Goal: Task Accomplishment & Management: Complete application form

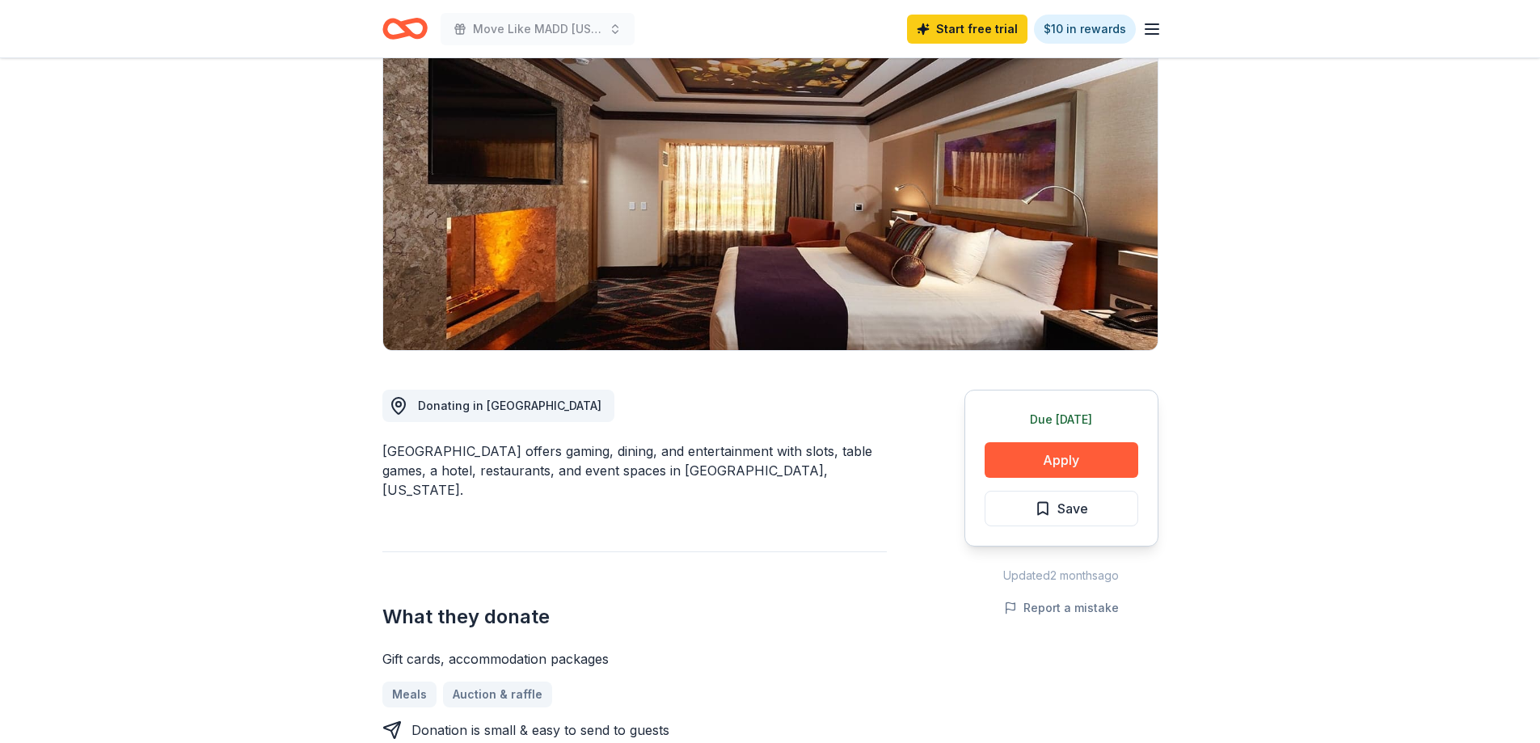
scroll to position [162, 0]
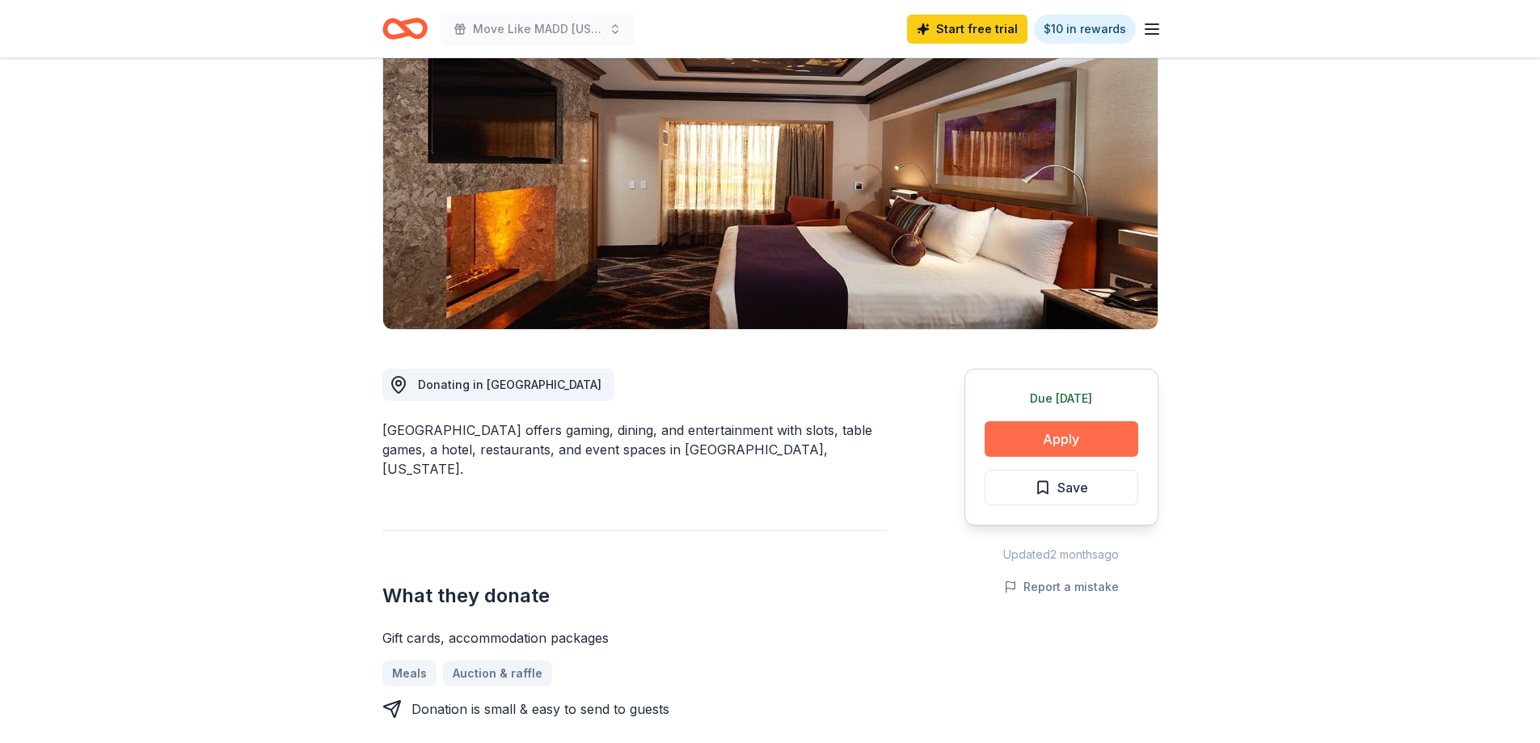
click at [1075, 429] on button "Apply" at bounding box center [1062, 439] width 154 height 36
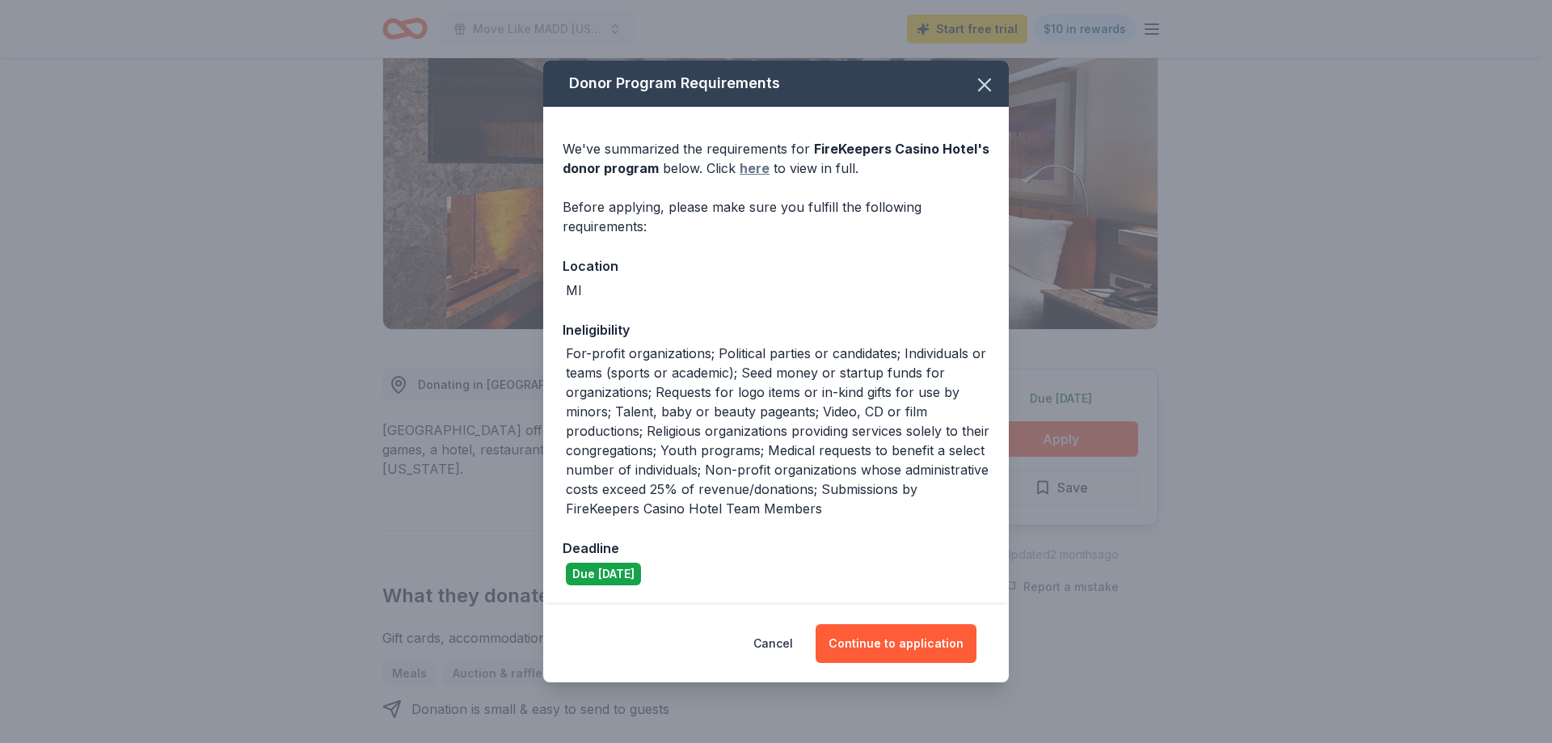
click at [749, 163] on link "here" at bounding box center [755, 167] width 30 height 19
click at [858, 638] on button "Continue to application" at bounding box center [896, 643] width 161 height 39
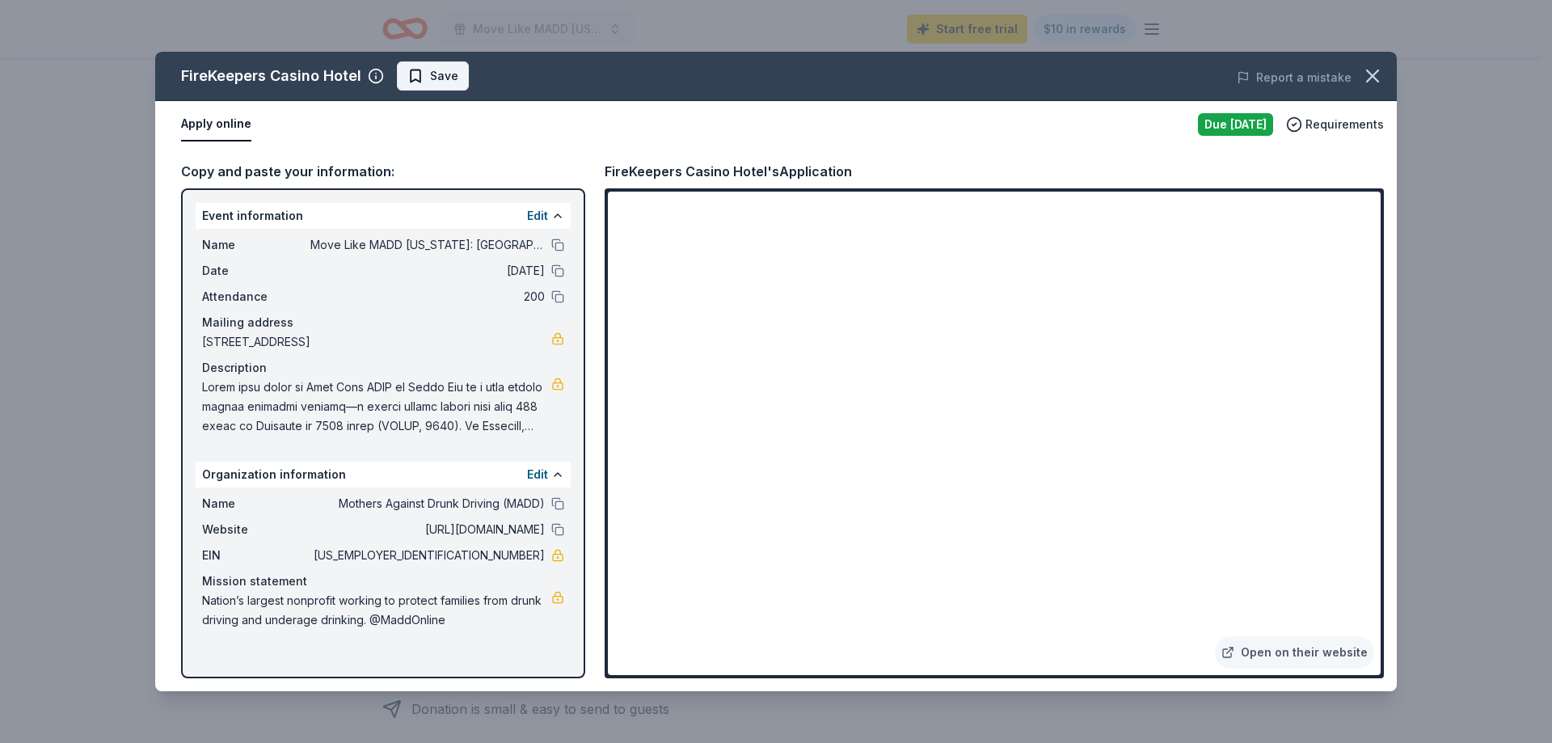
click at [435, 82] on span "Save" at bounding box center [444, 75] width 28 height 19
click at [1372, 73] on icon "button" at bounding box center [1372, 76] width 23 height 23
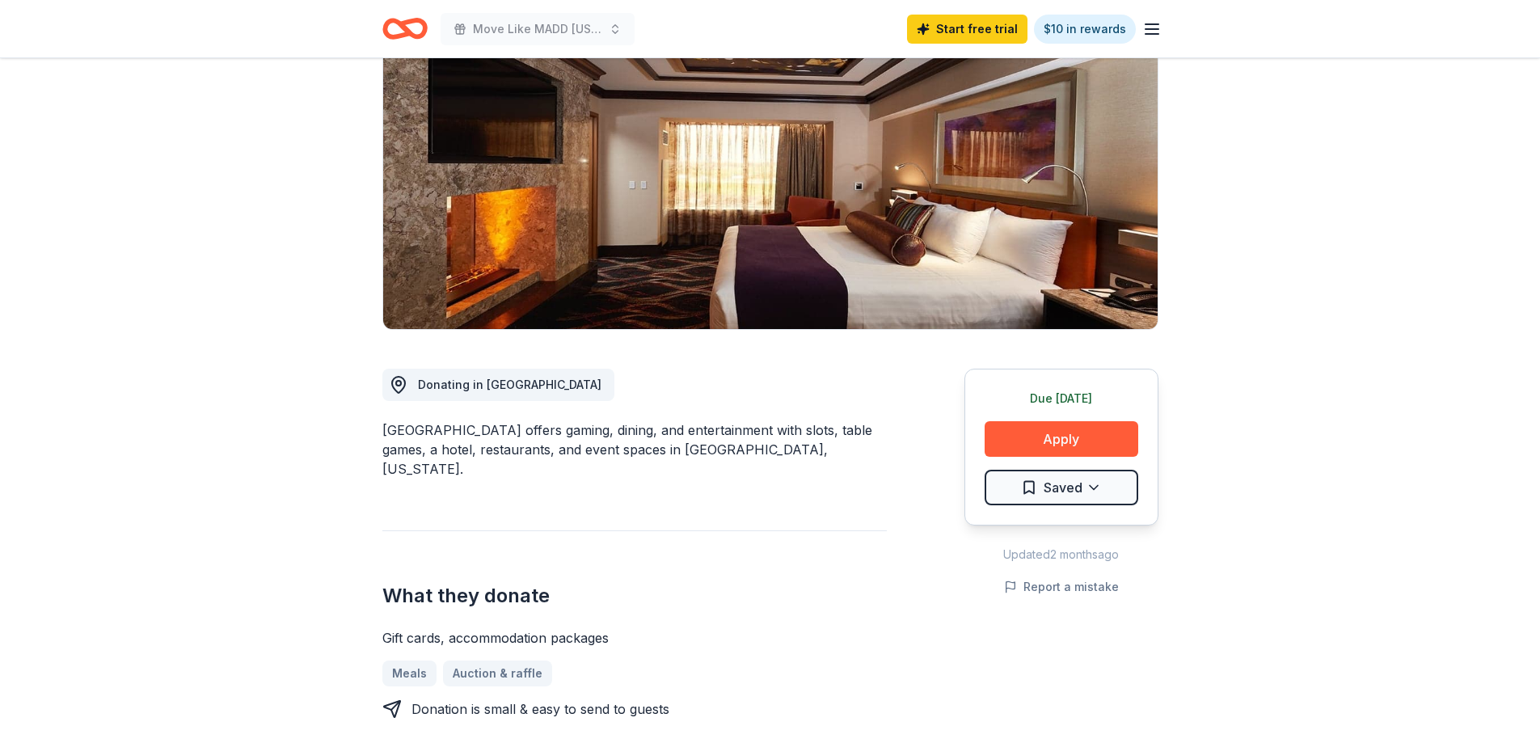
click at [1152, 41] on div "Start free trial $10 in rewards" at bounding box center [1034, 29] width 255 height 38
click at [1154, 29] on line "button" at bounding box center [1152, 29] width 13 height 0
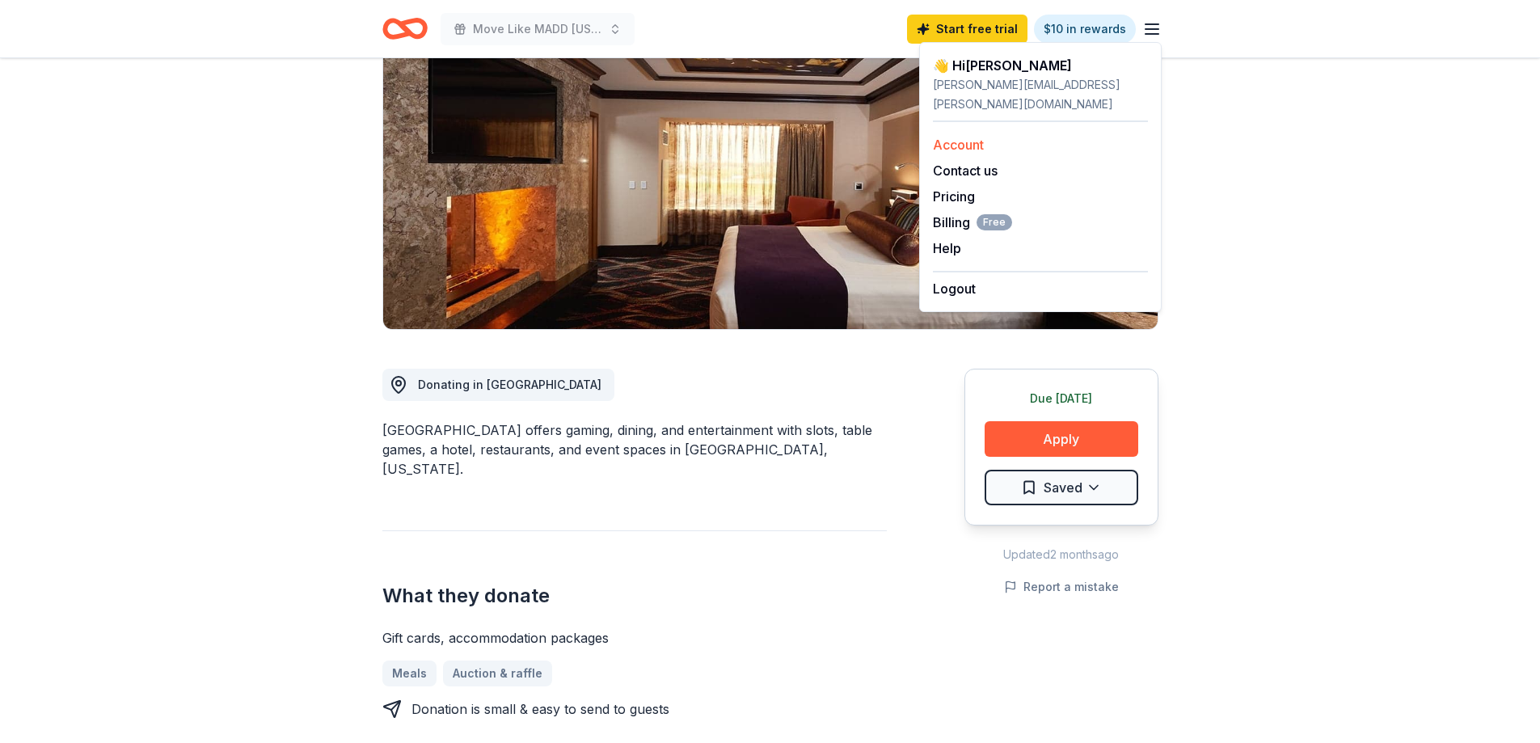
click at [964, 137] on link "Account" at bounding box center [958, 145] width 51 height 16
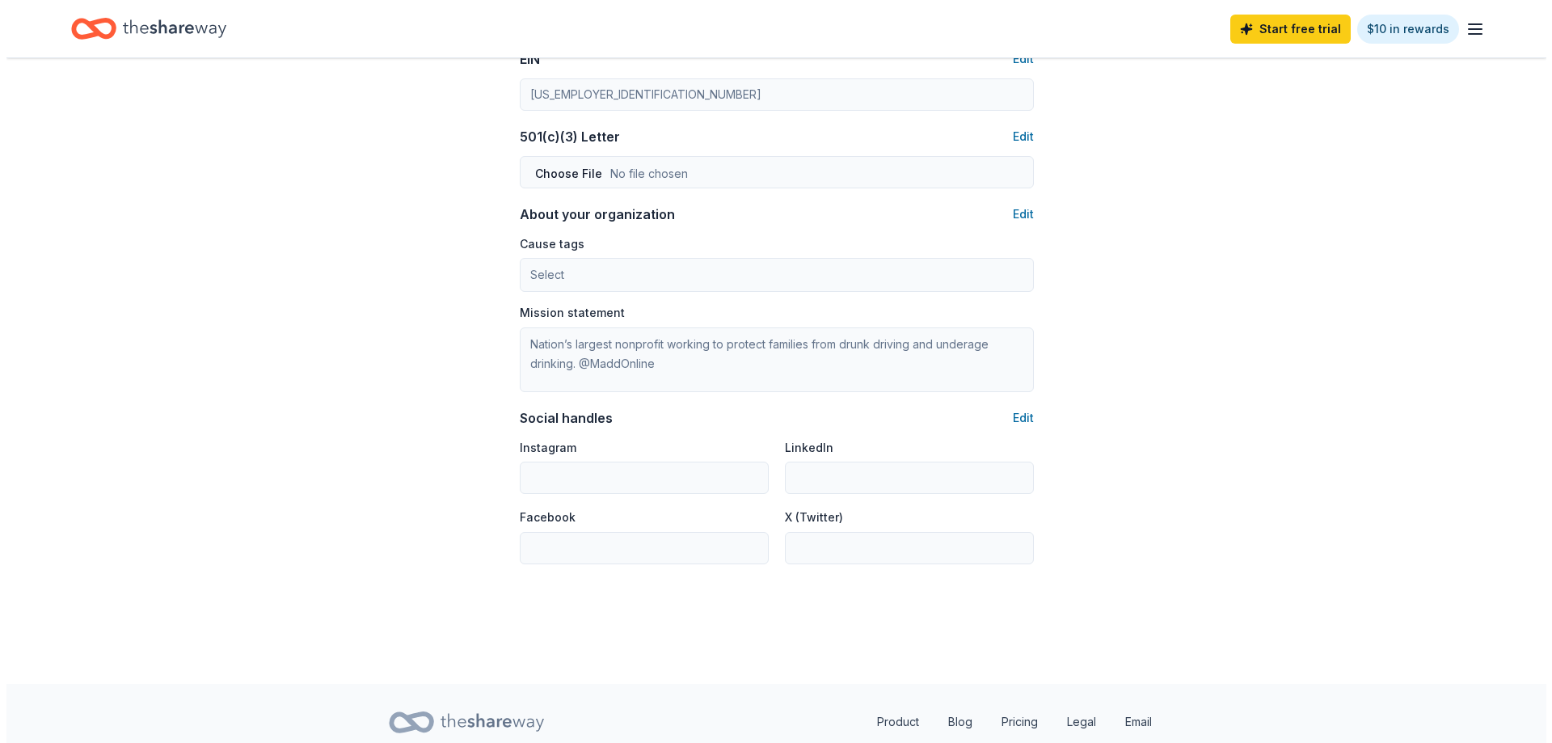
scroll to position [875, 0]
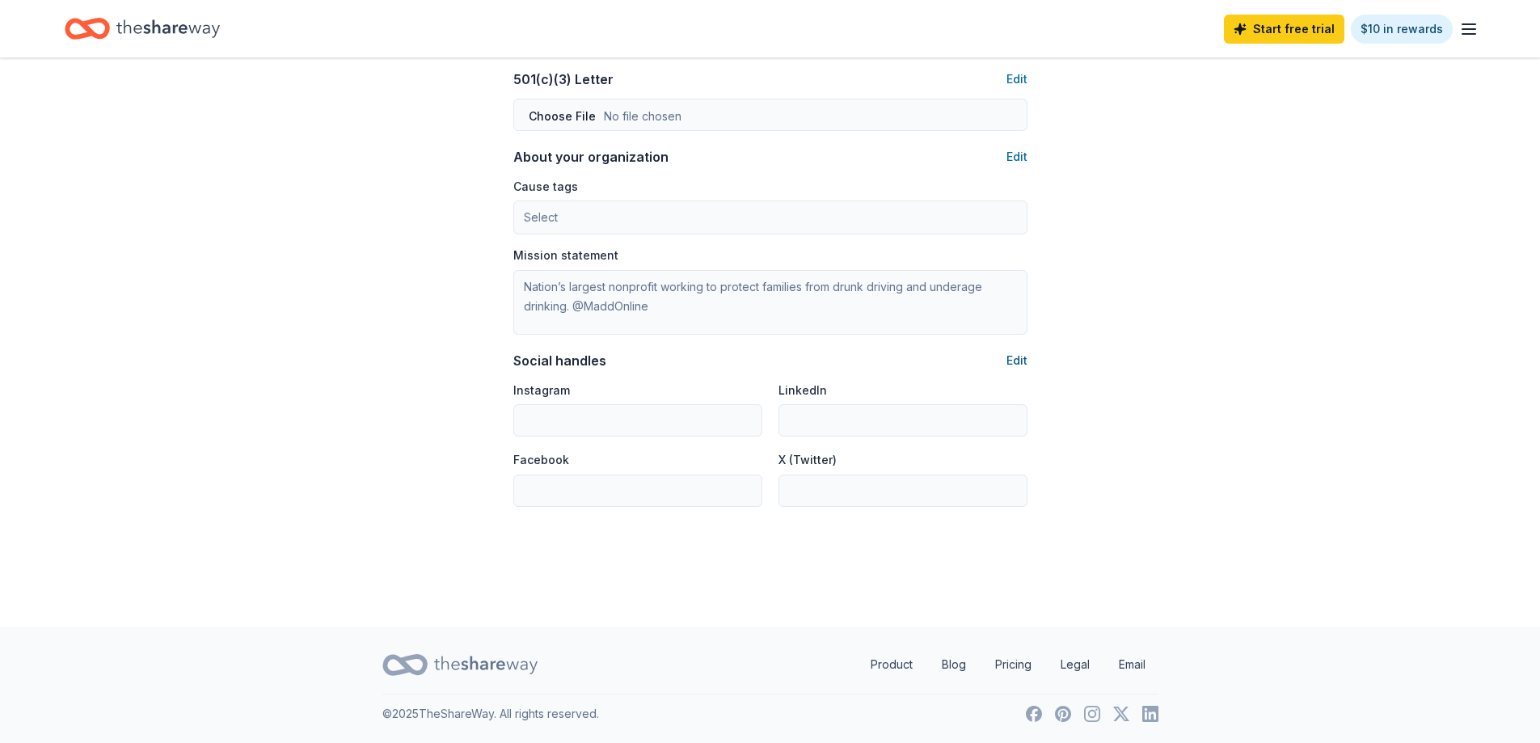
click at [1023, 360] on button "Edit" at bounding box center [1017, 360] width 21 height 19
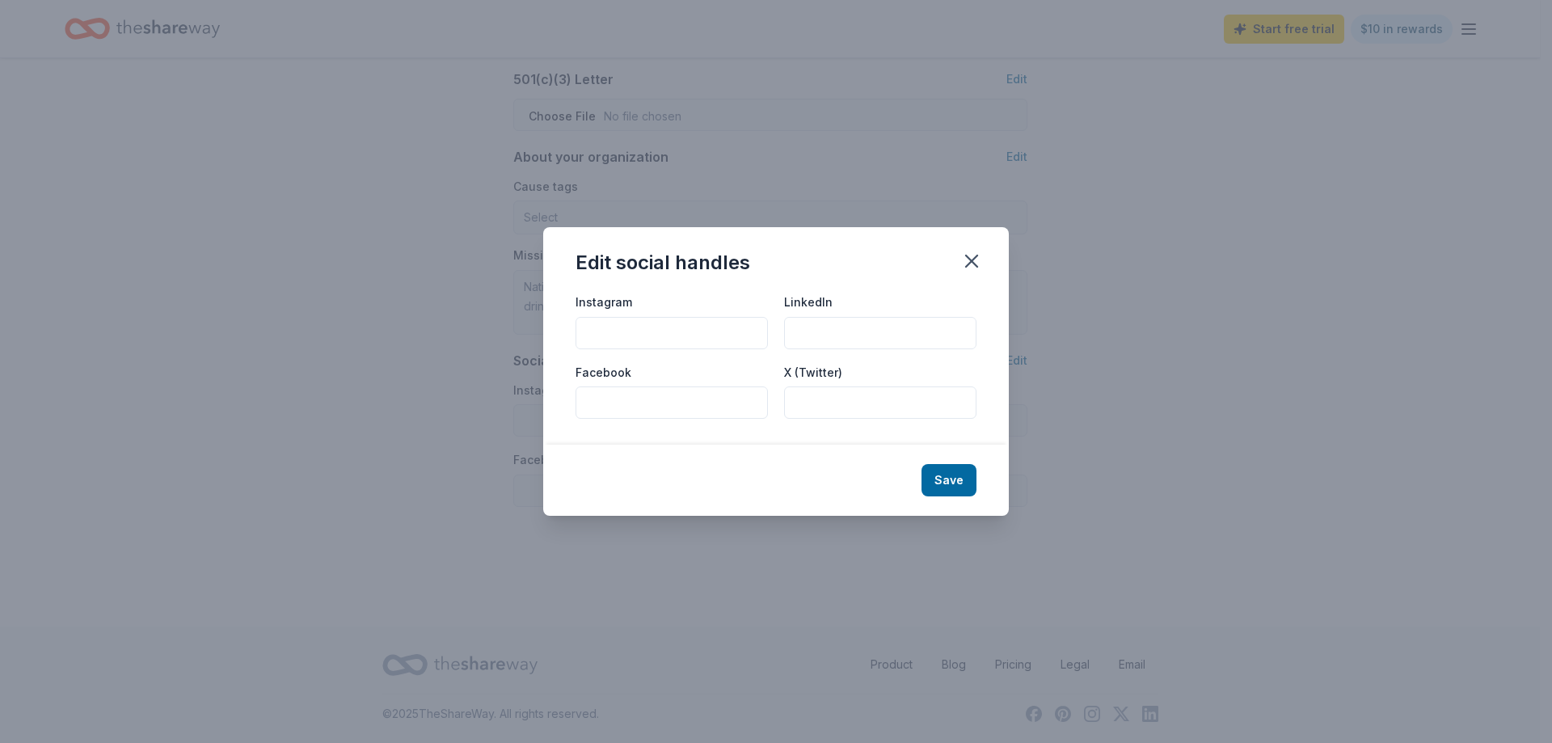
click at [627, 335] on input "Instagram" at bounding box center [672, 333] width 192 height 32
click at [634, 396] on input "Facebook" at bounding box center [672, 402] width 192 height 32
paste input "[URL][DOMAIN_NAME]"
type input "[URL][DOMAIN_NAME]"
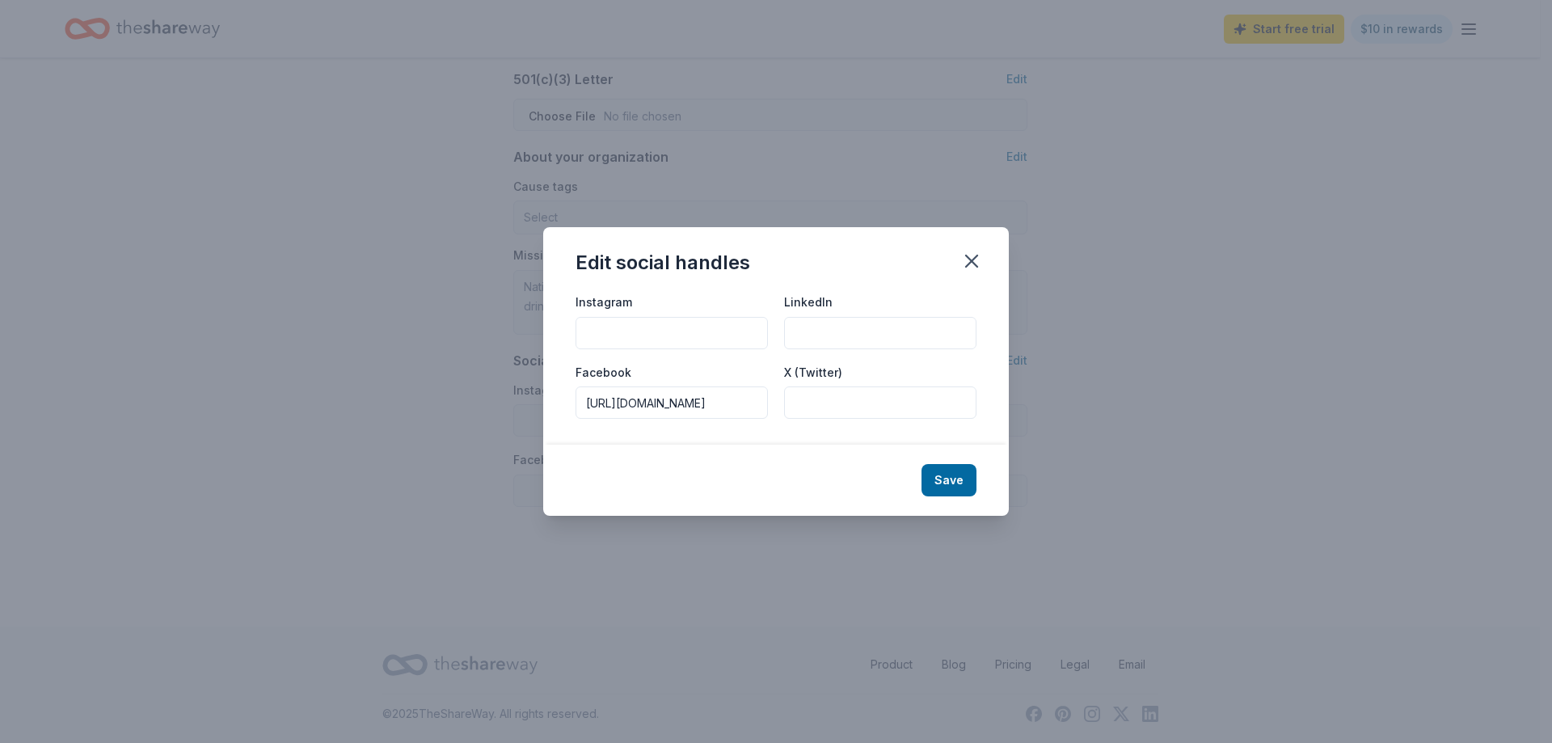
scroll to position [0, 0]
click at [673, 343] on input "Instagram" at bounding box center [672, 333] width 192 height 32
paste input "[URL][DOMAIN_NAME]"
type input "[URL][DOMAIN_NAME]"
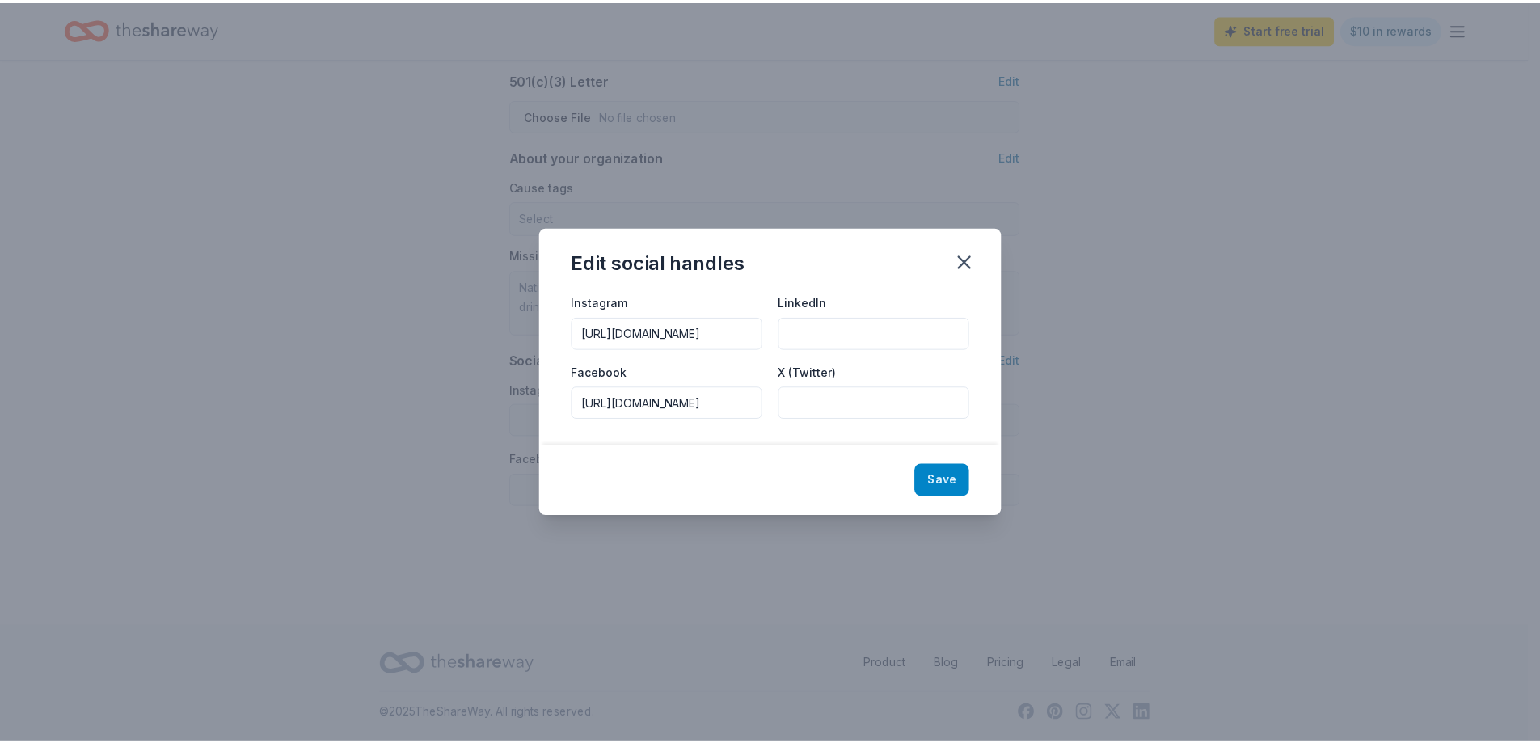
scroll to position [0, 0]
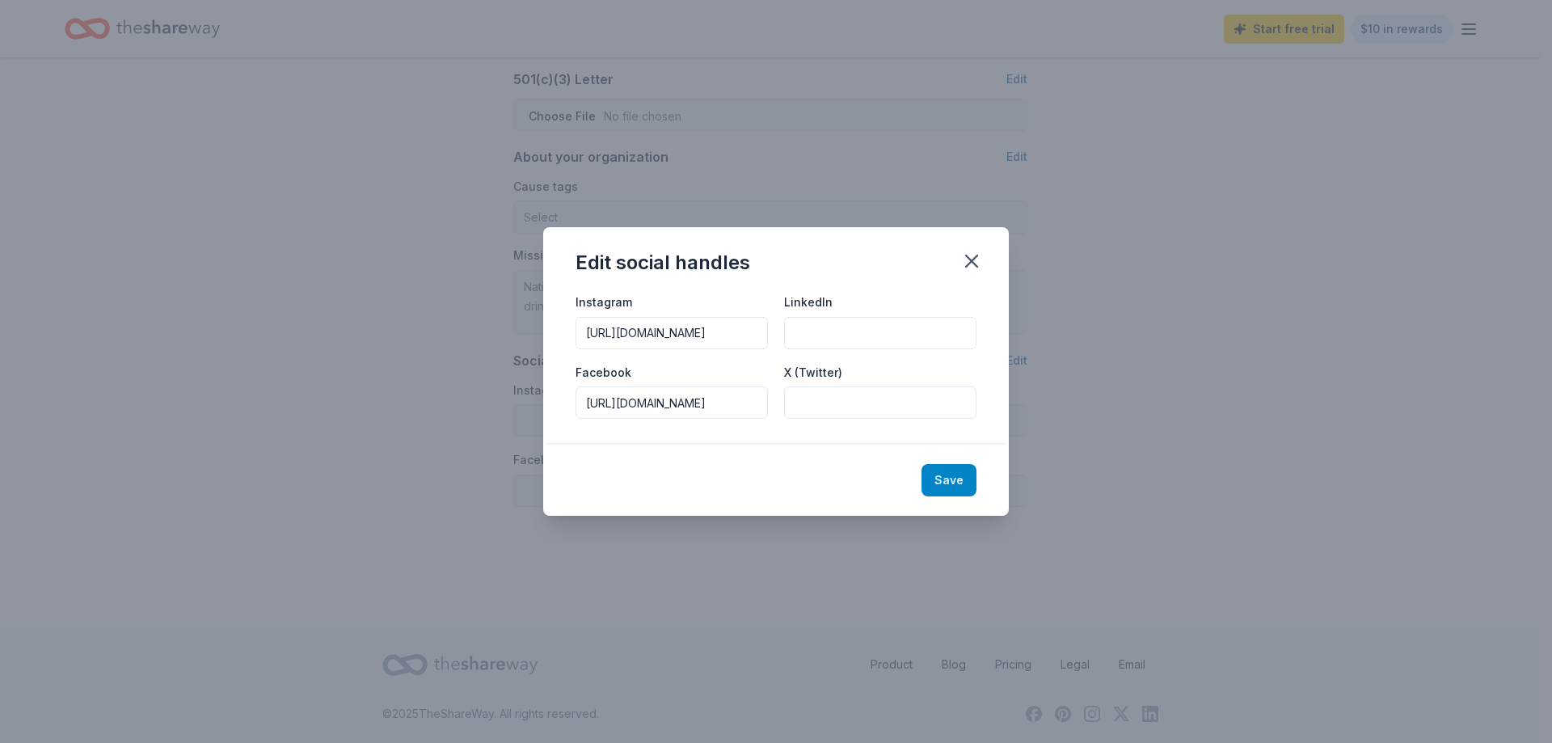
click at [952, 473] on button "Save" at bounding box center [949, 480] width 55 height 32
type input "[URL][DOMAIN_NAME]"
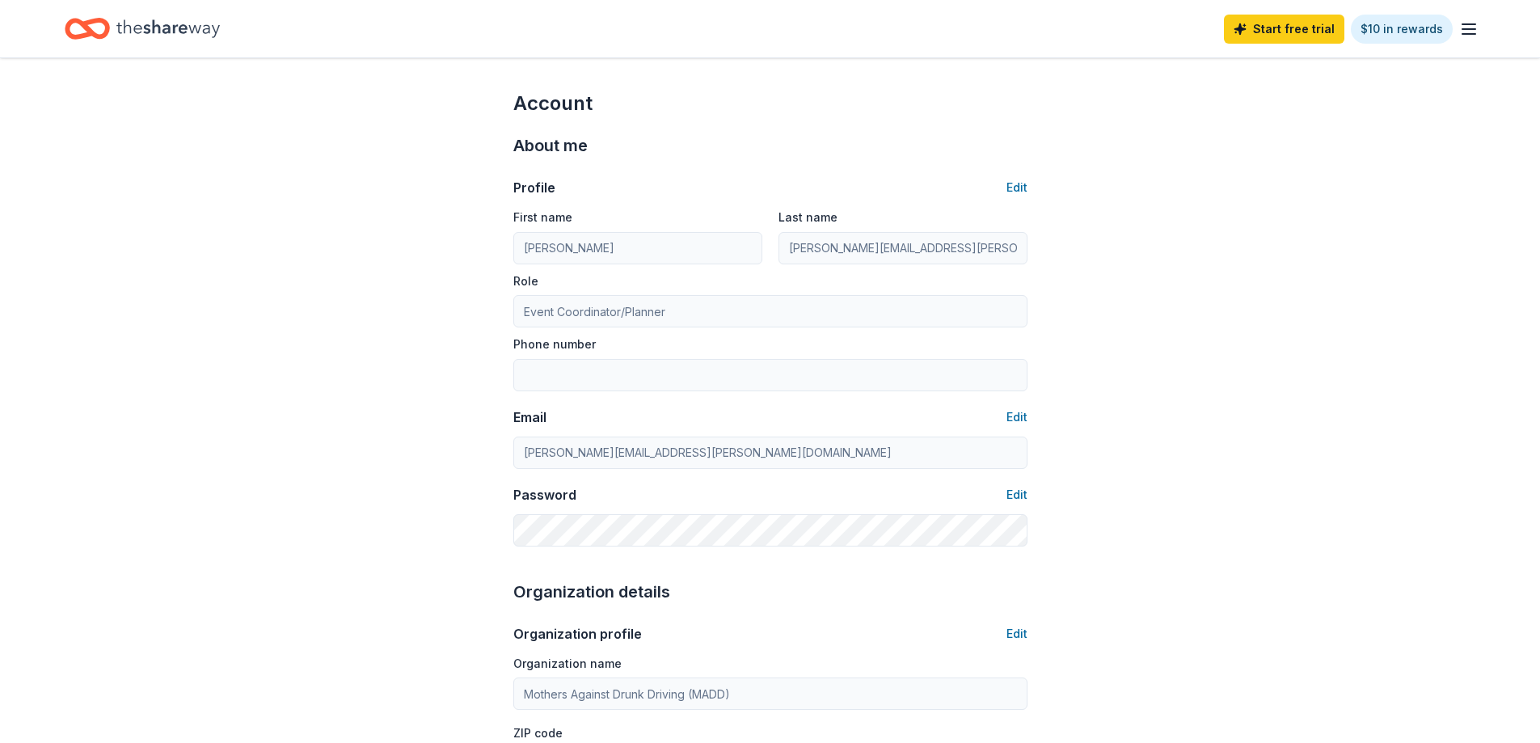
scroll to position [81, 0]
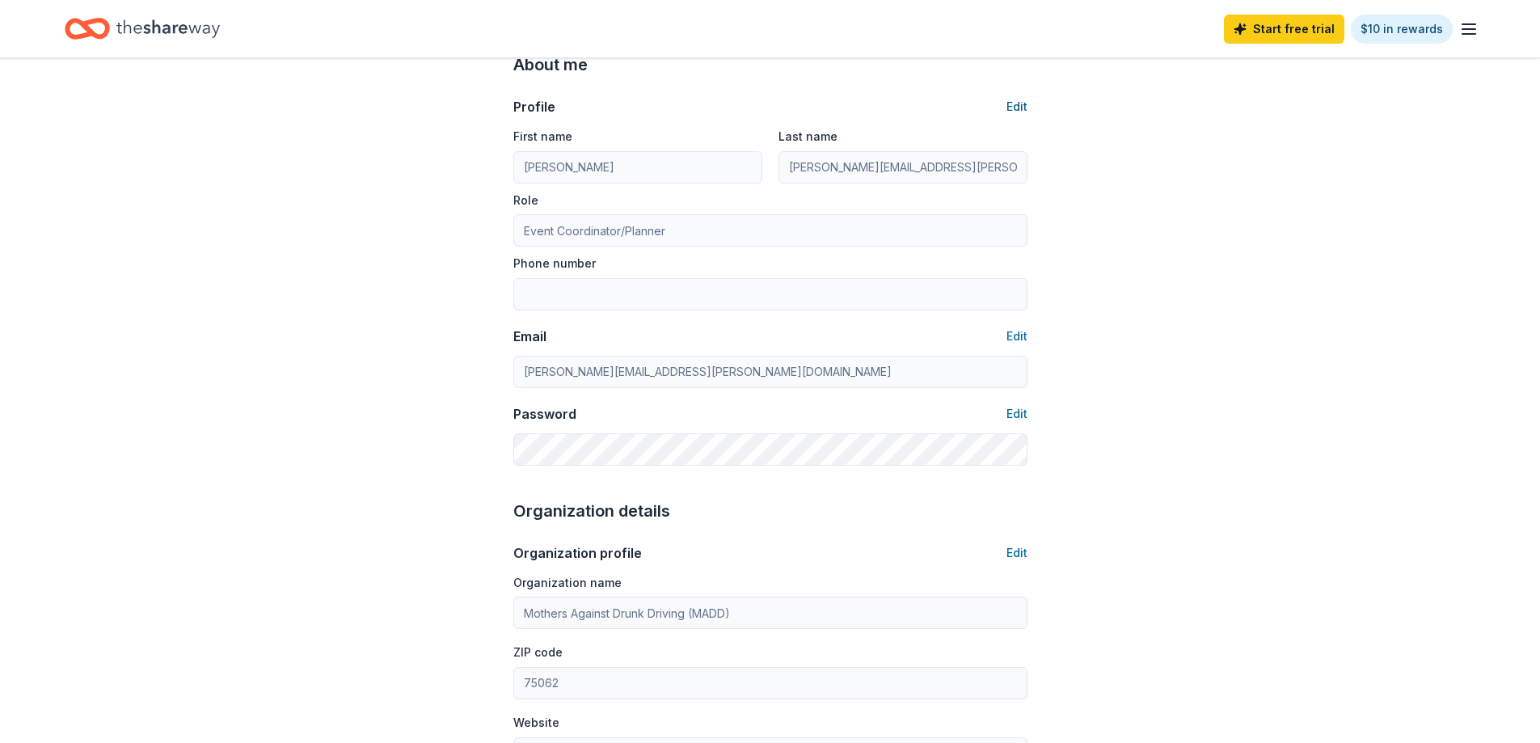
click at [1011, 105] on button "Edit" at bounding box center [1017, 106] width 21 height 19
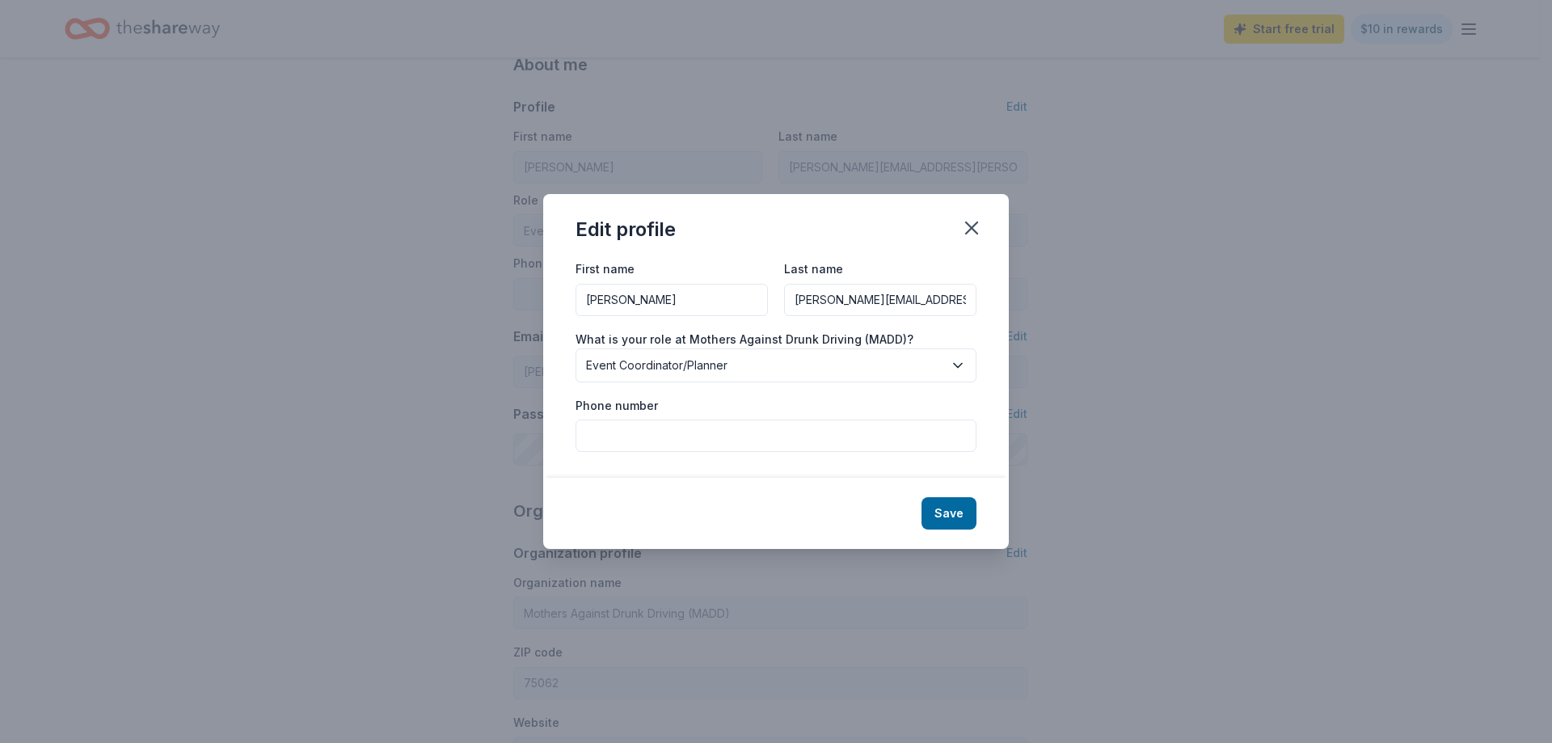
click at [647, 432] on input "Phone number" at bounding box center [776, 436] width 401 height 32
type input "3133143115"
click at [949, 533] on div "Save" at bounding box center [776, 513] width 466 height 71
click at [963, 513] on button "Save" at bounding box center [949, 513] width 55 height 32
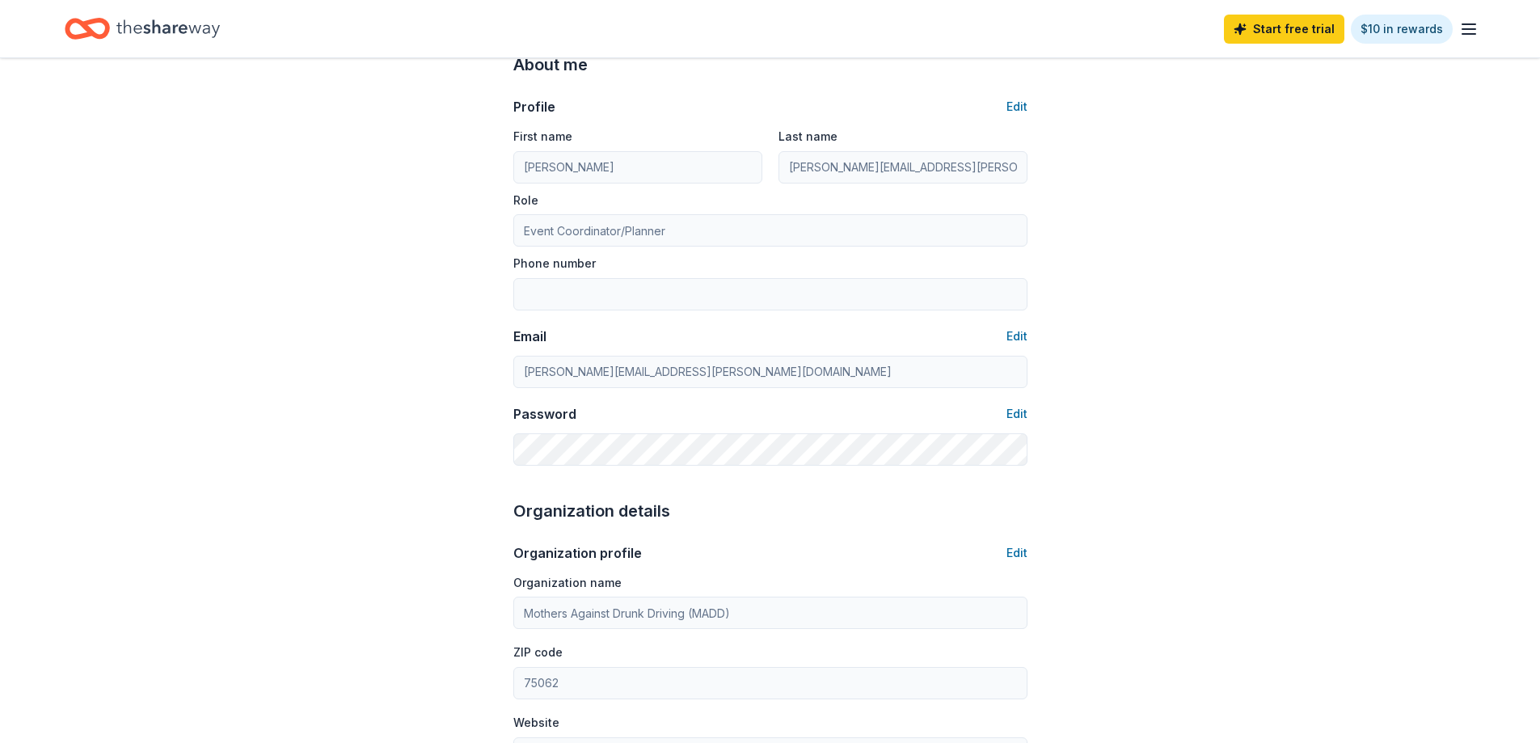
type input "3133143115"
drag, startPoint x: 1112, startPoint y: 513, endPoint x: 1428, endPoint y: 631, distance: 337.7
click at [1428, 631] on div "Account About me Profile Edit First name Michelle Last name Michelle.lanthier@m…" at bounding box center [770, 698] width 1540 height 1443
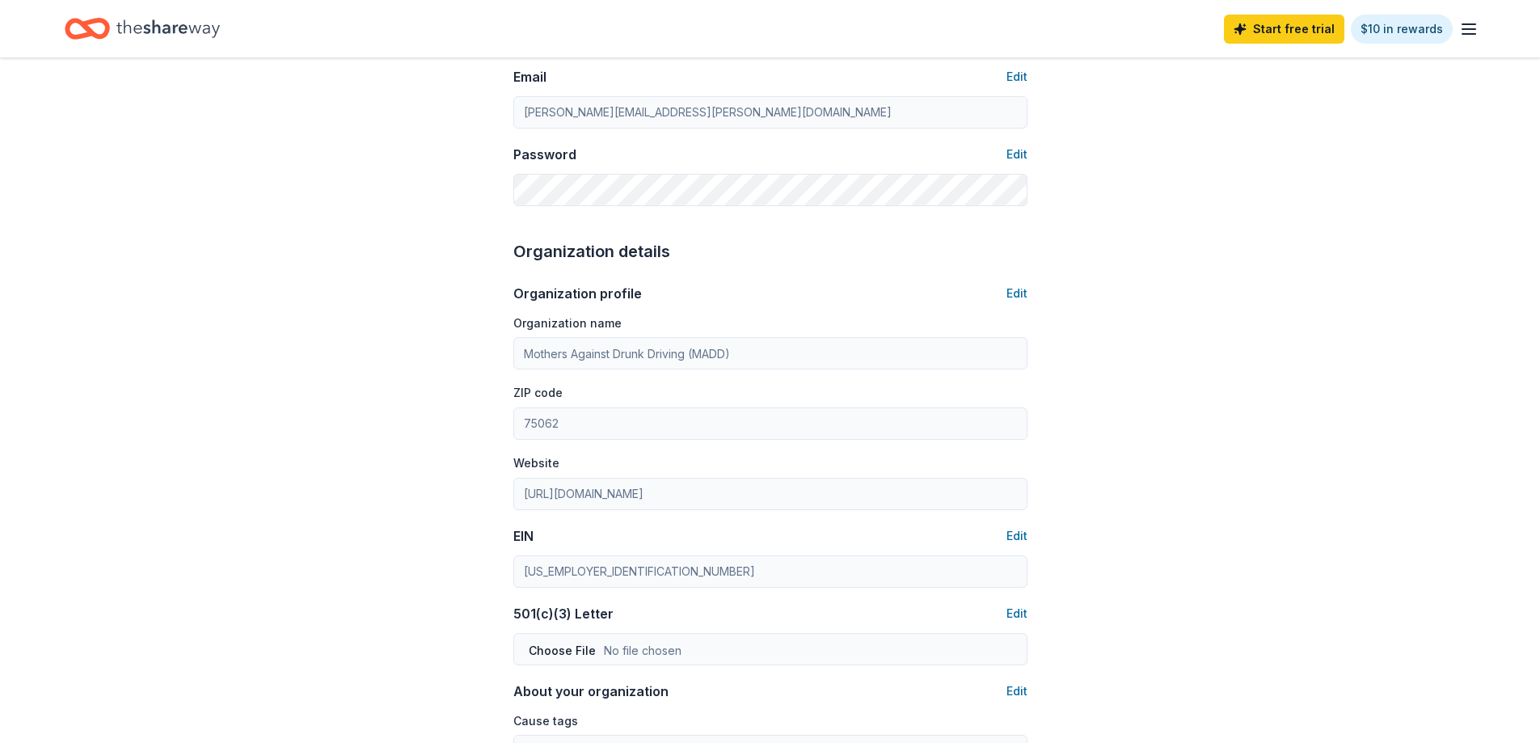
scroll to position [404, 0]
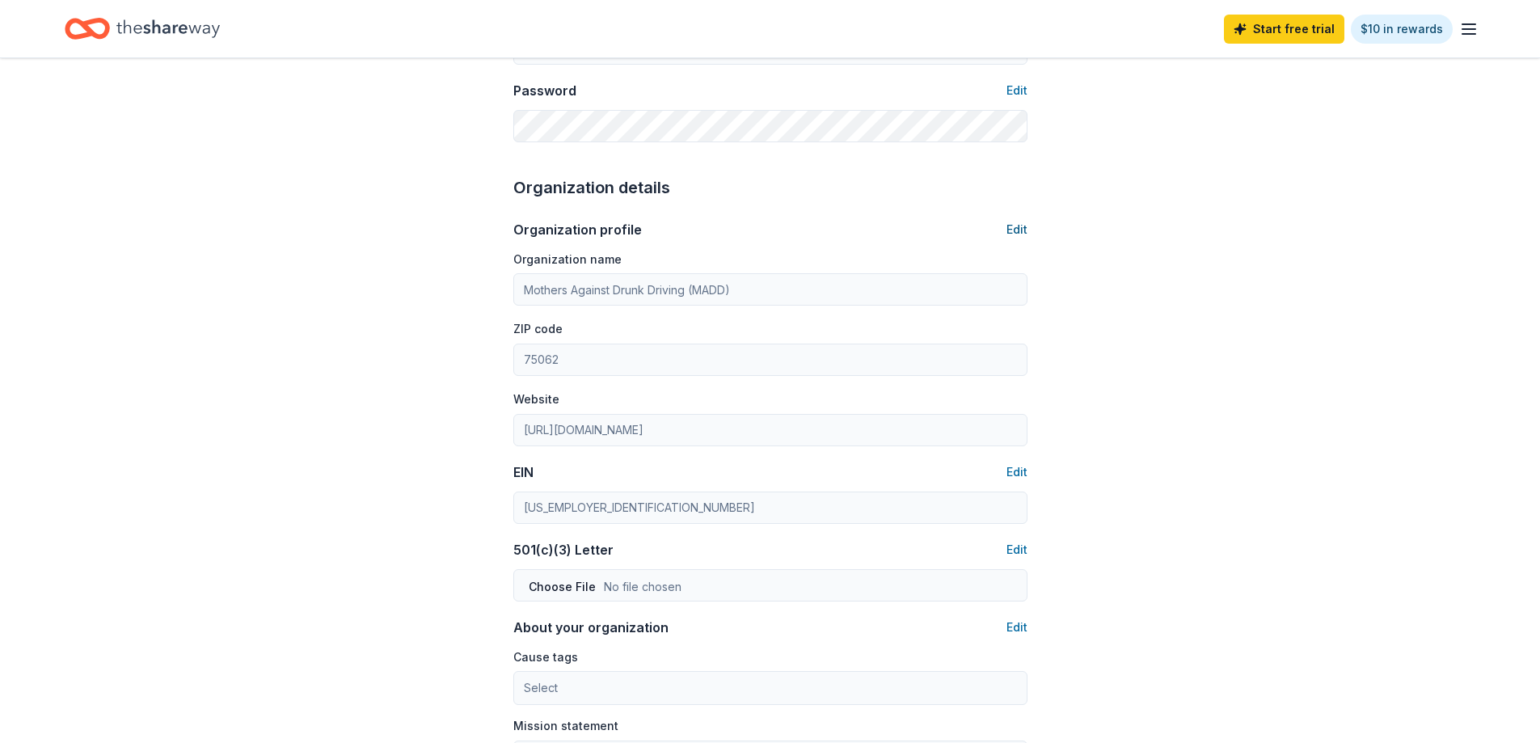
click at [1013, 229] on button "Edit" at bounding box center [1017, 229] width 21 height 19
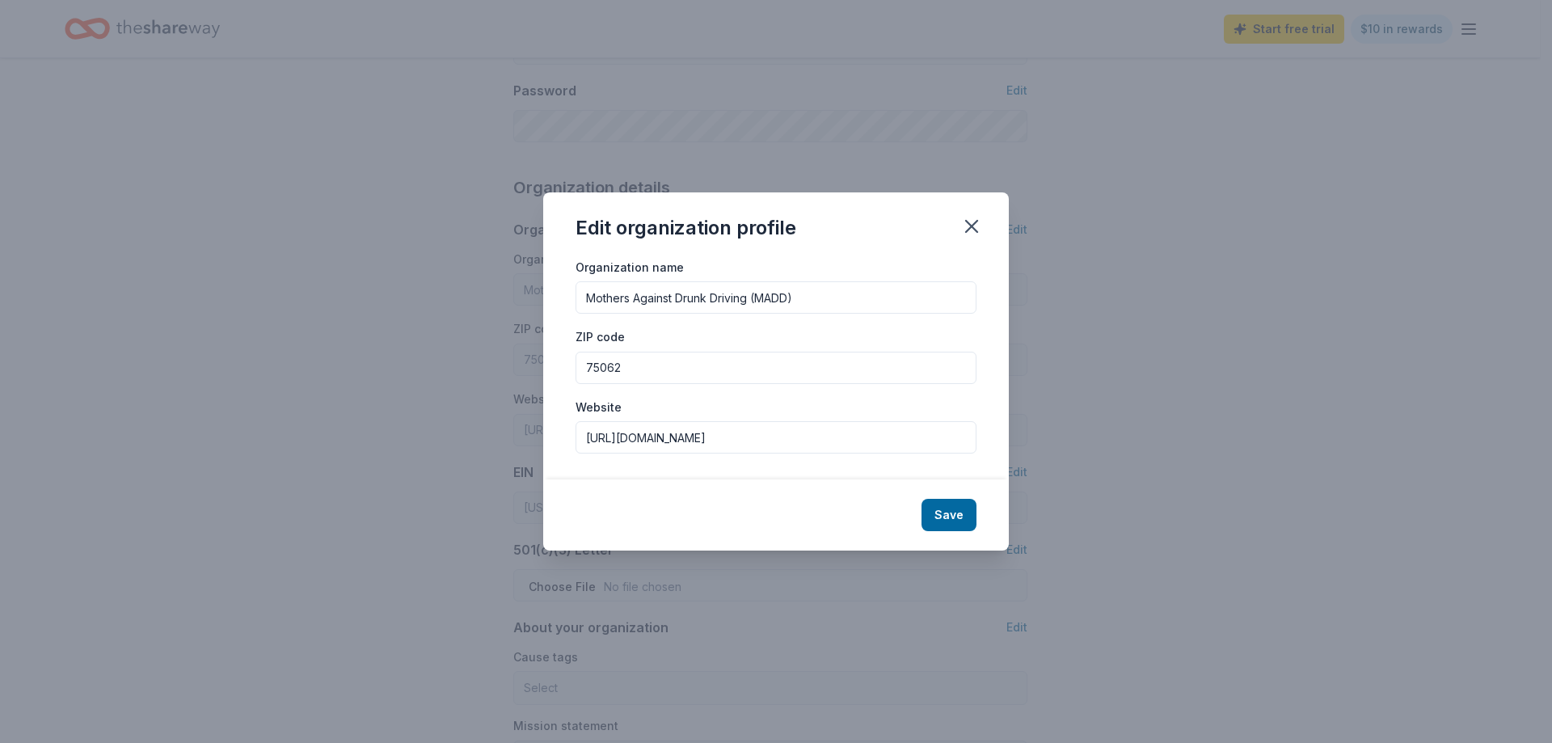
click at [648, 360] on input "75062" at bounding box center [776, 368] width 401 height 32
click at [603, 371] on input "75062" at bounding box center [776, 368] width 401 height 32
type input "48307"
click at [798, 425] on input "http://www.madd.org" at bounding box center [776, 437] width 401 height 32
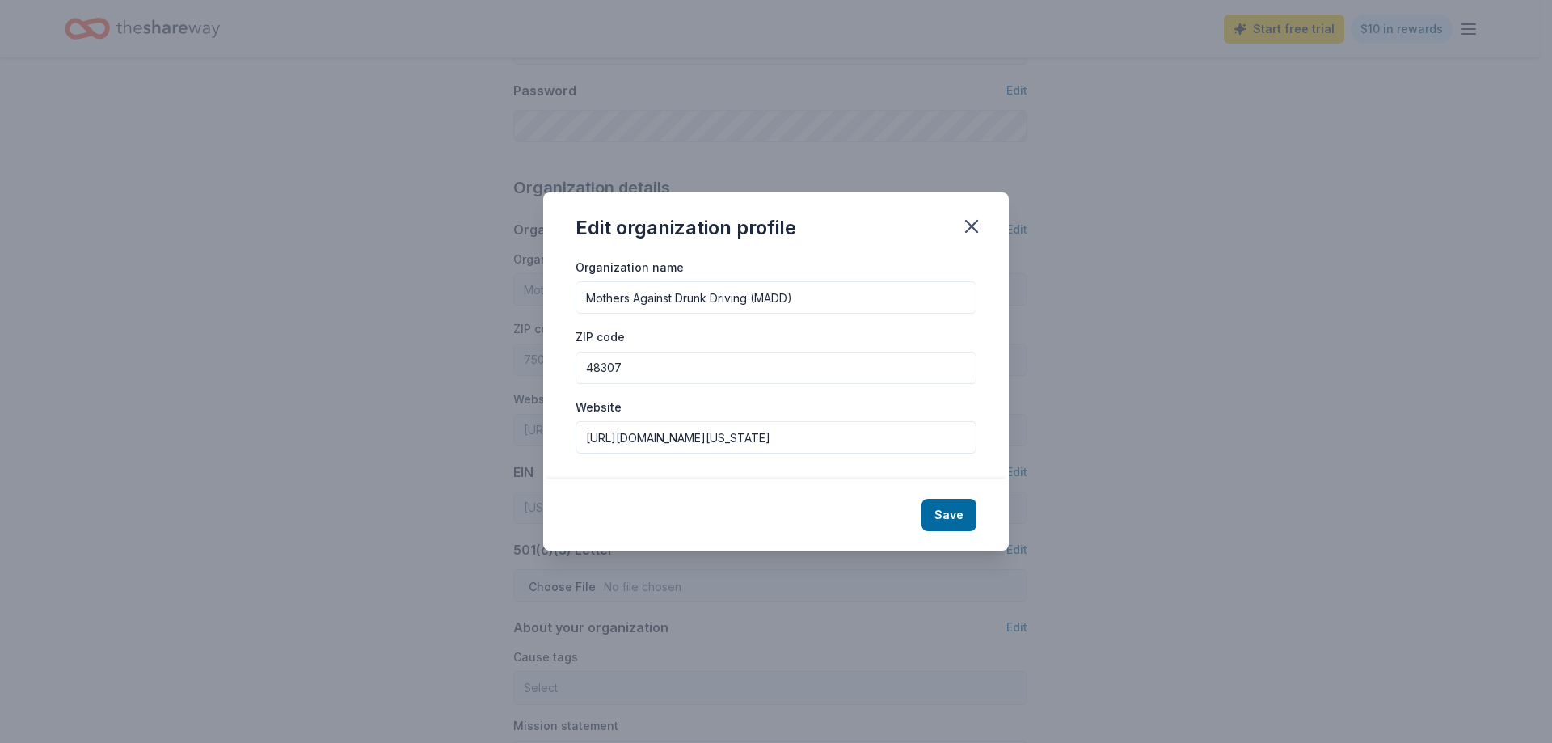
click at [682, 427] on input "[URL][DOMAIN_NAME][US_STATE]" at bounding box center [776, 437] width 401 height 32
click at [682, 426] on input "[URL][DOMAIN_NAME][US_STATE]" at bounding box center [776, 437] width 401 height 32
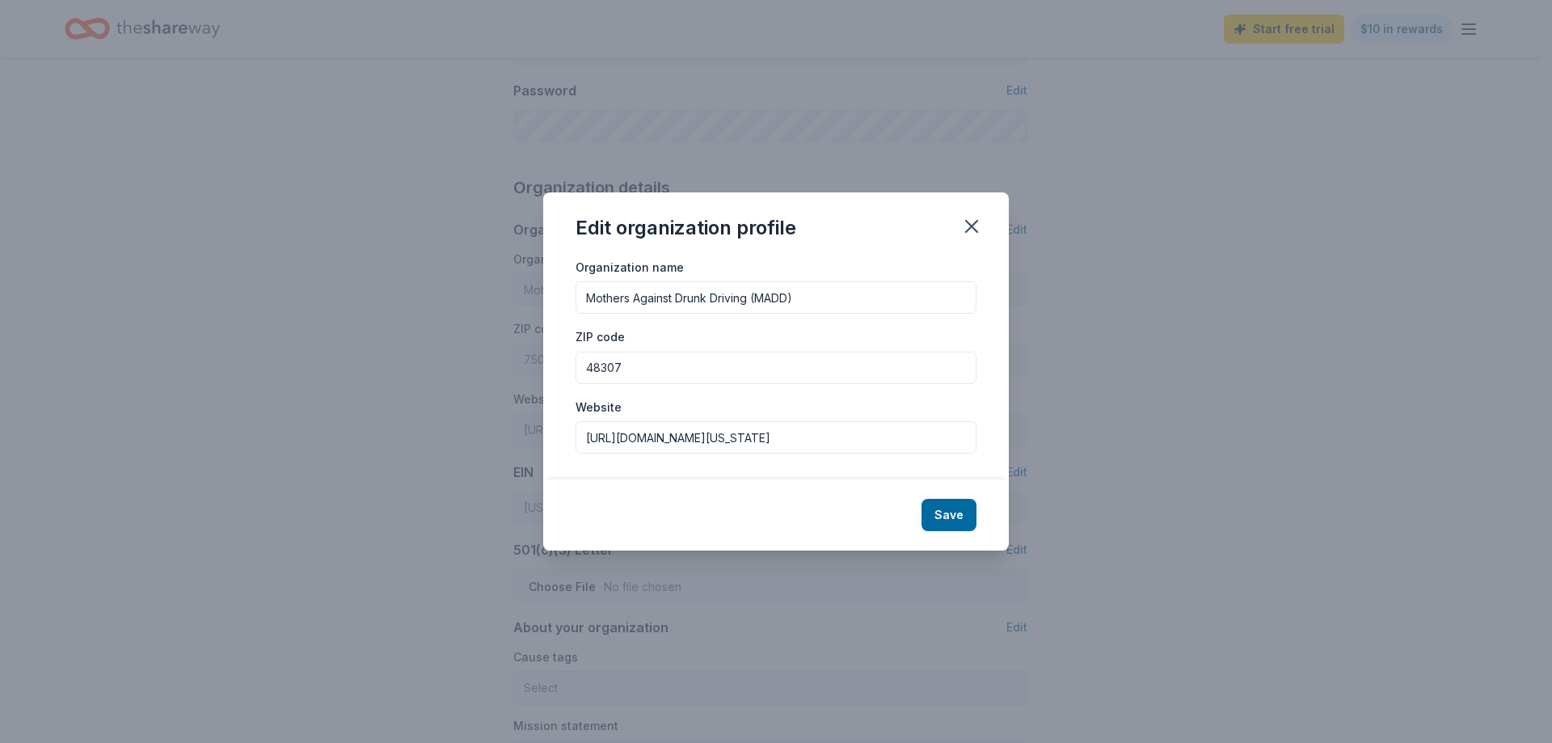
click at [682, 426] on input "[URL][DOMAIN_NAME][US_STATE]" at bounding box center [776, 437] width 401 height 32
type input "[URL][DOMAIN_NAME][US_STATE]"
click at [960, 508] on button "Save" at bounding box center [949, 515] width 55 height 32
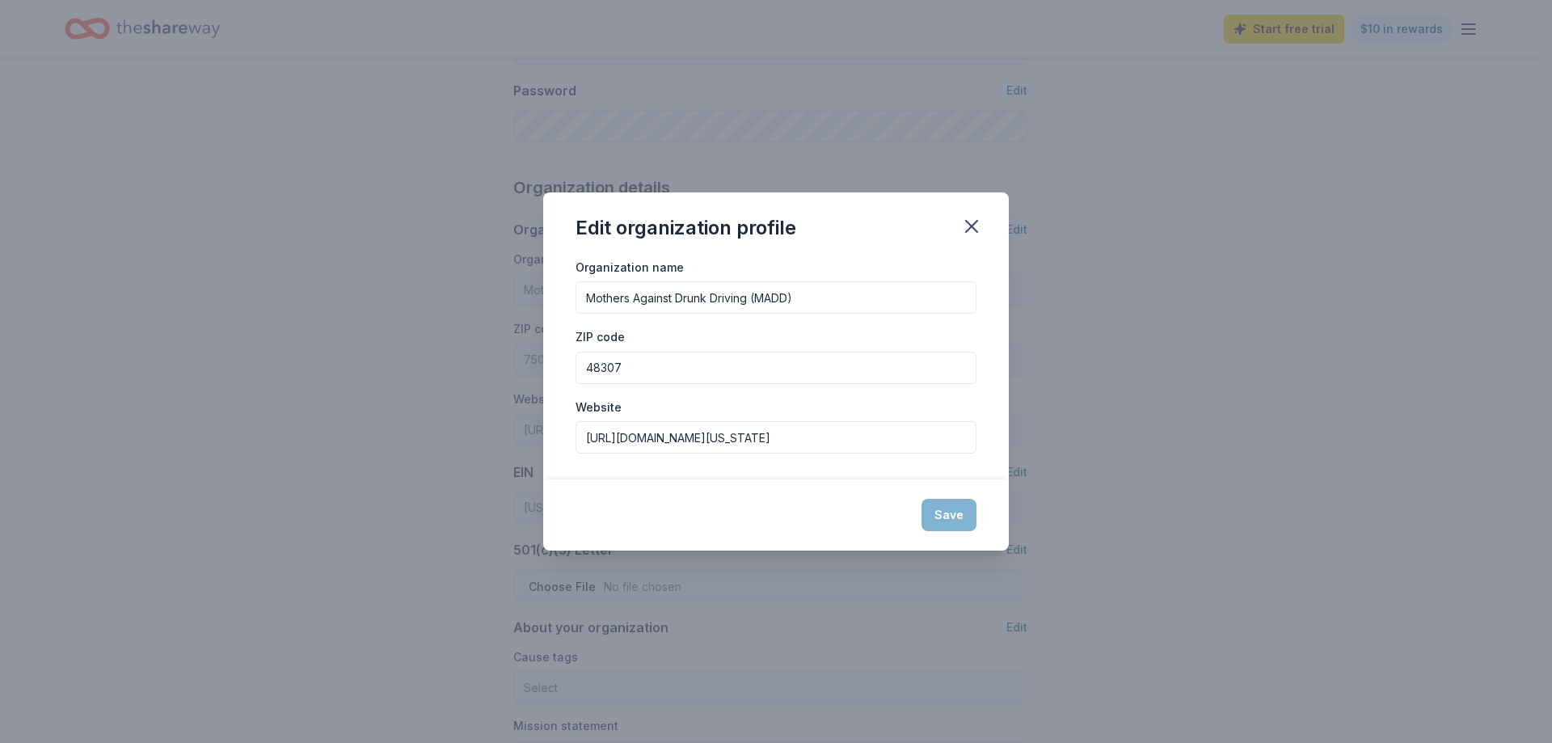
type input "48307"
type input "[URL][DOMAIN_NAME][US_STATE]"
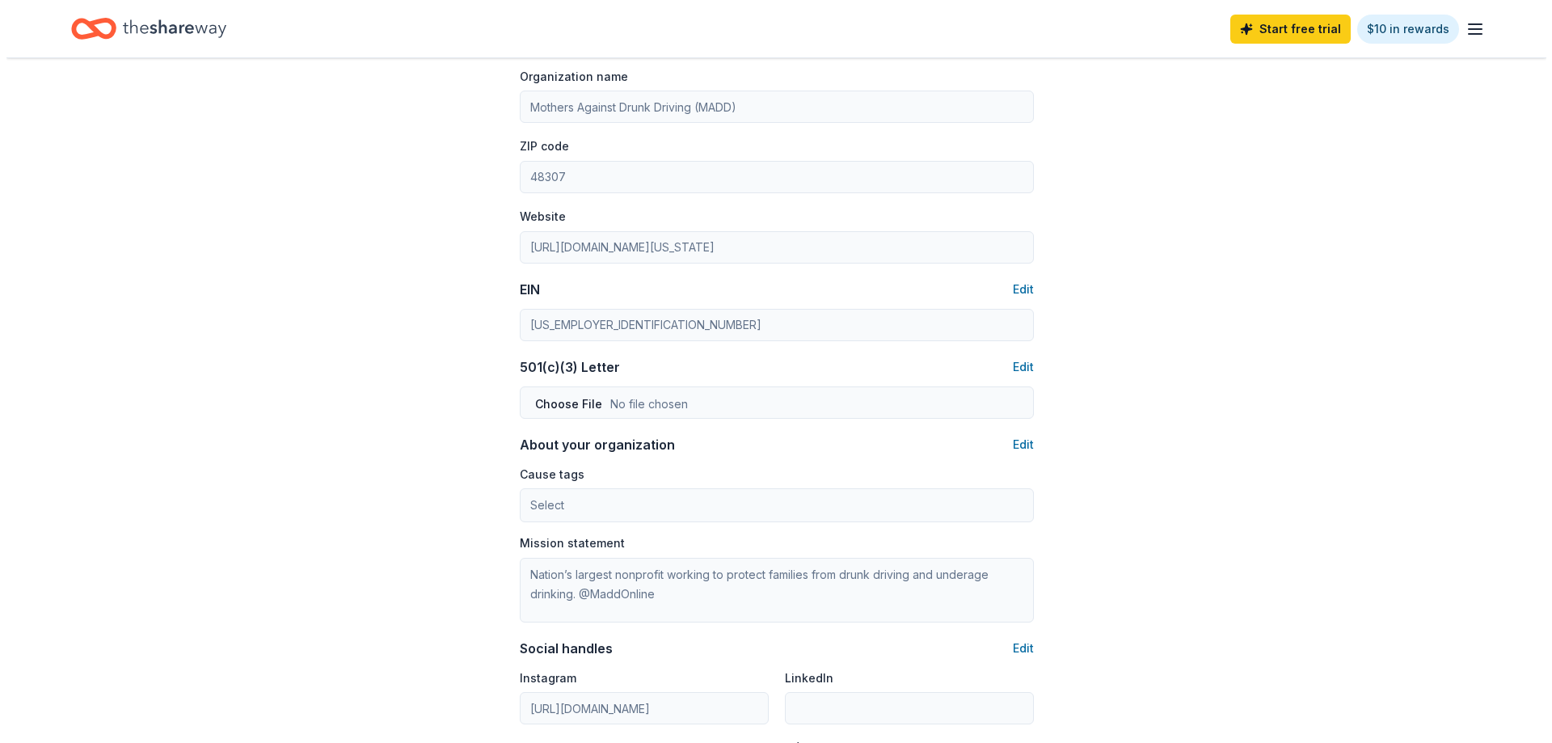
scroll to position [647, 0]
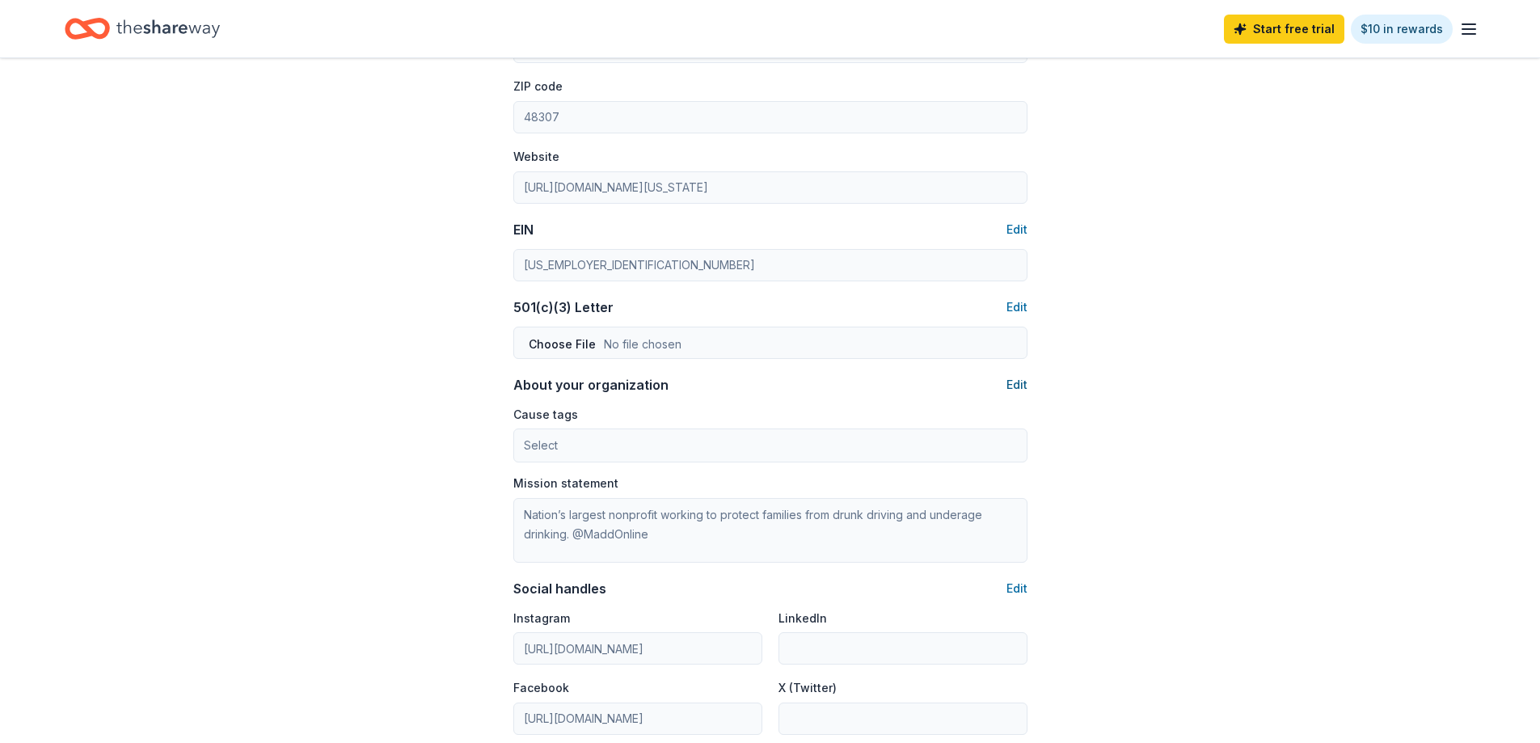
click at [1016, 387] on button "Edit" at bounding box center [1017, 384] width 21 height 19
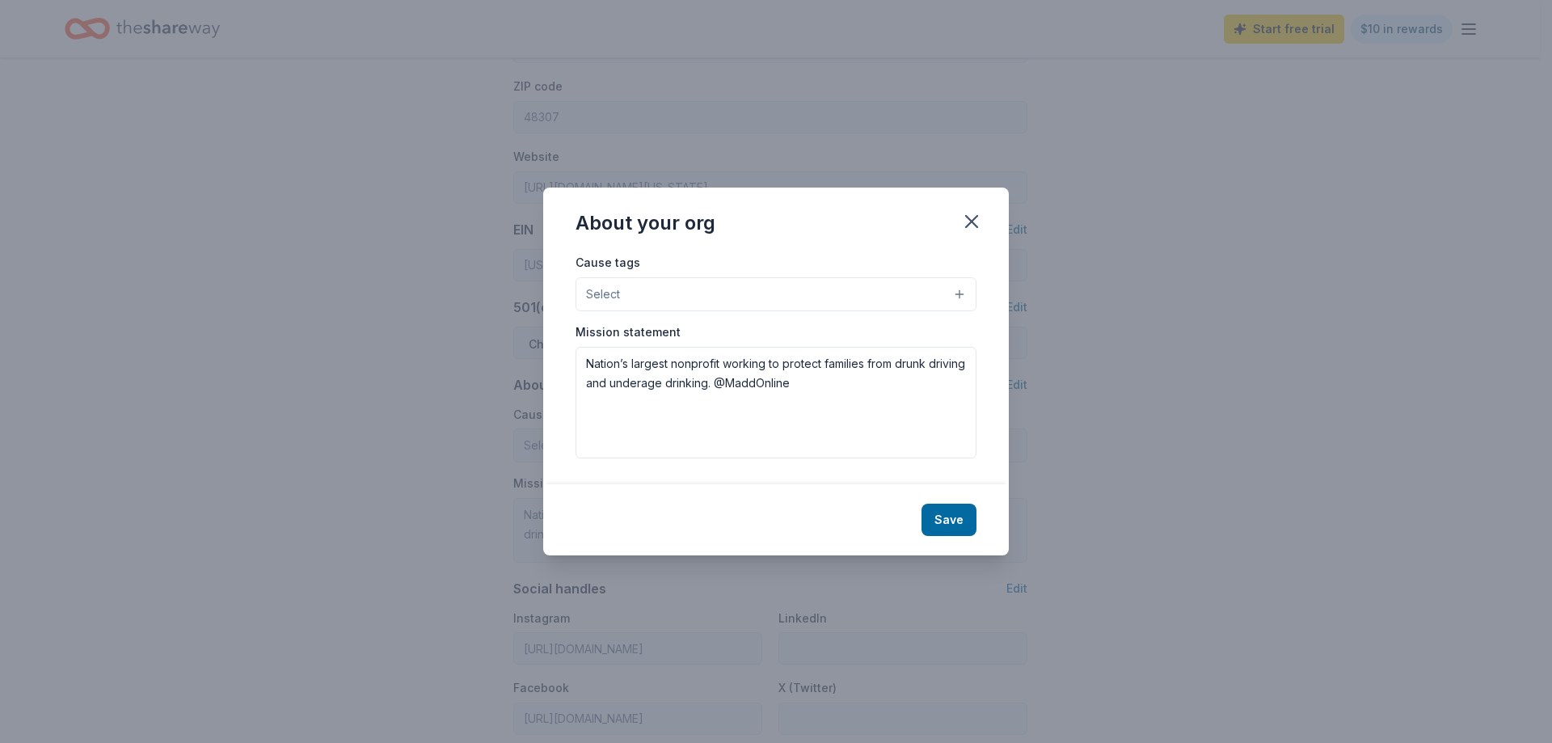
click at [671, 291] on button "Select" at bounding box center [776, 294] width 401 height 34
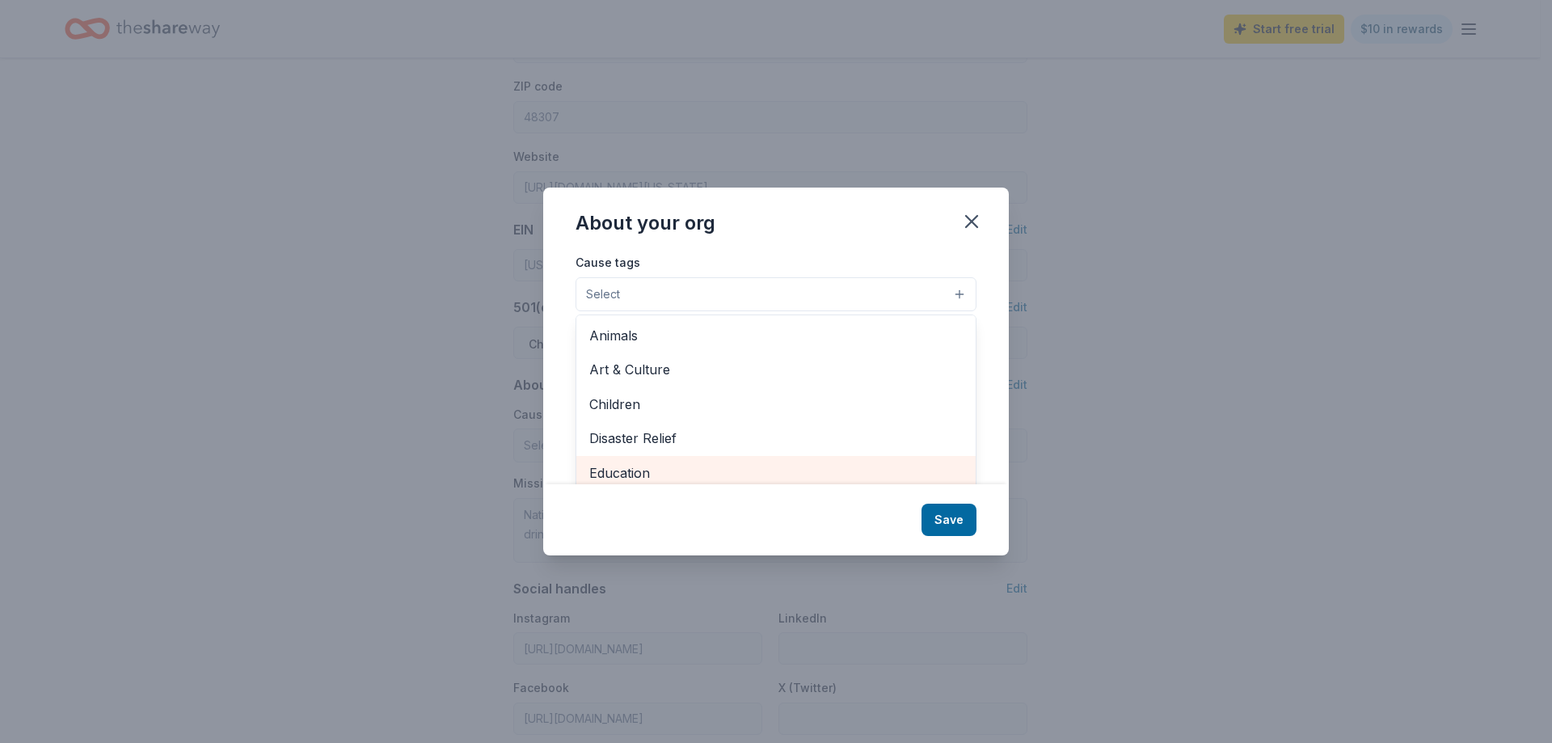
scroll to position [6, 0]
drag, startPoint x: 711, startPoint y: 471, endPoint x: 724, endPoint y: 451, distance: 24.0
click at [711, 471] on span "Education" at bounding box center [775, 467] width 373 height 21
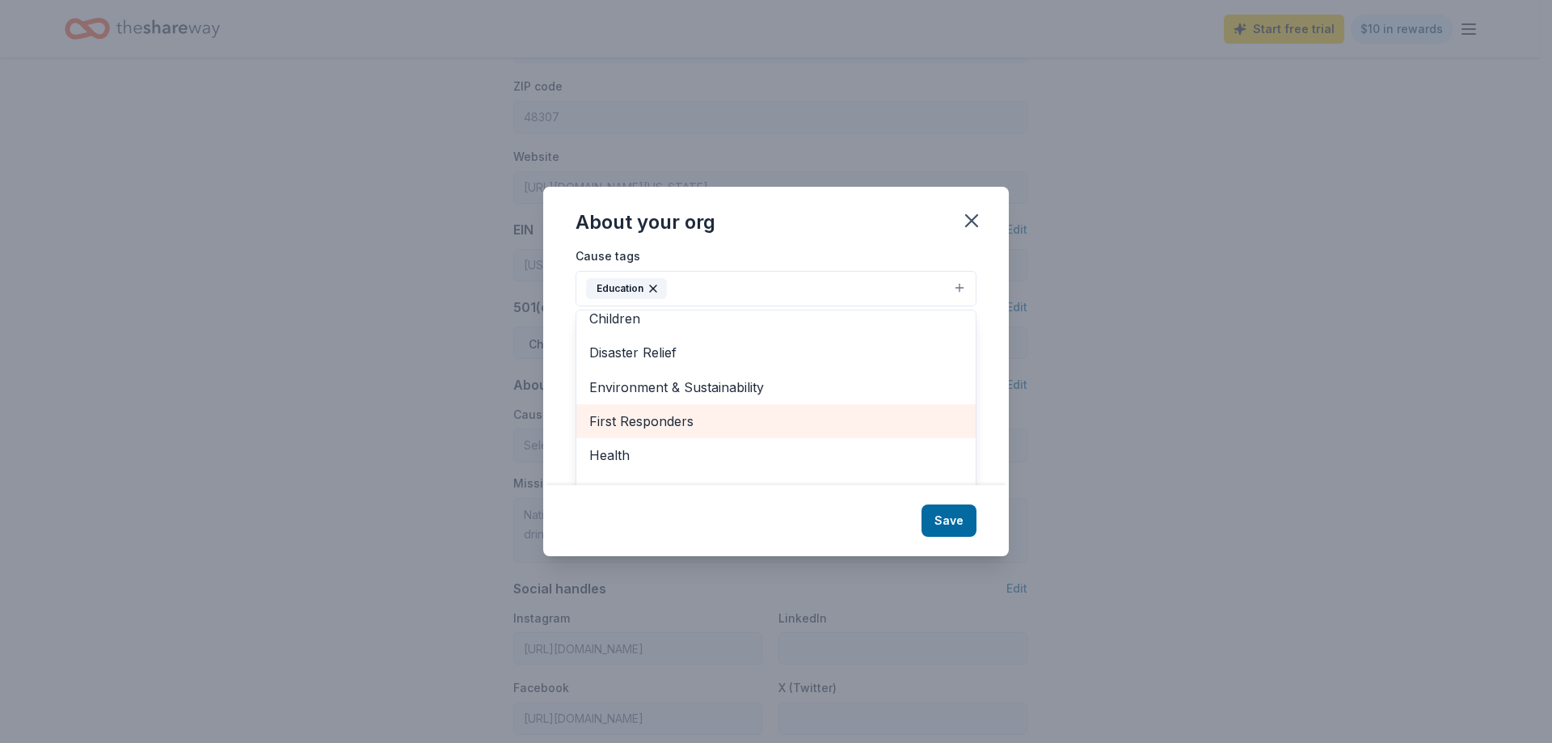
scroll to position [162, 0]
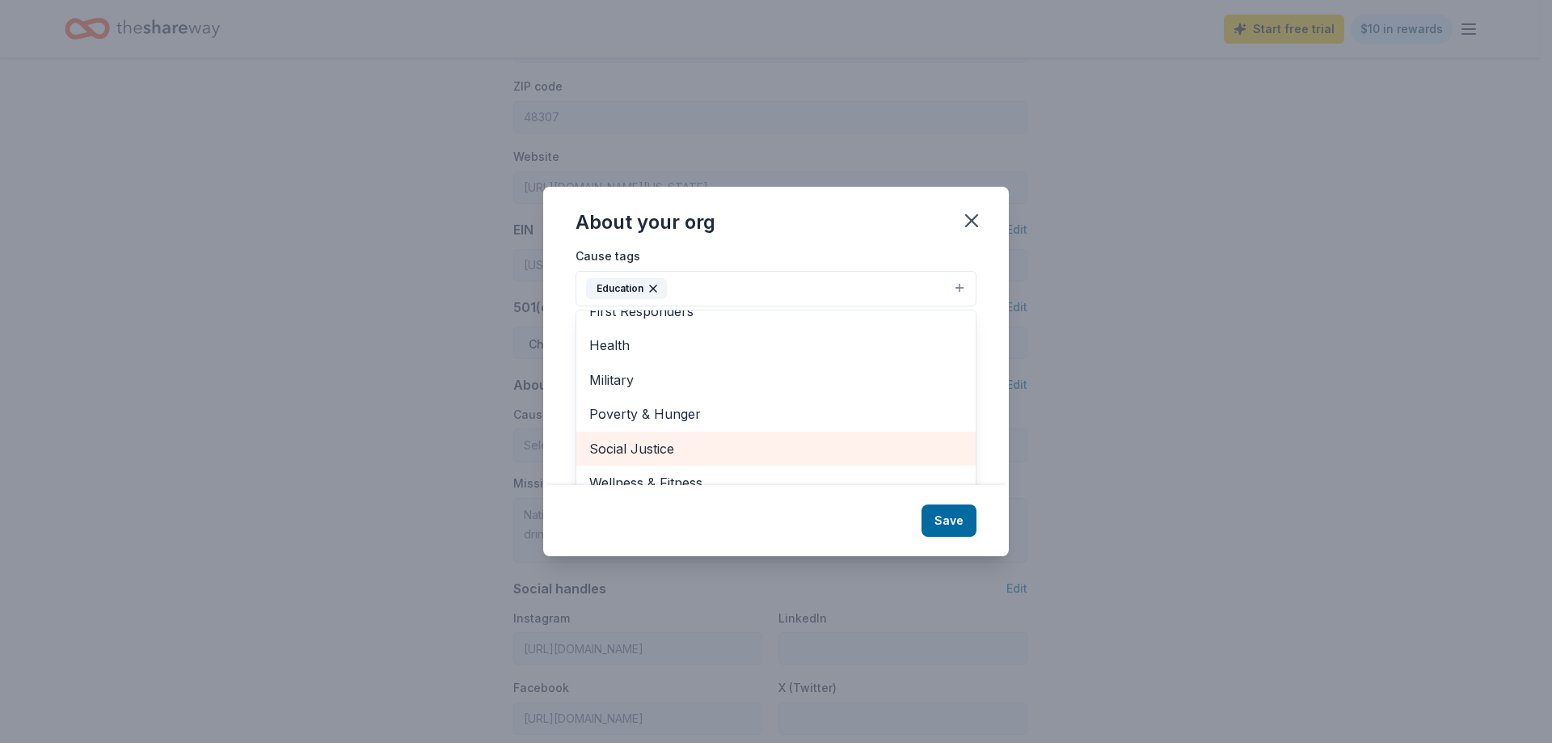
click at [692, 449] on span "Social Justice" at bounding box center [775, 448] width 373 height 21
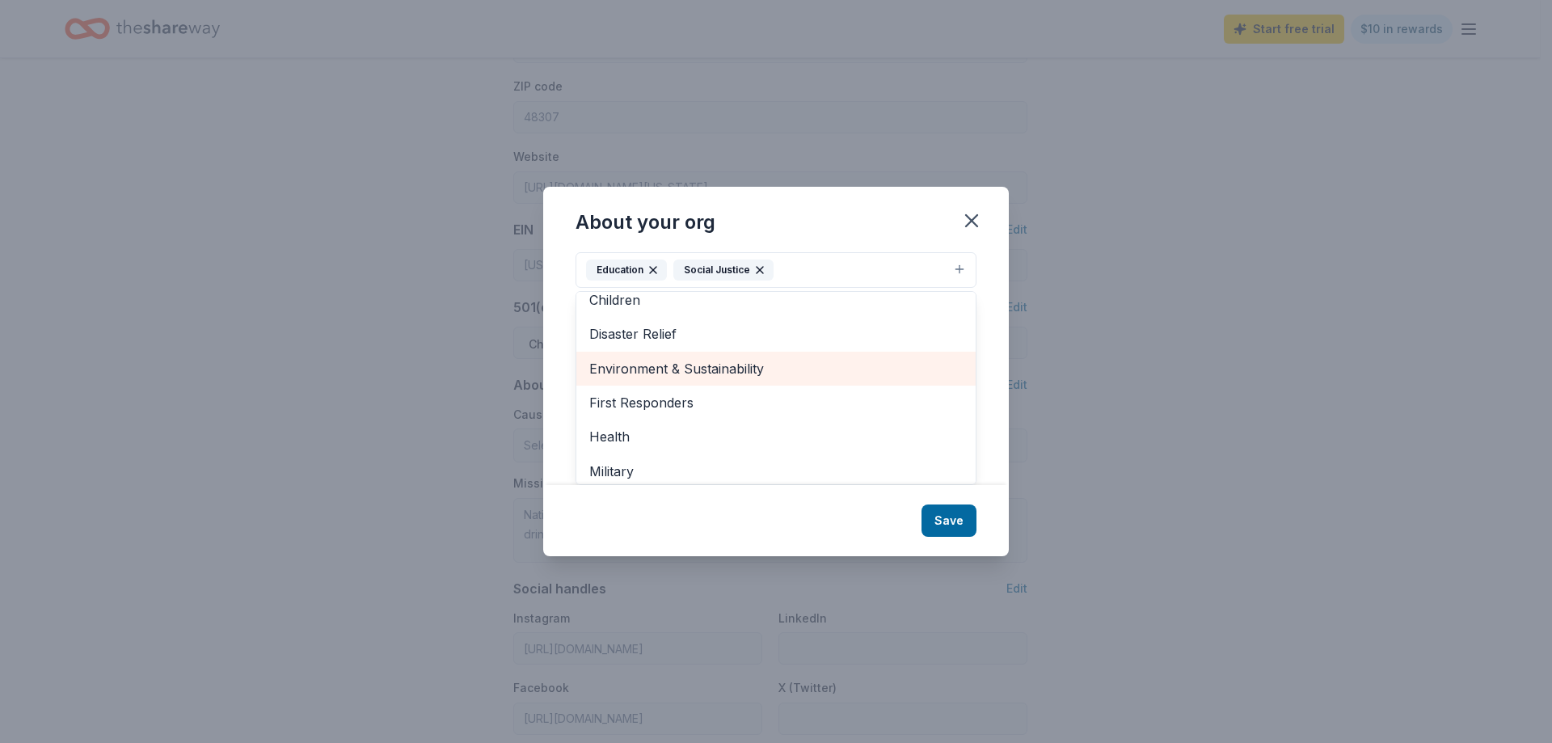
scroll to position [157, 0]
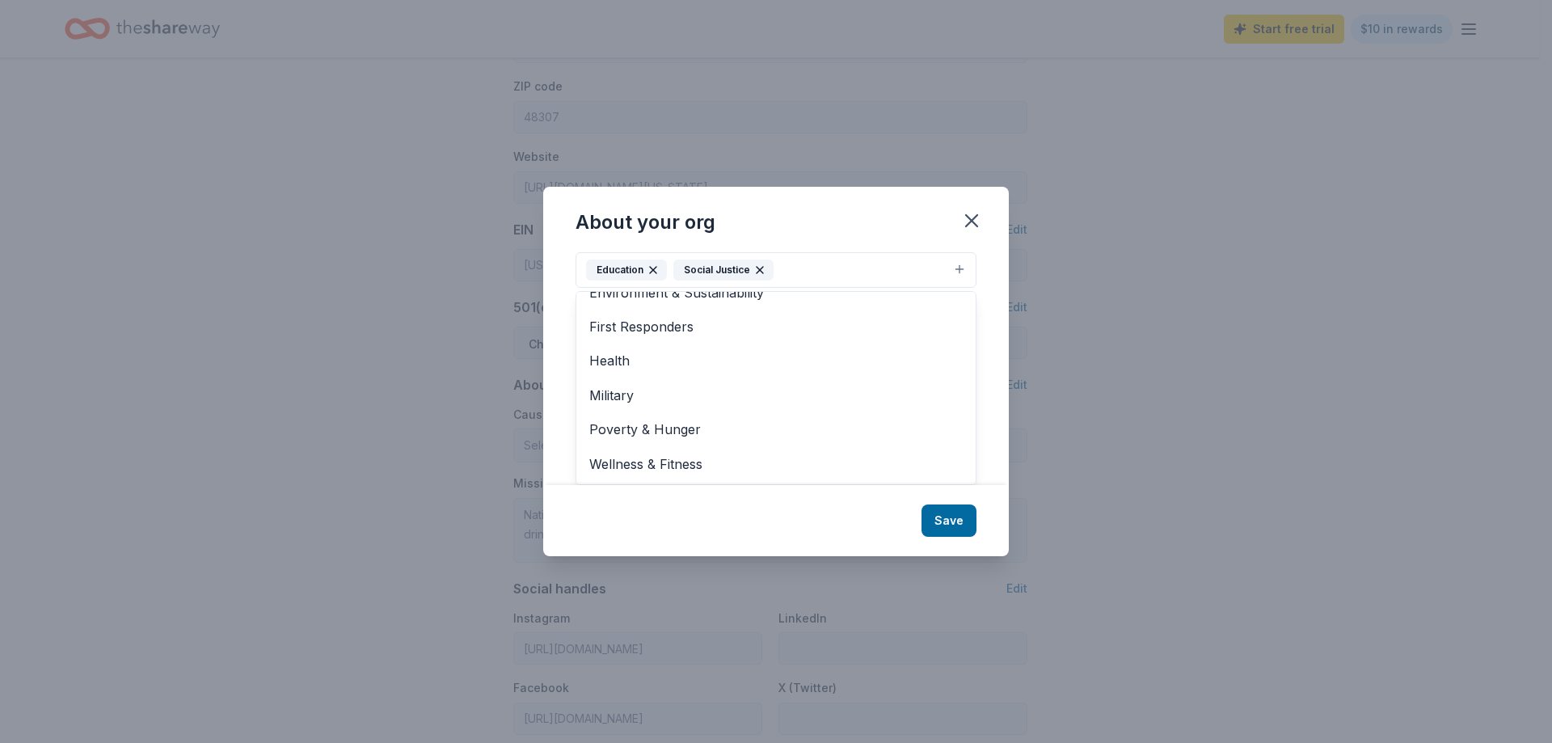
click at [969, 524] on div "About your org Cause tags Education Social Justice Animals Art & Culture Childr…" at bounding box center [776, 371] width 466 height 369
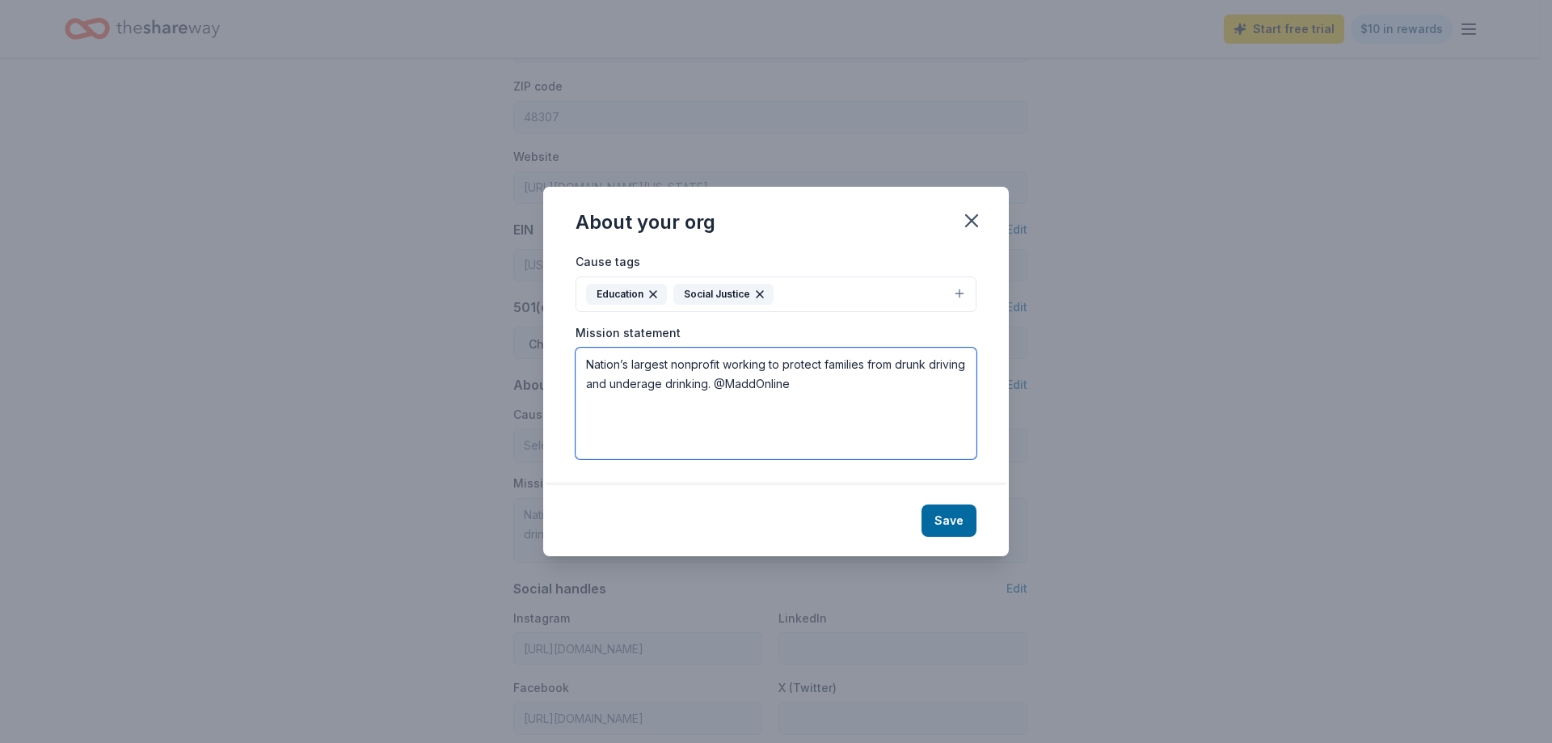
drag, startPoint x: 842, startPoint y: 397, endPoint x: 382, endPoint y: 365, distance: 461.1
click at [382, 365] on div "About your org Cause tags Education Social Justice Mission statement Nation’s l…" at bounding box center [776, 371] width 1552 height 743
paste textarea "Our Mission MADD’s mission is to end drunk and drugged driving, support the vic…"
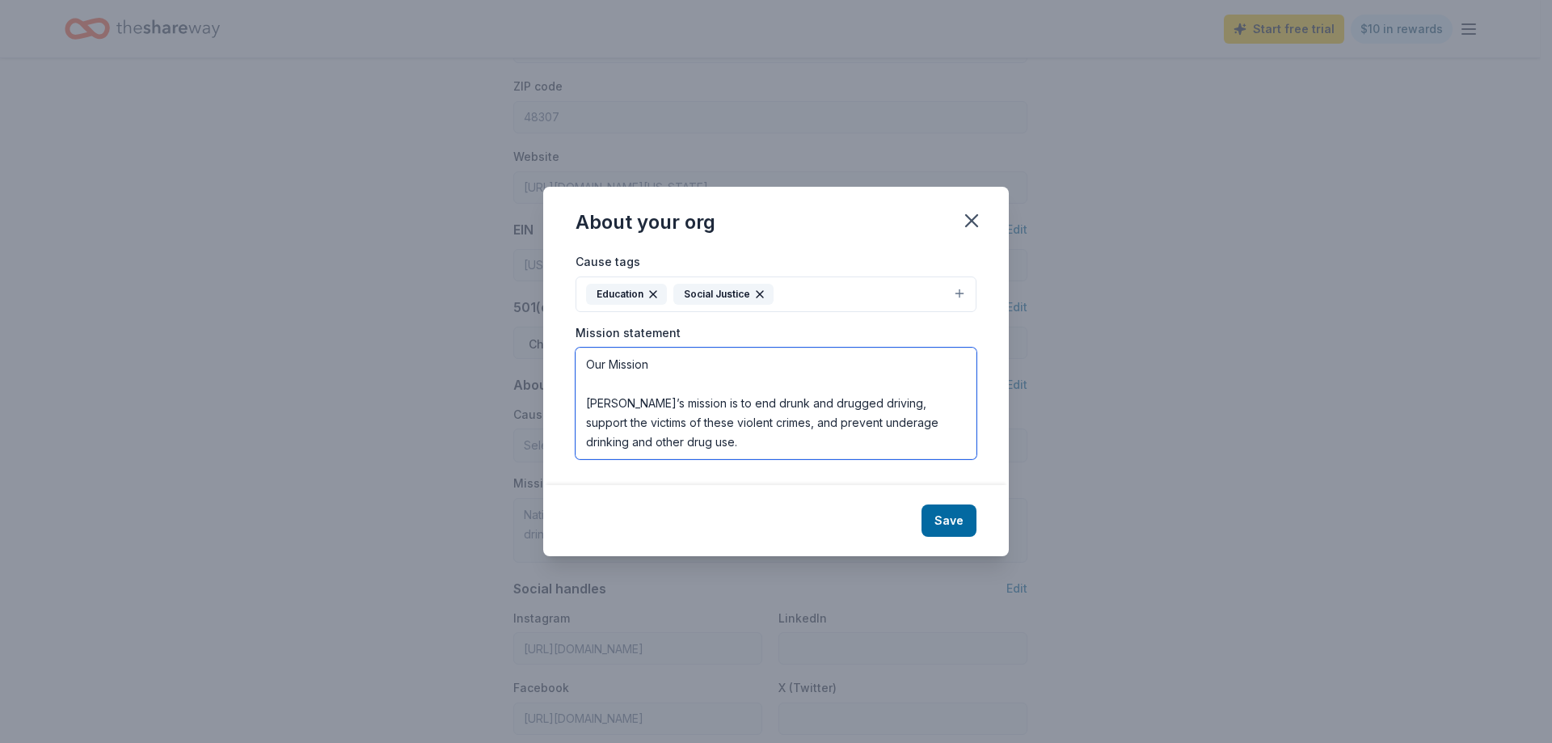
scroll to position [87, 0]
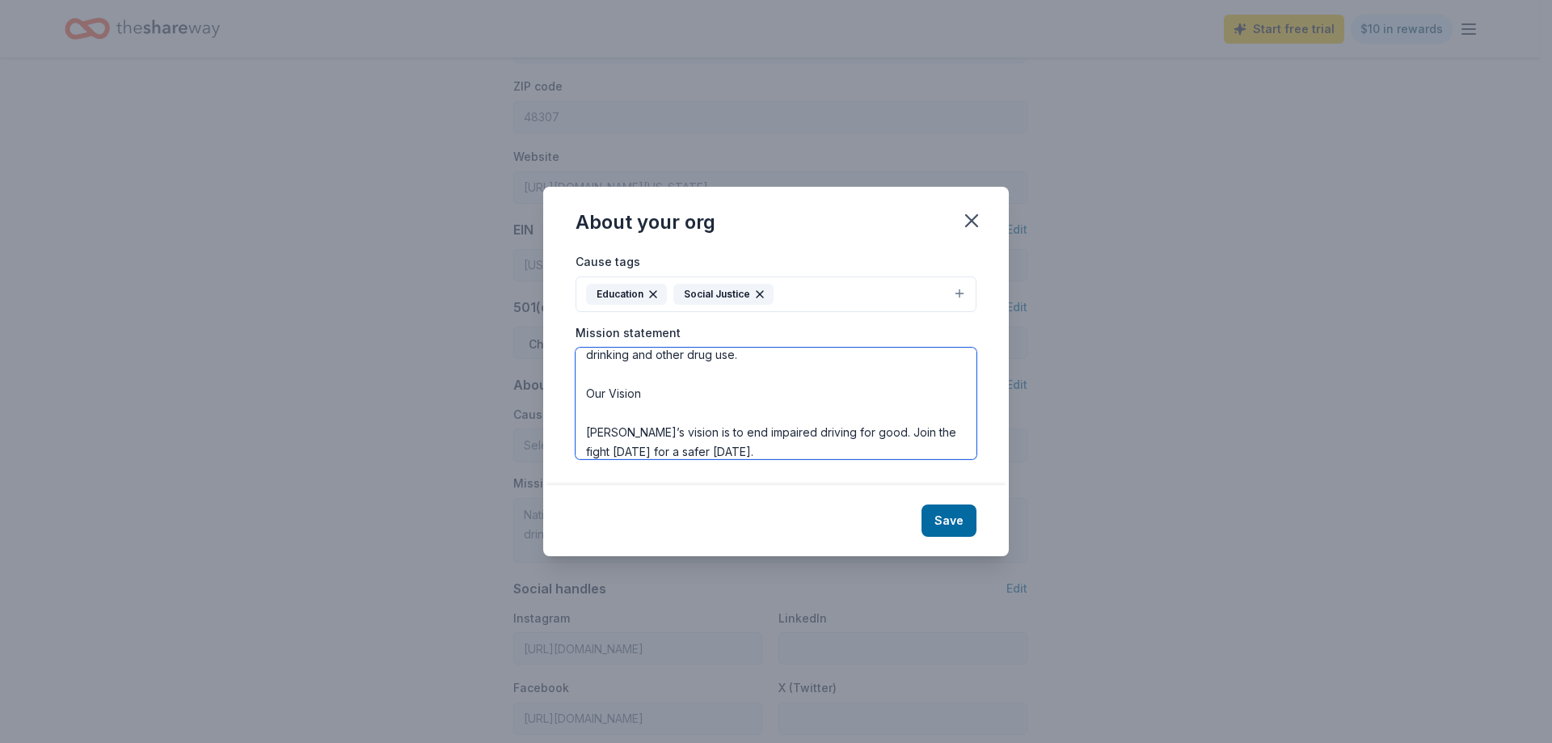
click at [594, 426] on textarea "Our Mission MADD’s mission is to end drunk and drugged driving, support the vic…" at bounding box center [776, 404] width 401 height 112
click at [588, 430] on textarea "Our Mission MADD’s mission is to end drunk and drugged driving, support the vic…" at bounding box center [776, 404] width 401 height 112
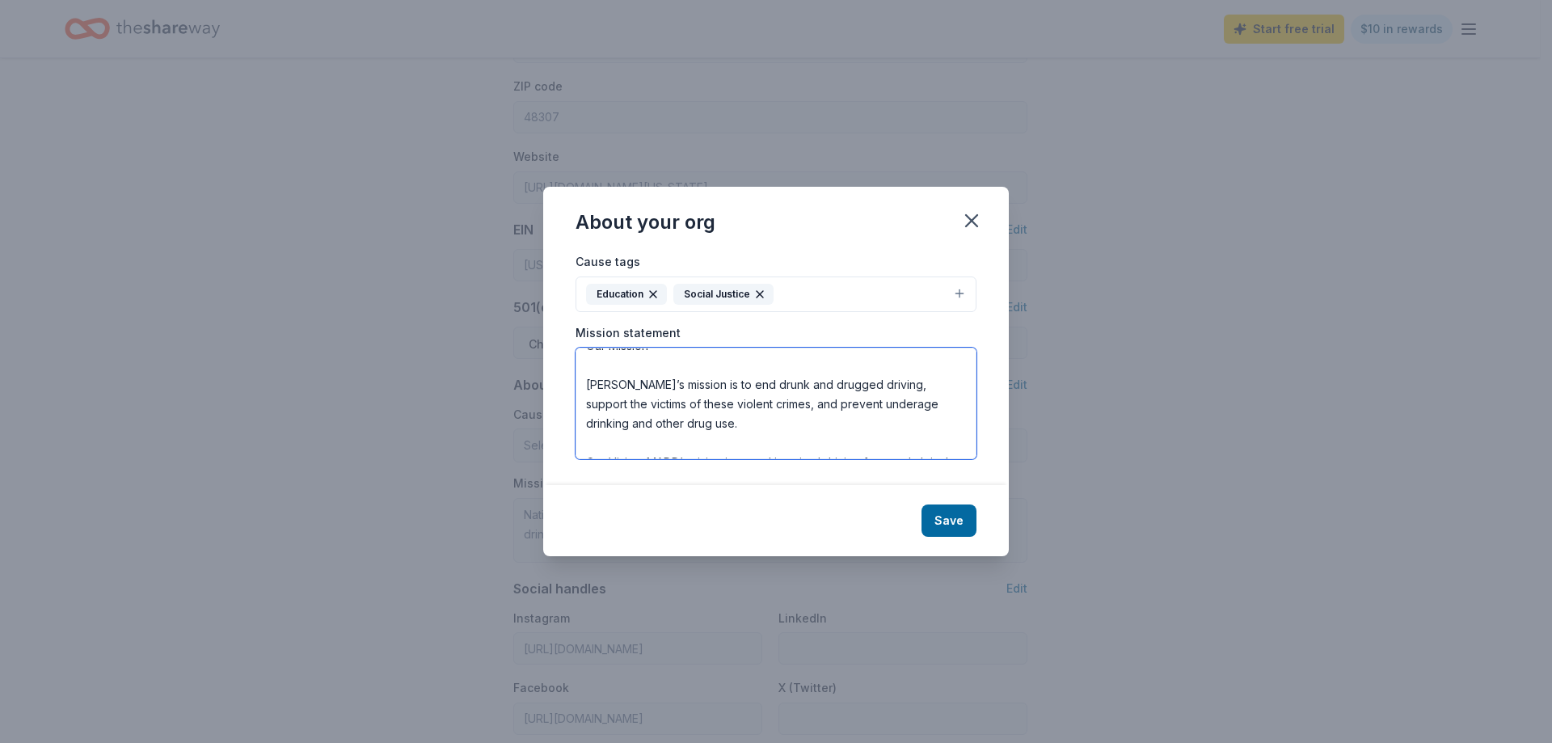
scroll to position [0, 0]
click at [582, 405] on textarea "Our Mission MADD’s mission is to end drunk and drugged driving, support the vic…" at bounding box center [776, 404] width 401 height 112
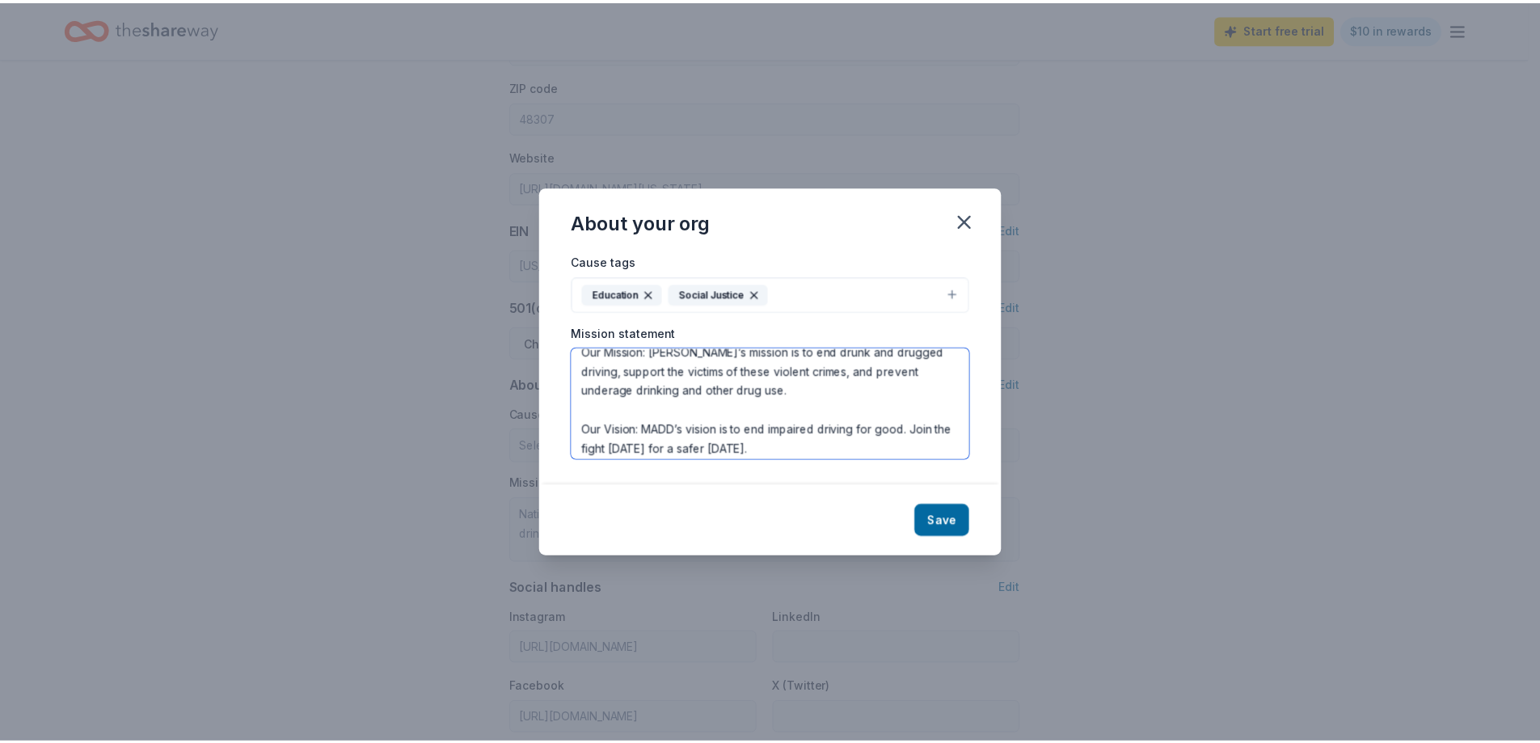
scroll to position [19, 0]
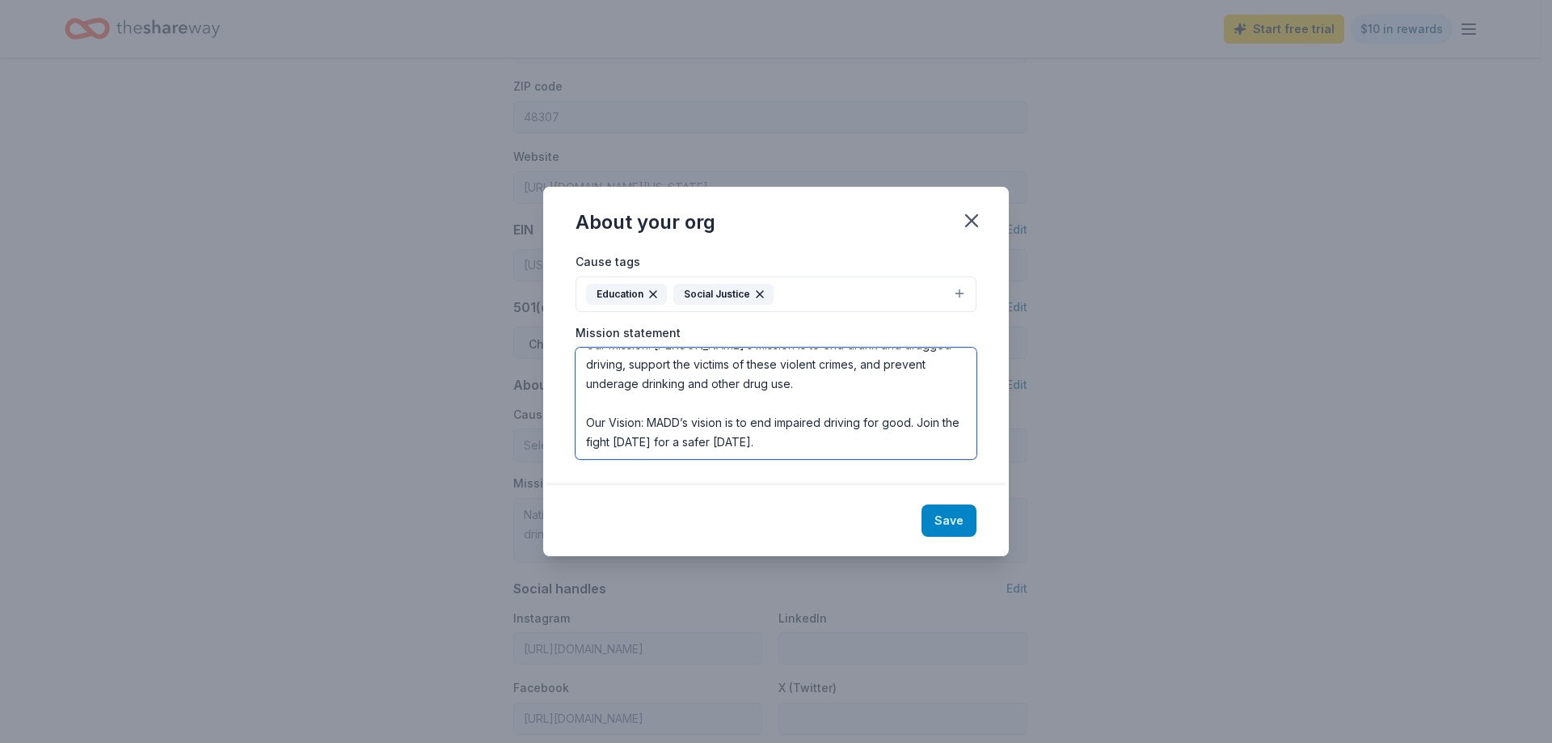
type textarea "Our Mission: [PERSON_NAME]’s mission is to end drunk and drugged driving, suppo…"
click at [952, 523] on button "Save" at bounding box center [949, 520] width 55 height 32
type textarea "Our Mission: [PERSON_NAME]’s mission is to end drunk and drugged driving, suppo…"
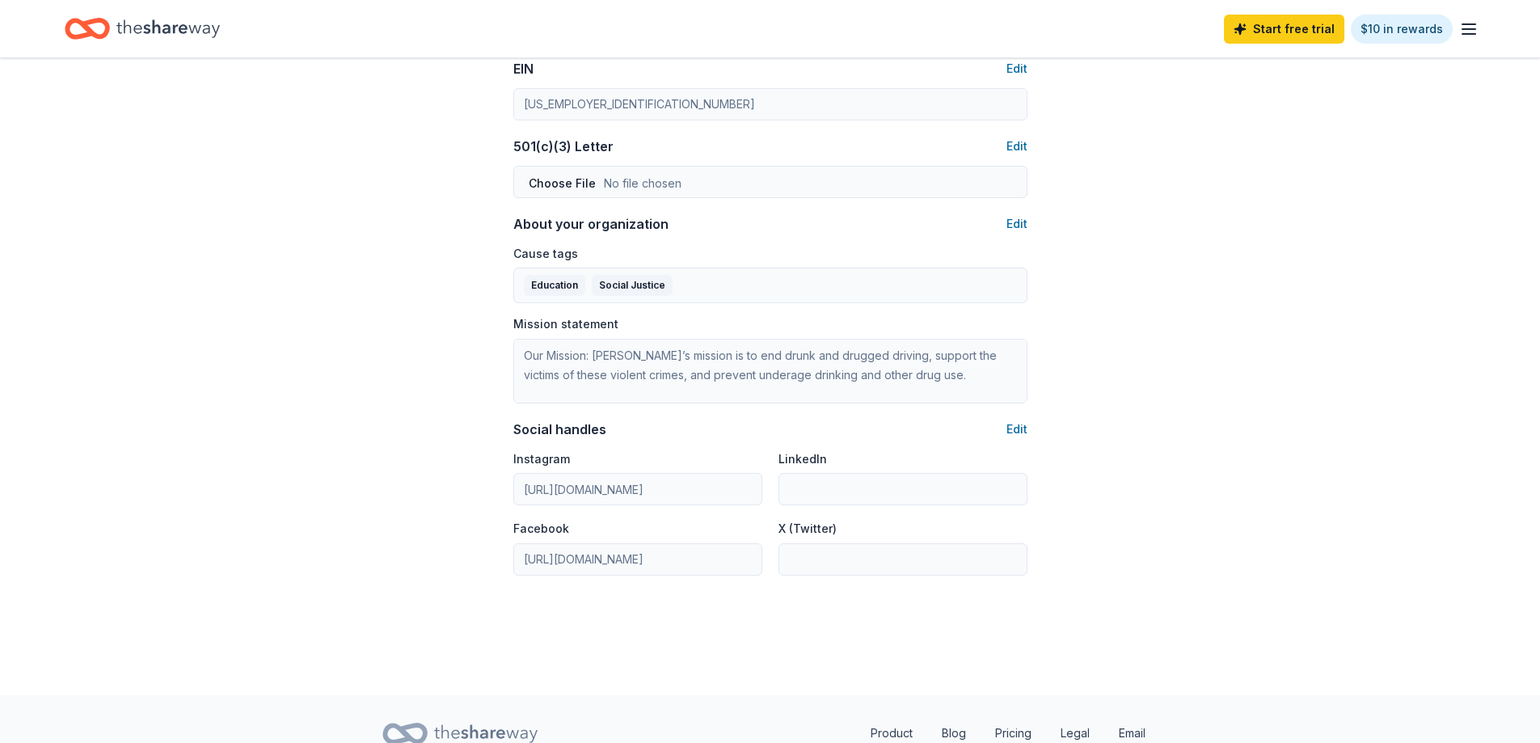
scroll to position [808, 0]
drag, startPoint x: 622, startPoint y: 144, endPoint x: 414, endPoint y: 146, distance: 207.8
copy div "501(c)(3) Letter"
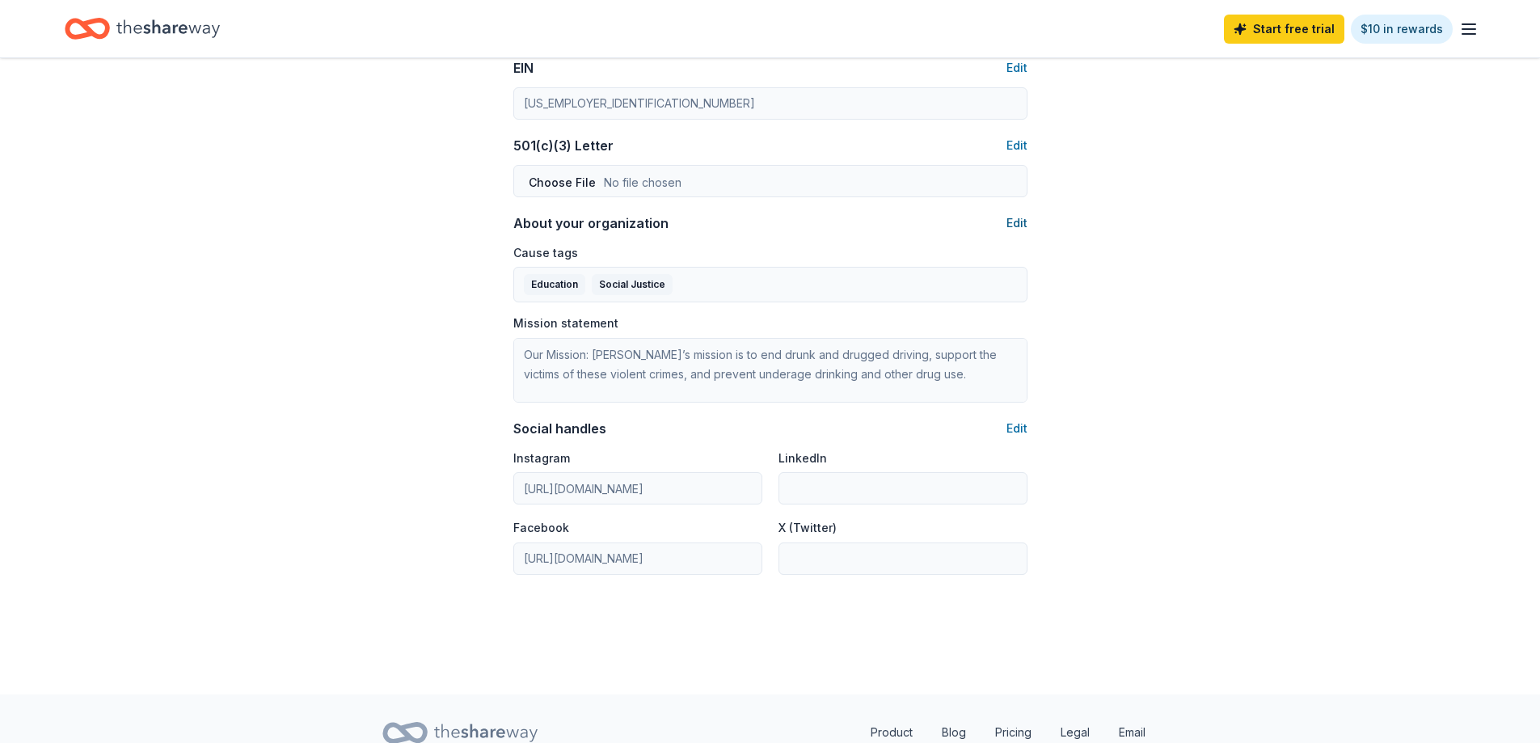
click at [1007, 220] on button "Edit" at bounding box center [1017, 222] width 21 height 19
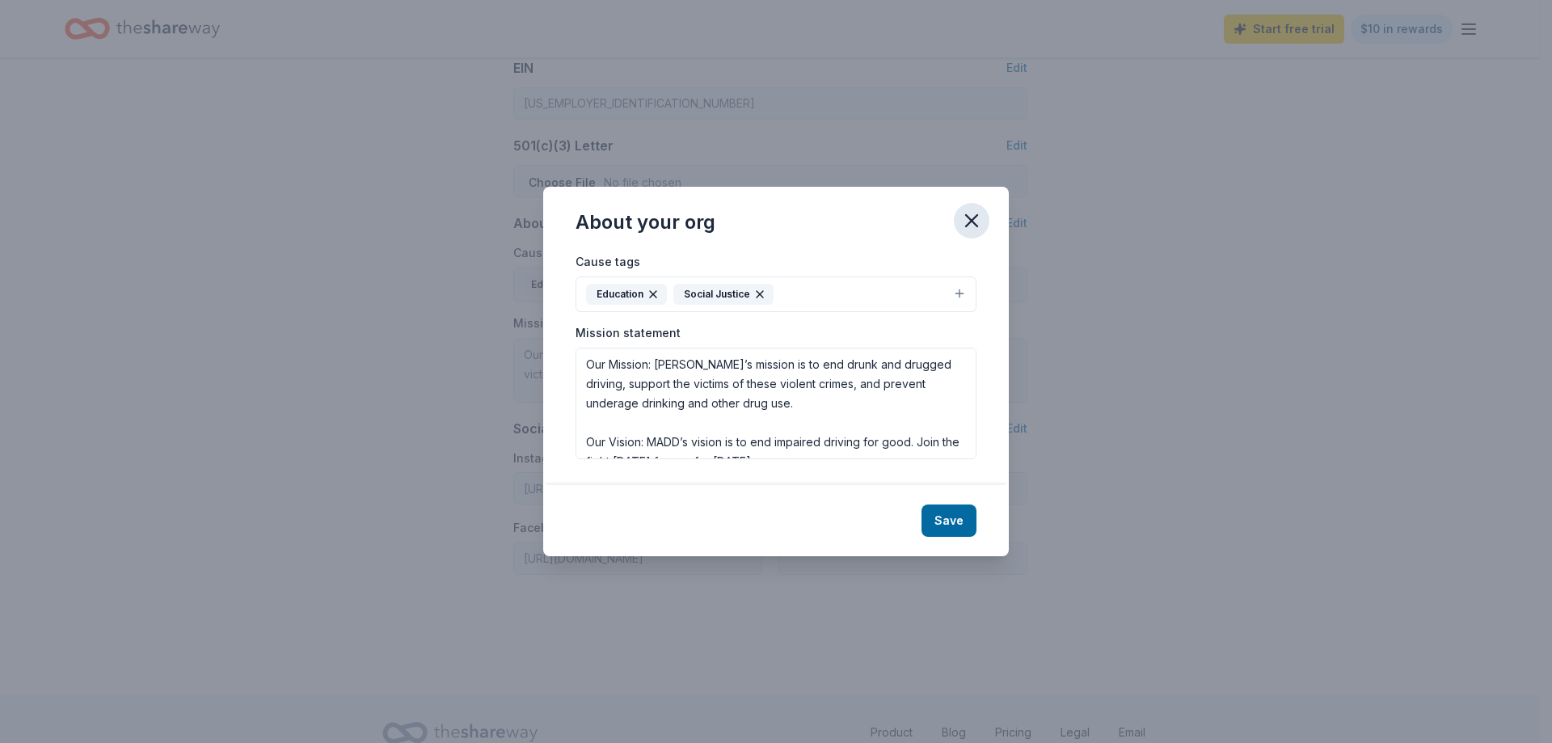
click at [972, 216] on icon "button" at bounding box center [971, 220] width 23 height 23
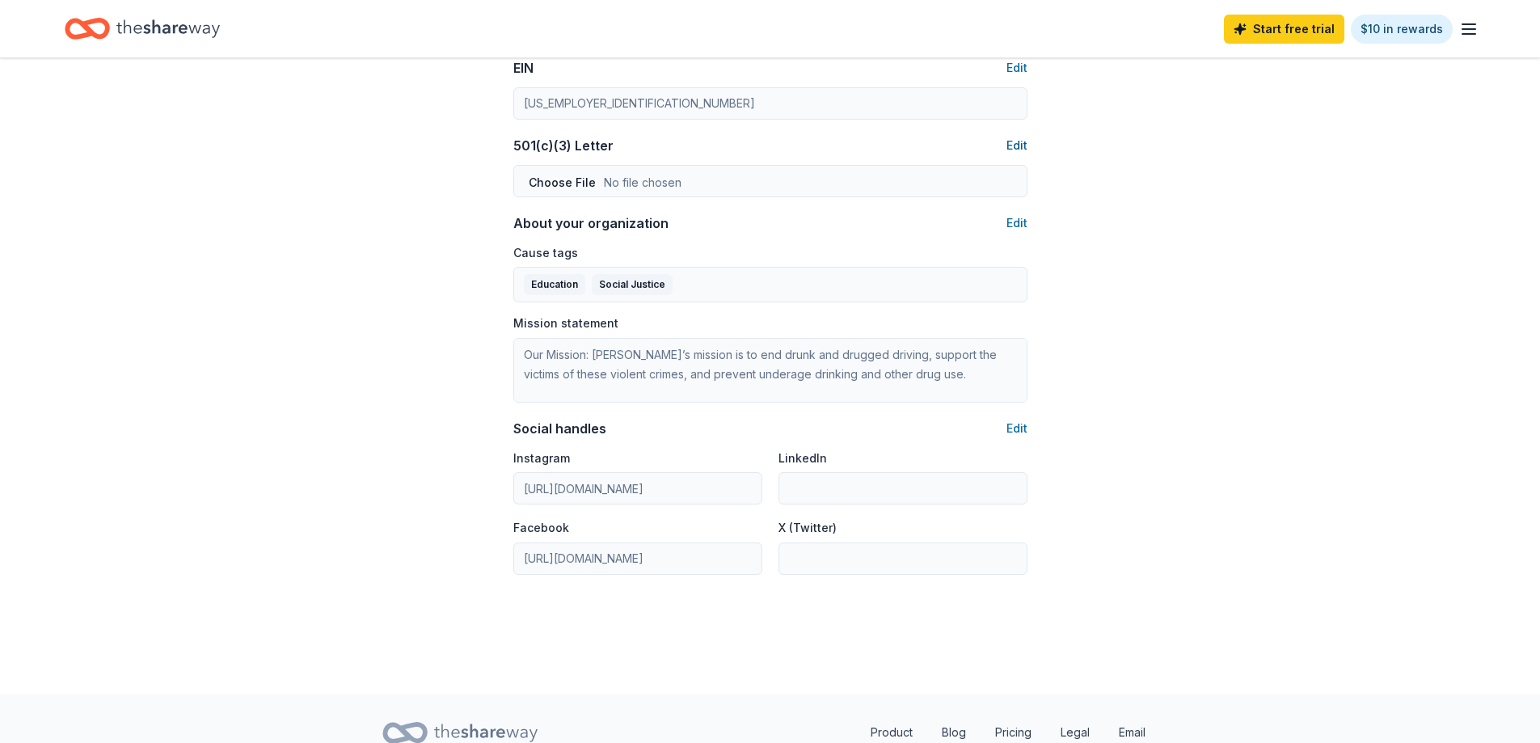
click at [1015, 145] on button "Edit" at bounding box center [1017, 145] width 21 height 19
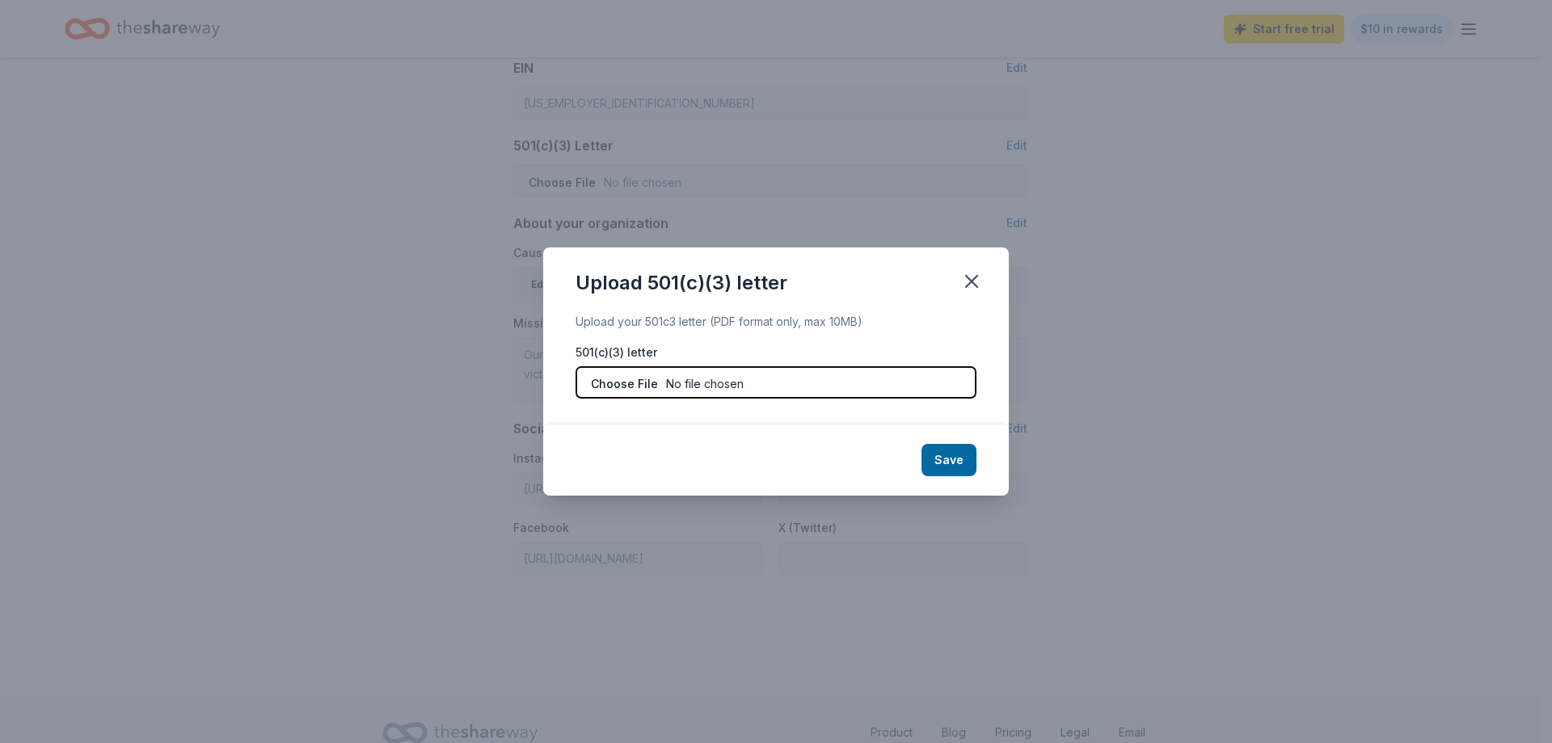
click at [655, 380] on input "file" at bounding box center [776, 382] width 401 height 32
type input "C:\fakepath\MADD W-9 2025.pdf"
click at [947, 466] on button "Save" at bounding box center [949, 460] width 55 height 32
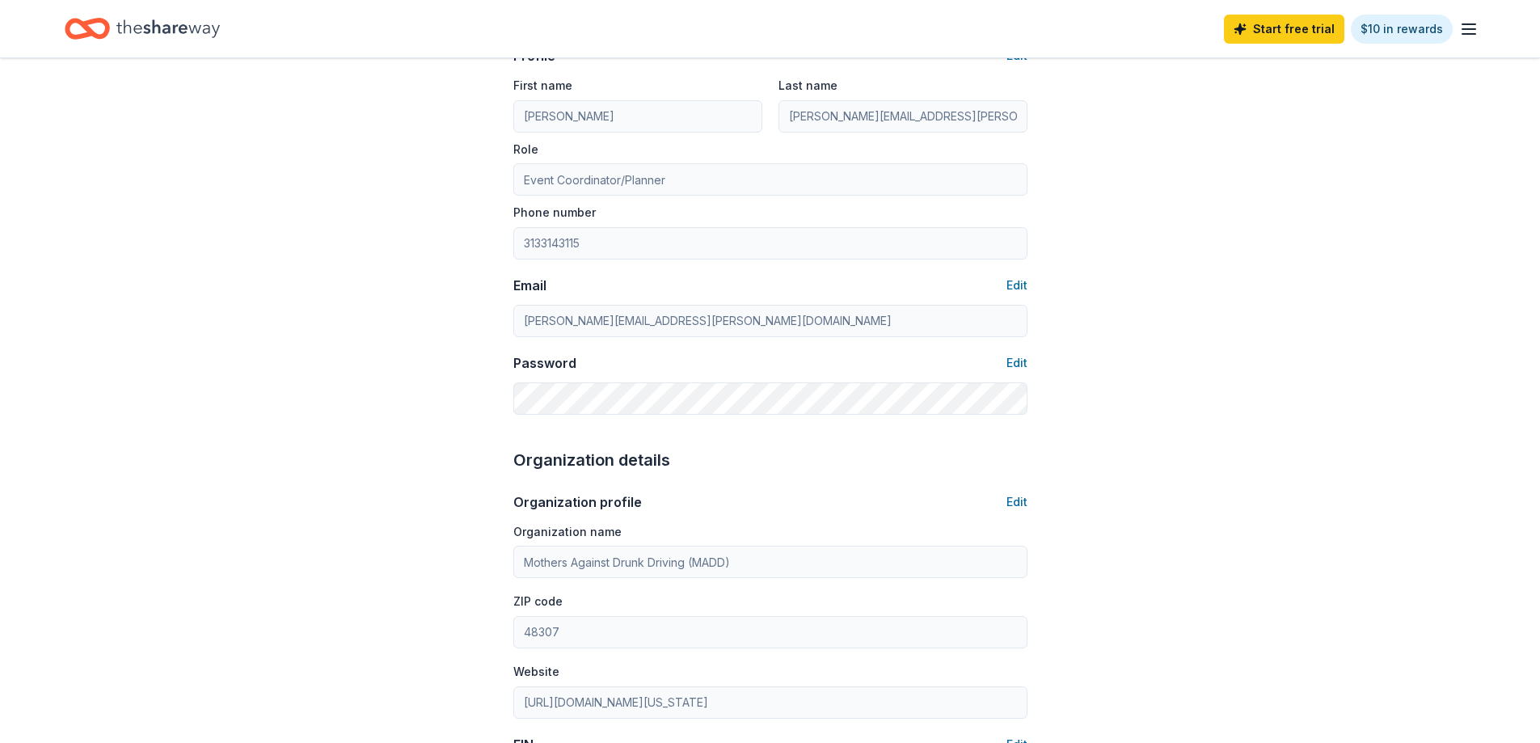
scroll to position [0, 0]
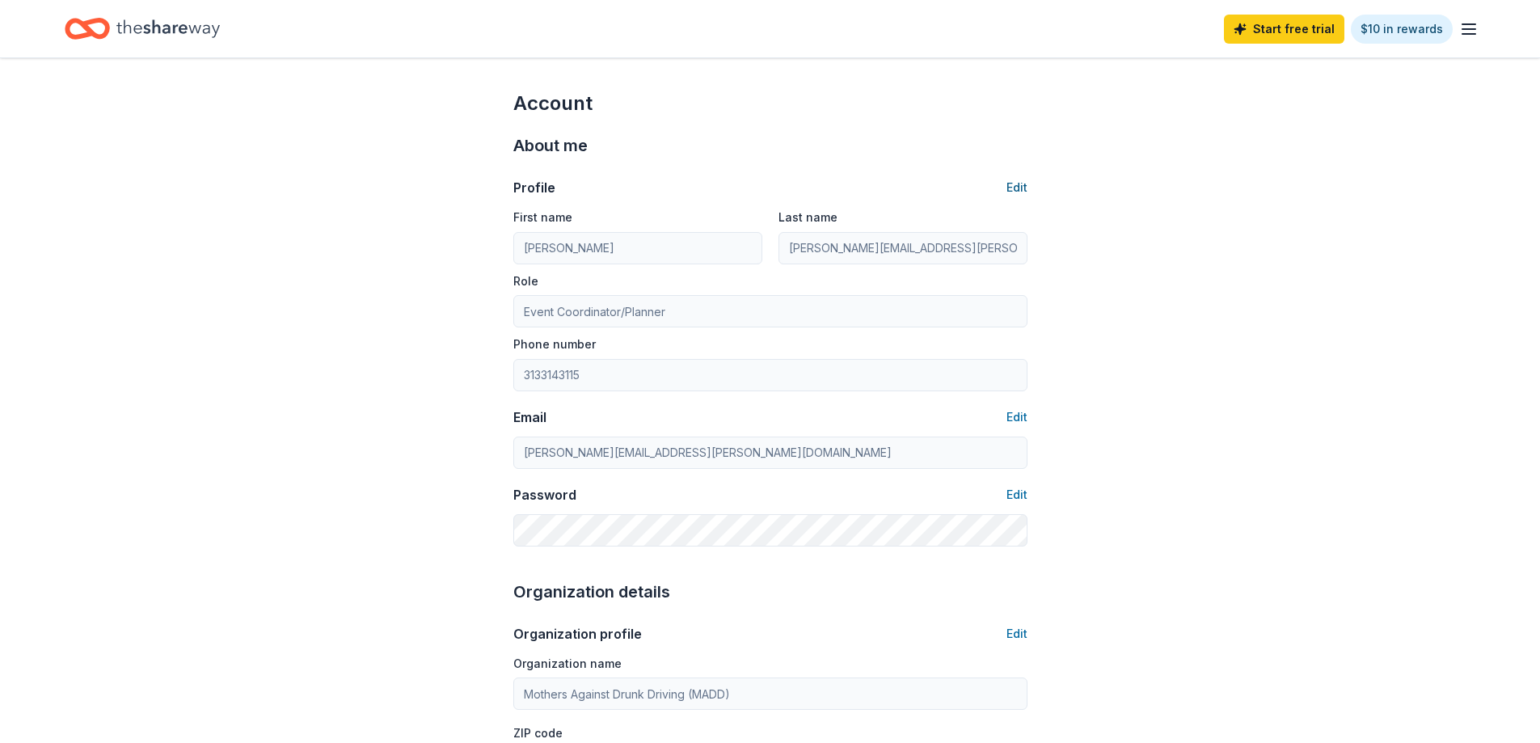
click at [1013, 184] on button "Edit" at bounding box center [1017, 187] width 21 height 19
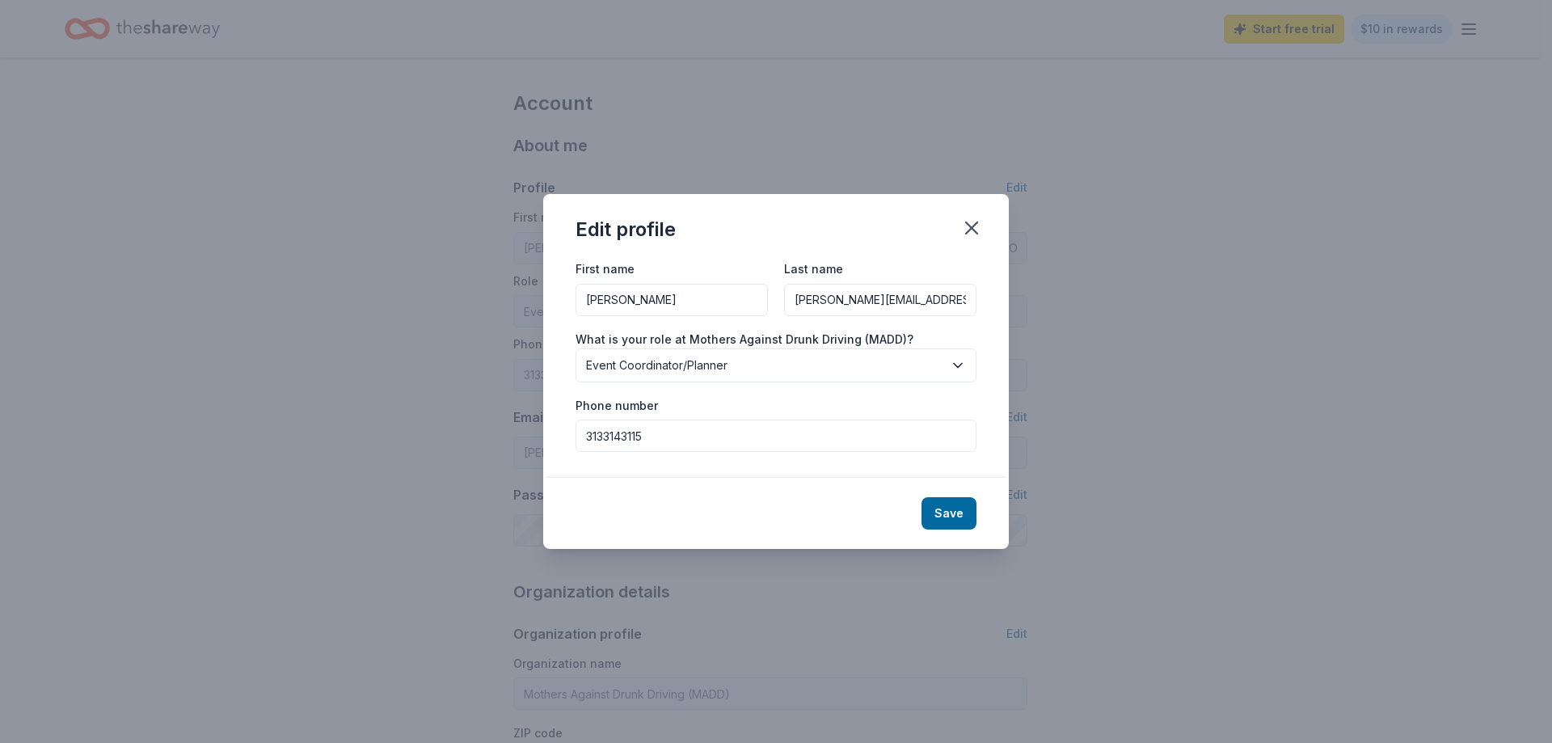
click at [883, 302] on input "Michelle.lanthier@madd.org" at bounding box center [880, 300] width 192 height 32
type input "[PERSON_NAME]"
click at [973, 518] on button "Save" at bounding box center [949, 513] width 55 height 32
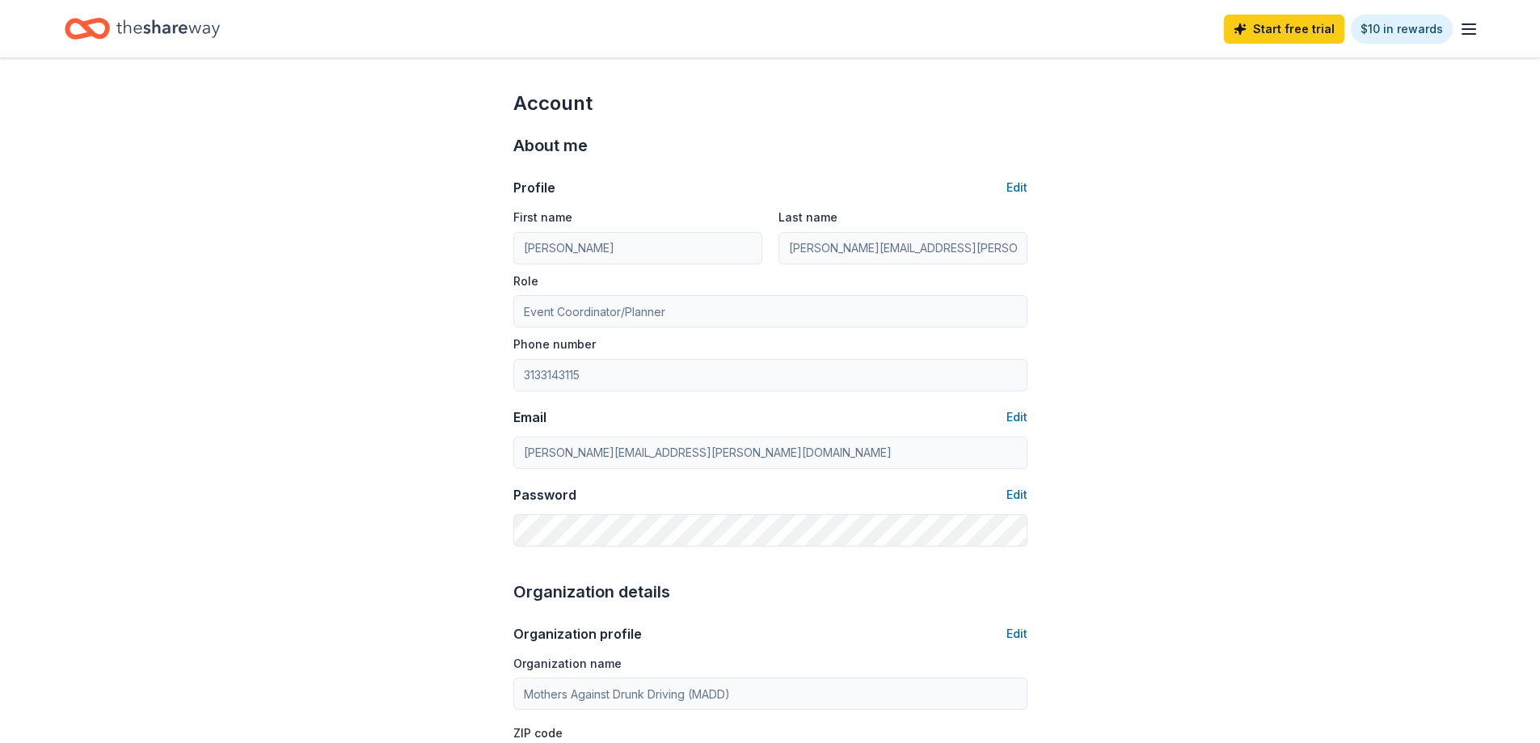
type input "[PERSON_NAME]"
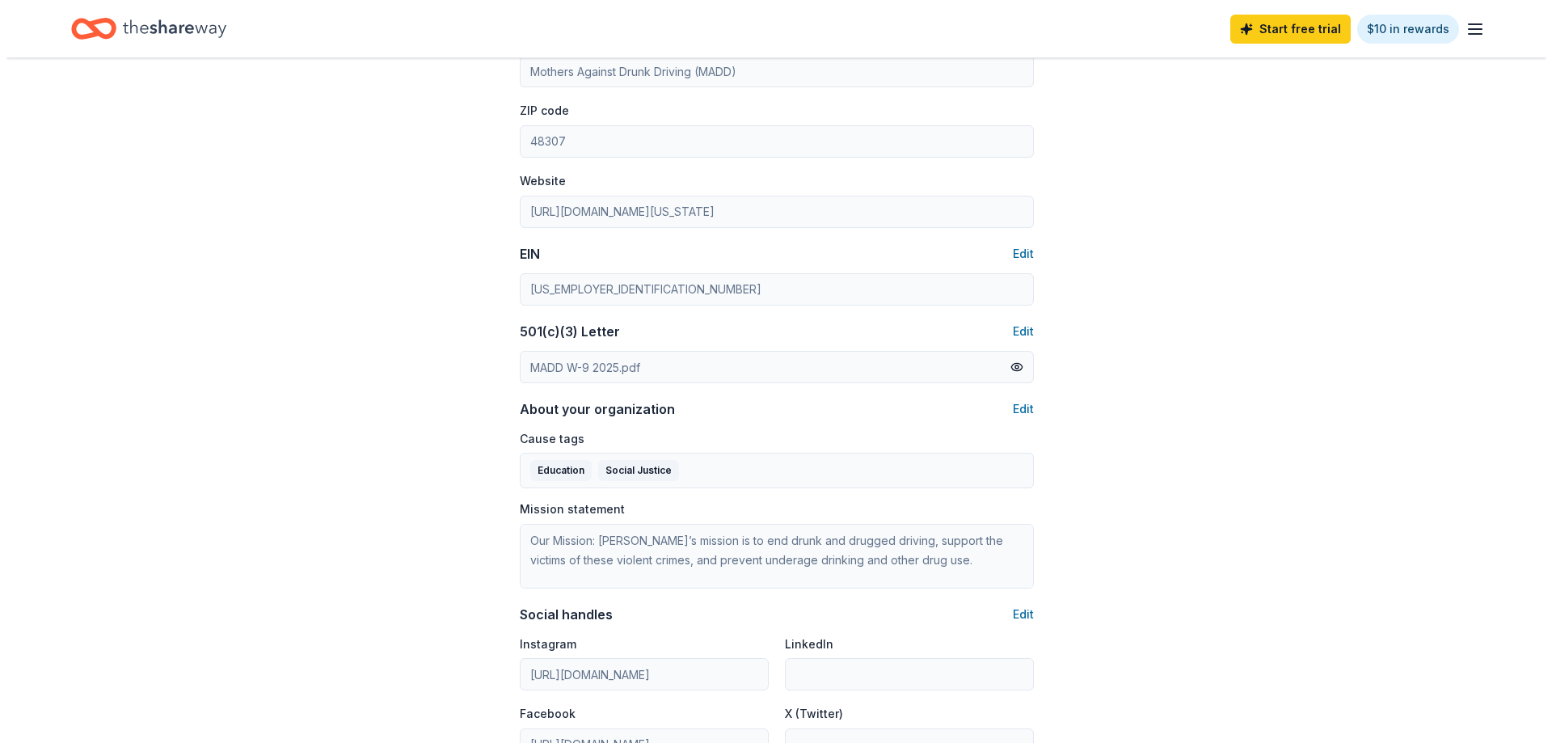
scroll to position [728, 0]
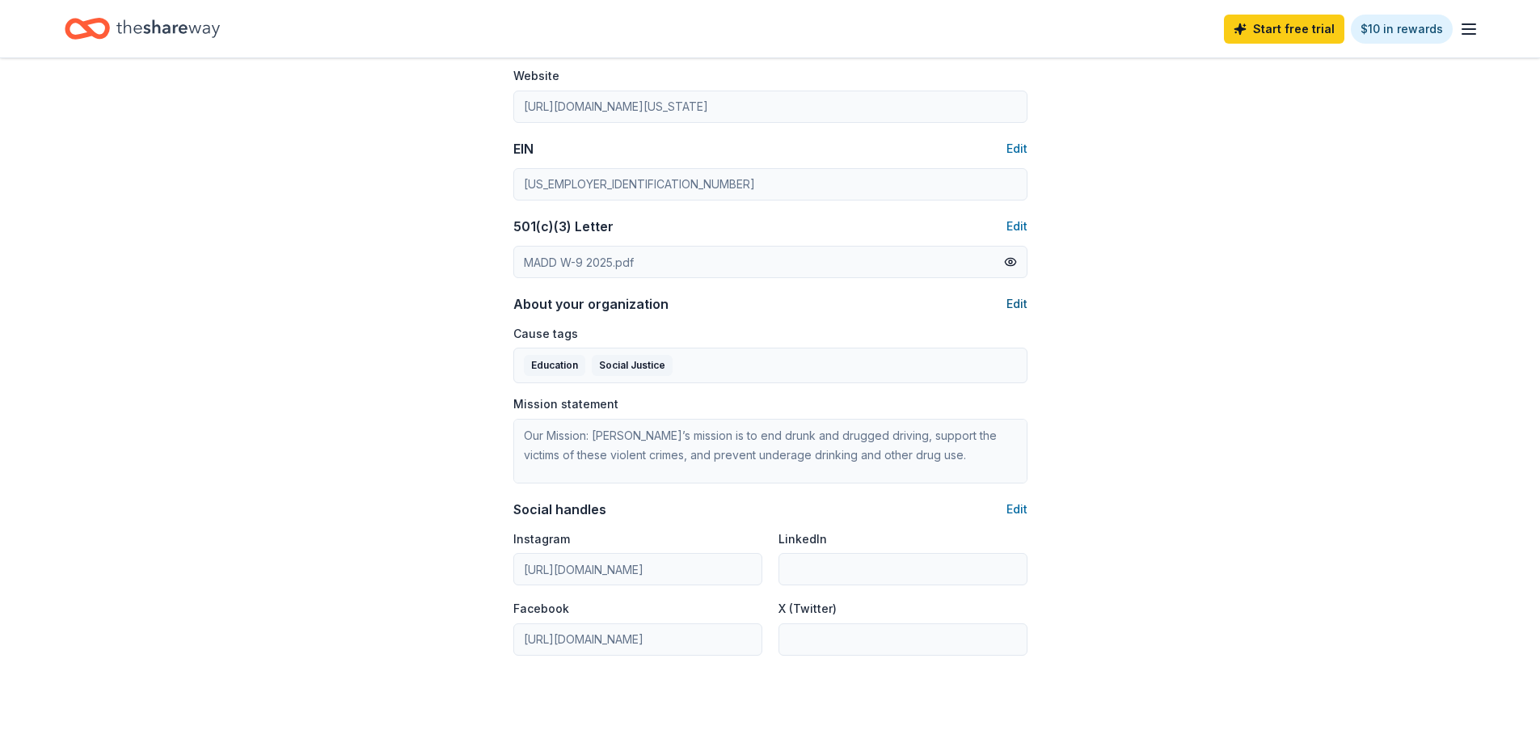
click at [1015, 300] on button "Edit" at bounding box center [1017, 303] width 21 height 19
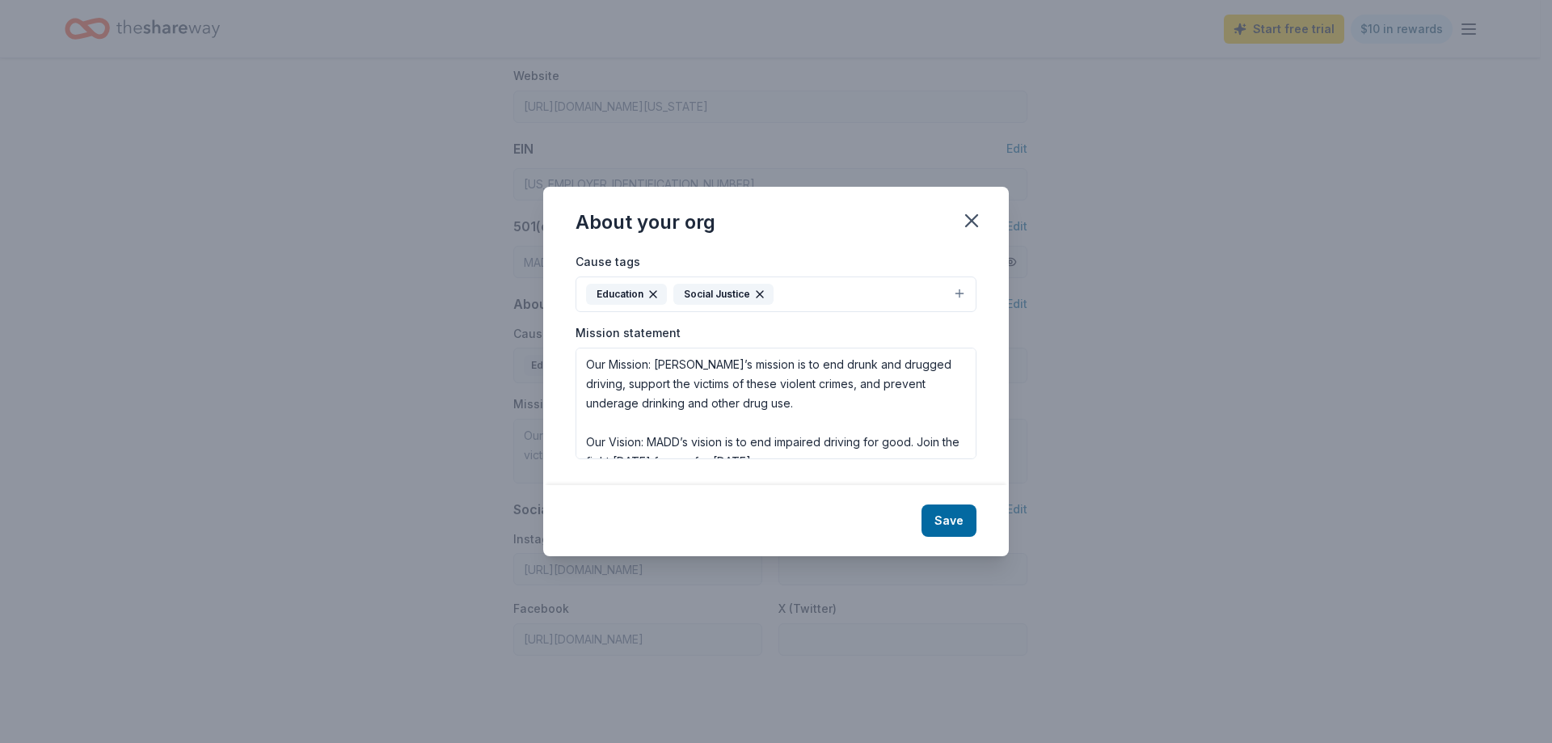
click at [970, 299] on div "Cause tags Education Social Justice Mission statement Our Mission: MADD’s missi…" at bounding box center [776, 367] width 466 height 233
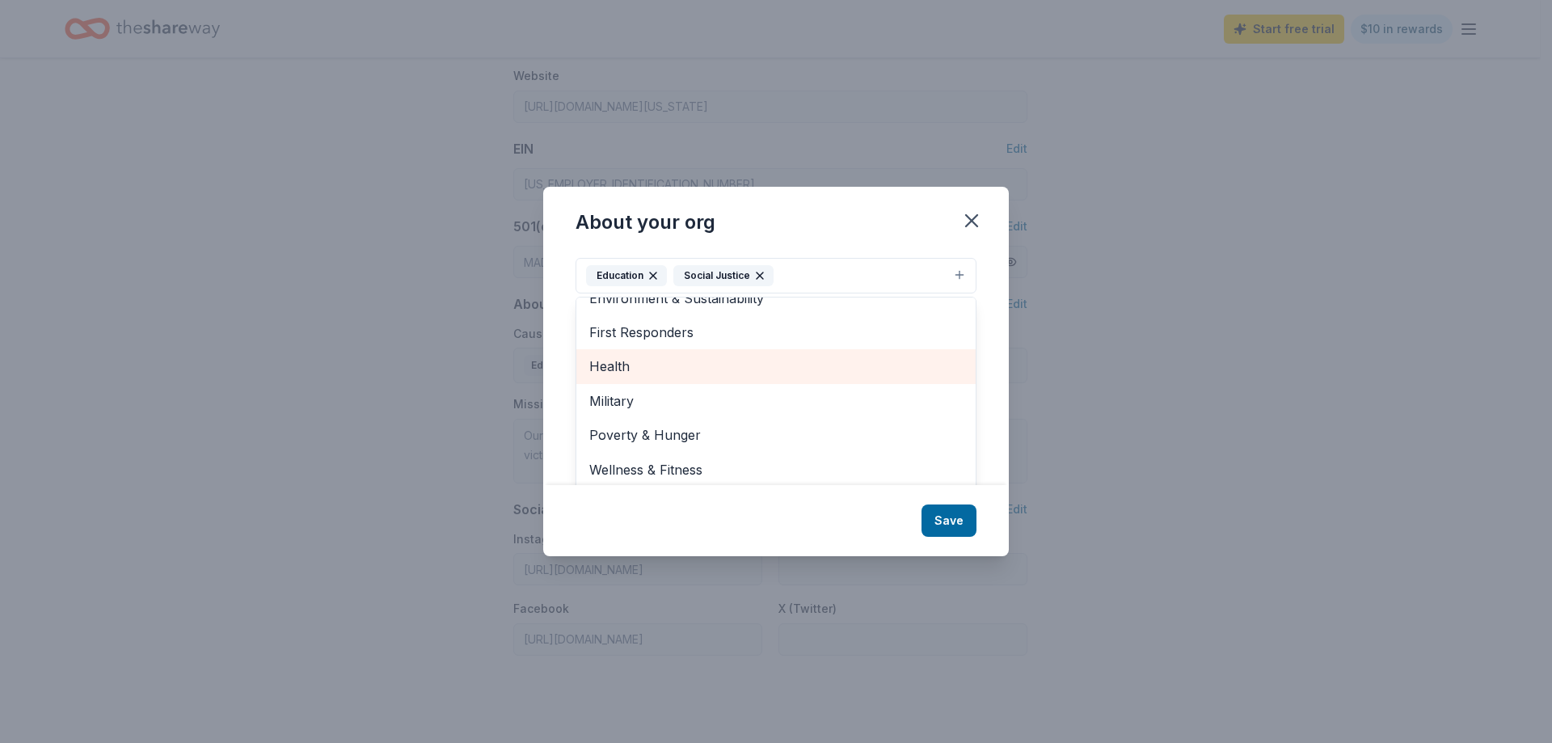
scroll to position [24, 0]
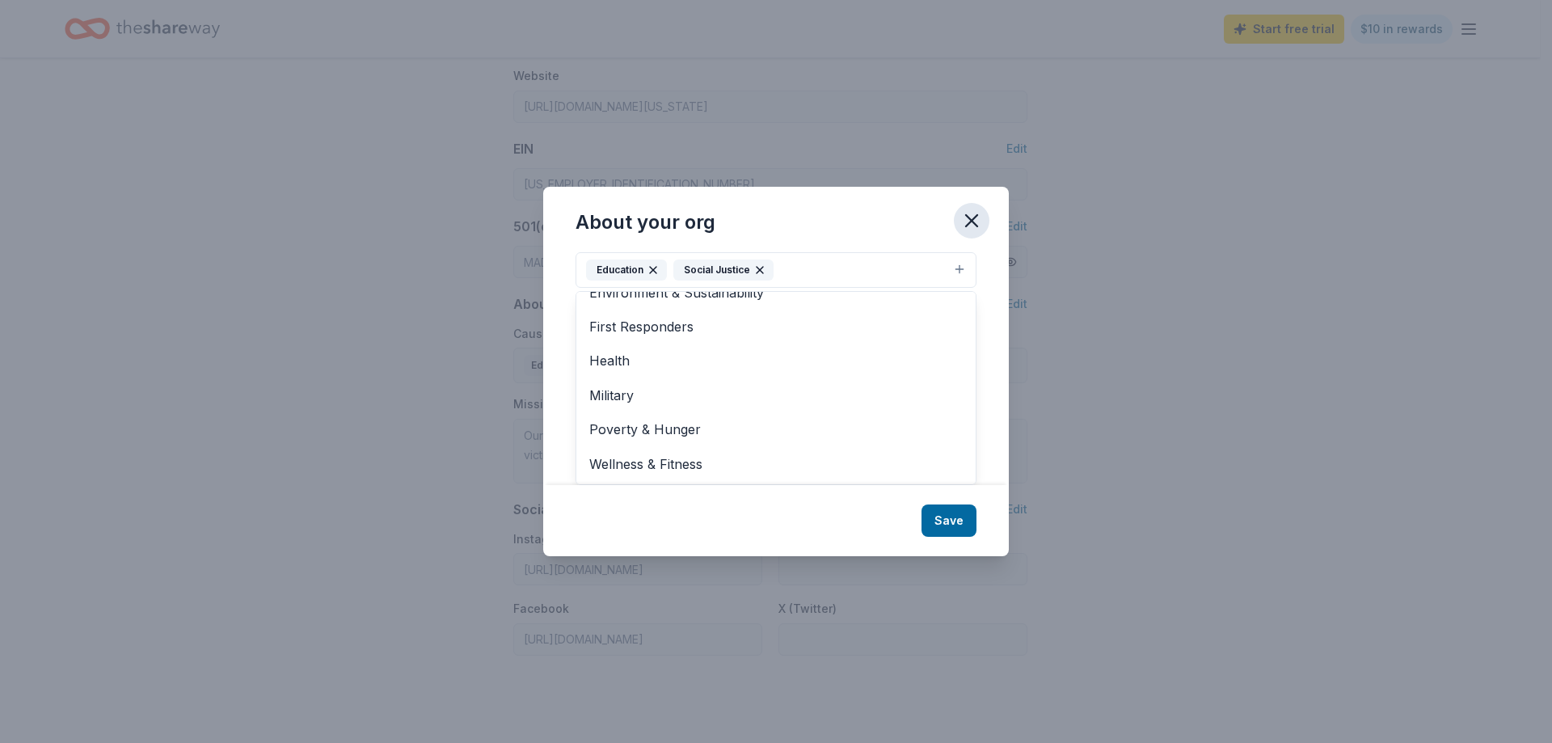
click at [987, 225] on div "About your org Cause tags Education Social Justice Animals Art & Culture Childr…" at bounding box center [776, 371] width 466 height 369
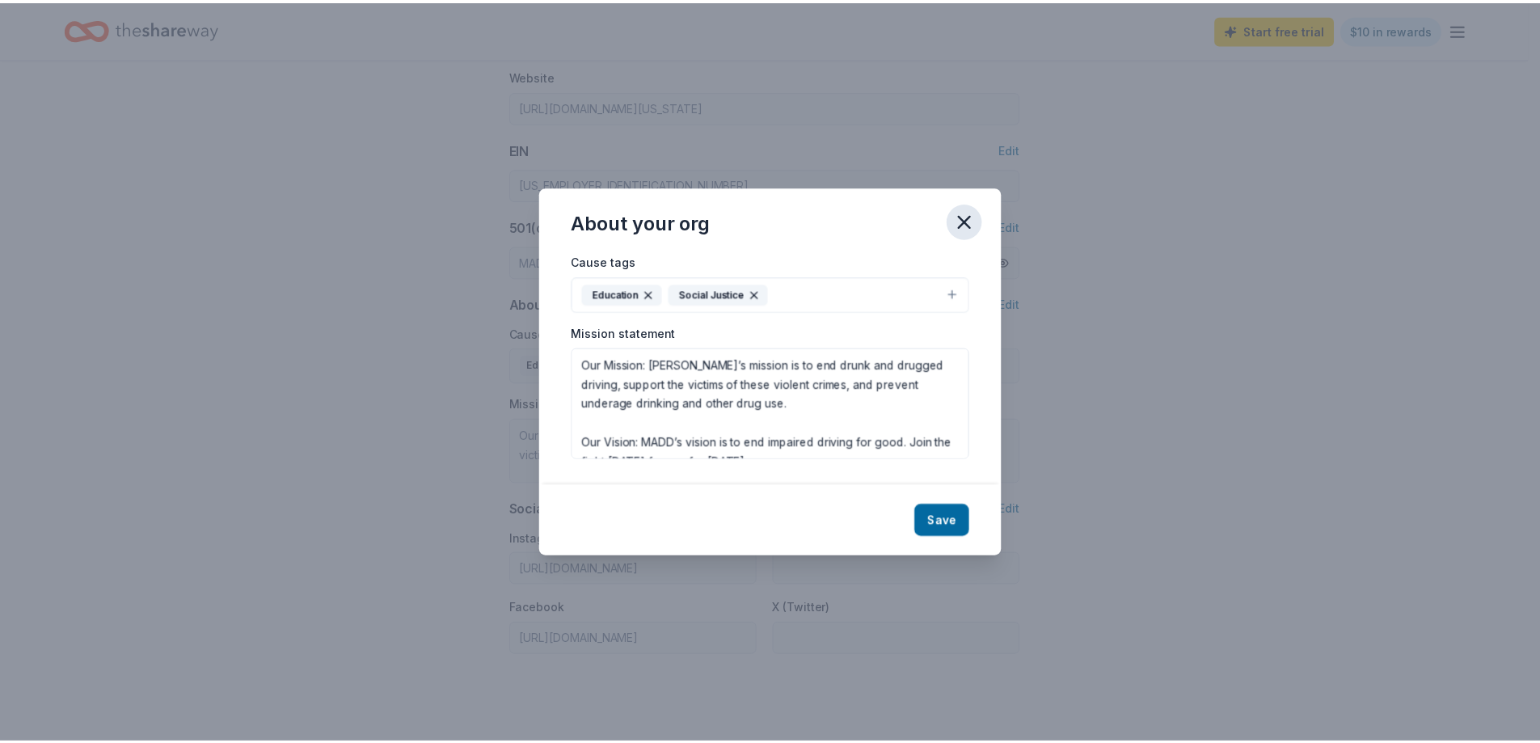
scroll to position [0, 0]
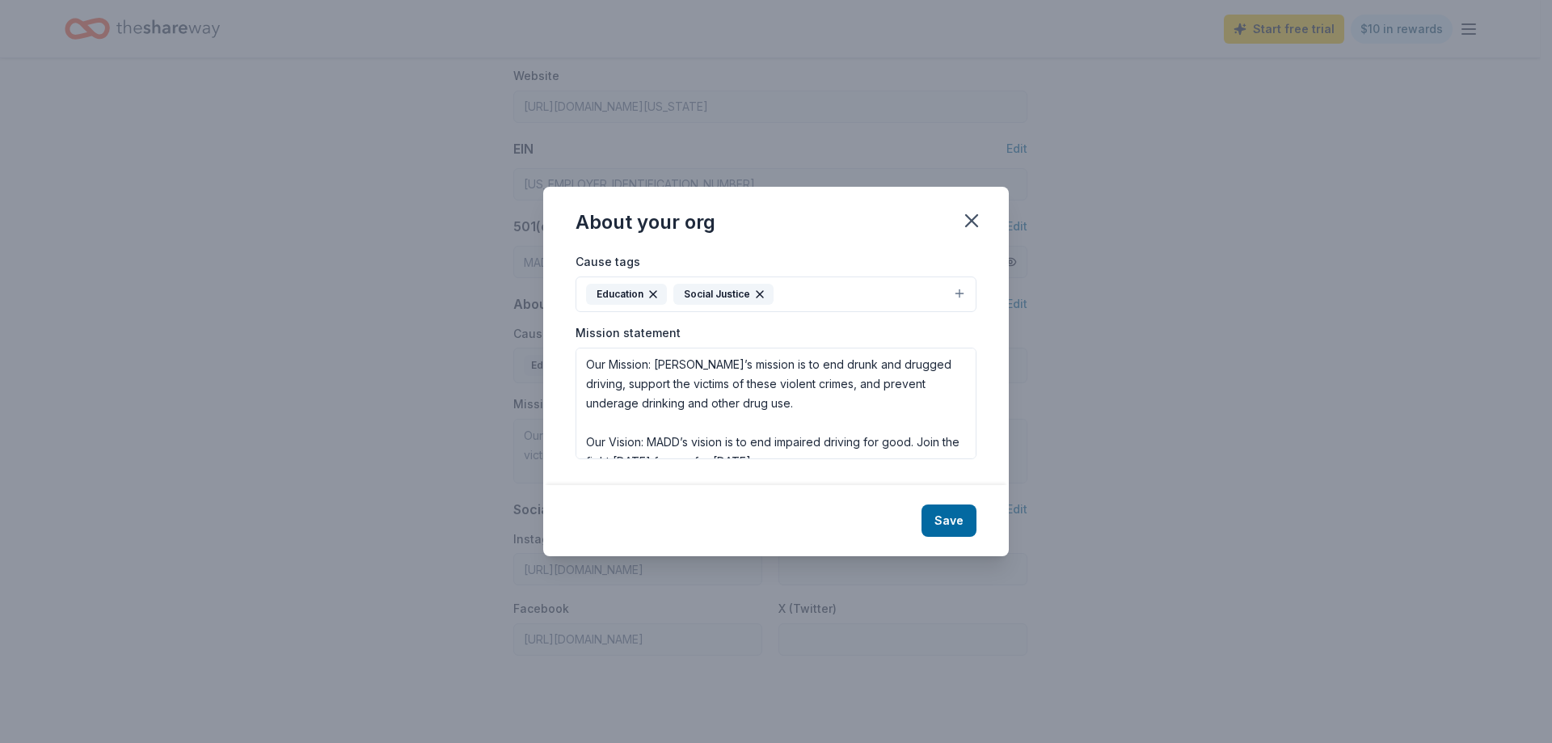
click at [985, 225] on button "button" at bounding box center [972, 221] width 36 height 36
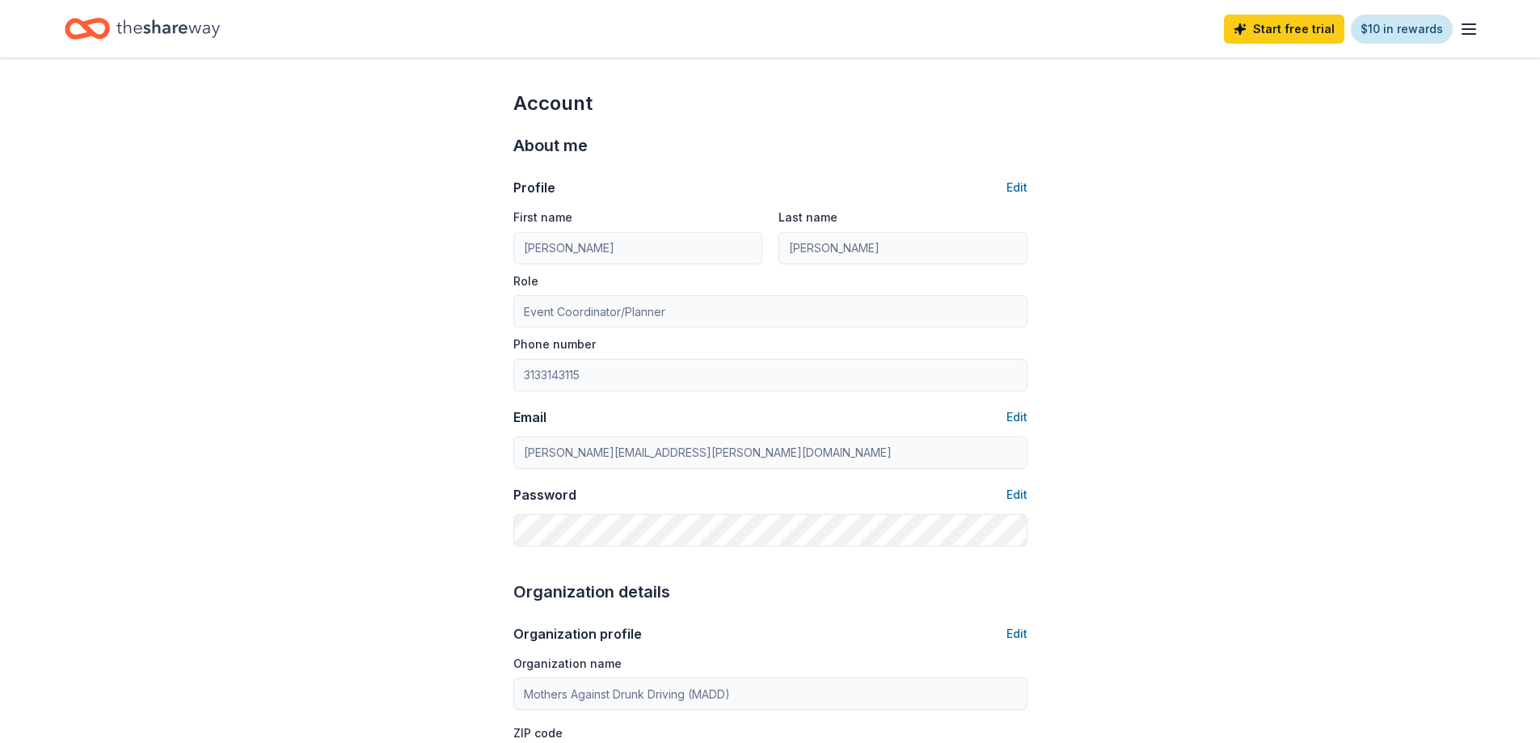
click at [1412, 30] on link "$10 in rewards" at bounding box center [1402, 29] width 102 height 29
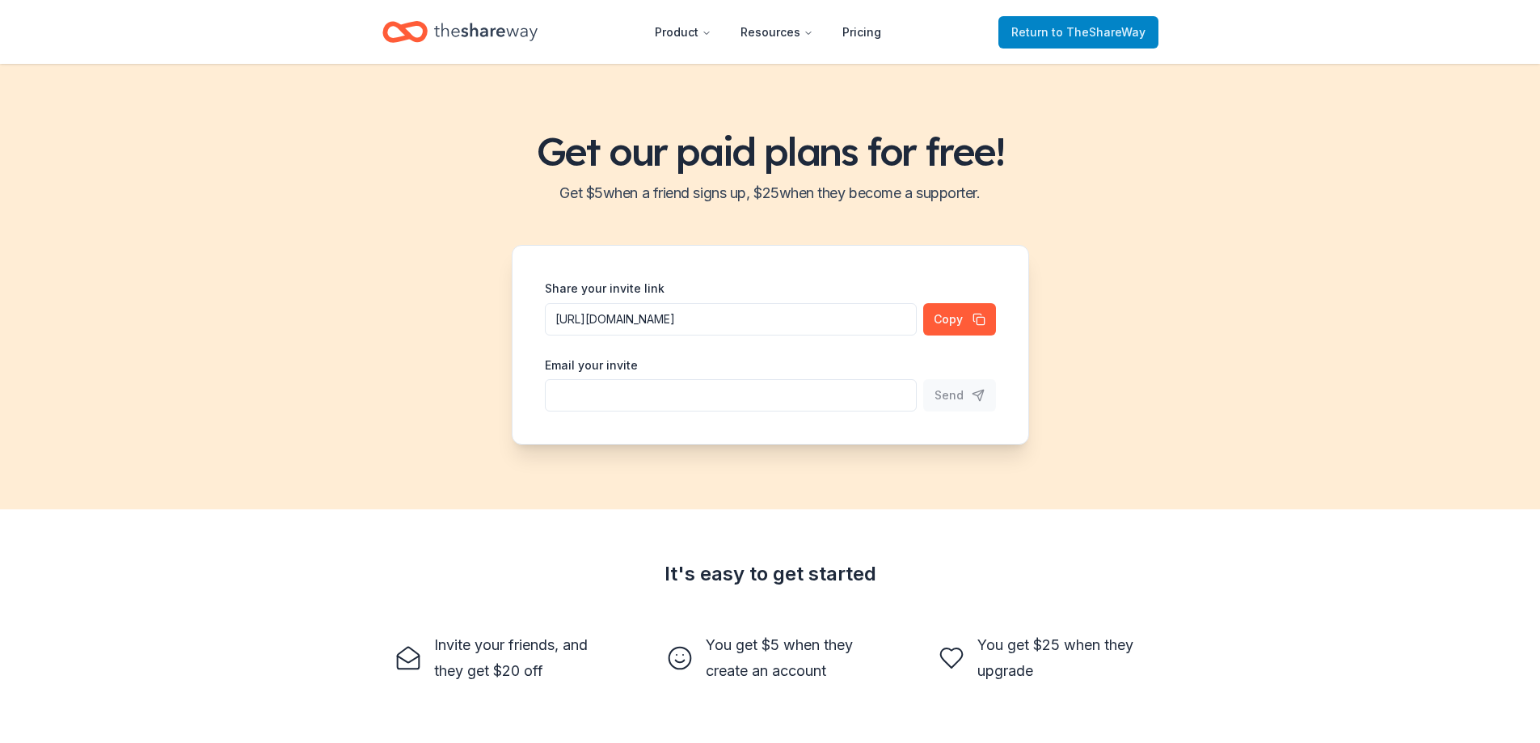
click at [1101, 28] on span "to TheShareWay" at bounding box center [1099, 32] width 94 height 14
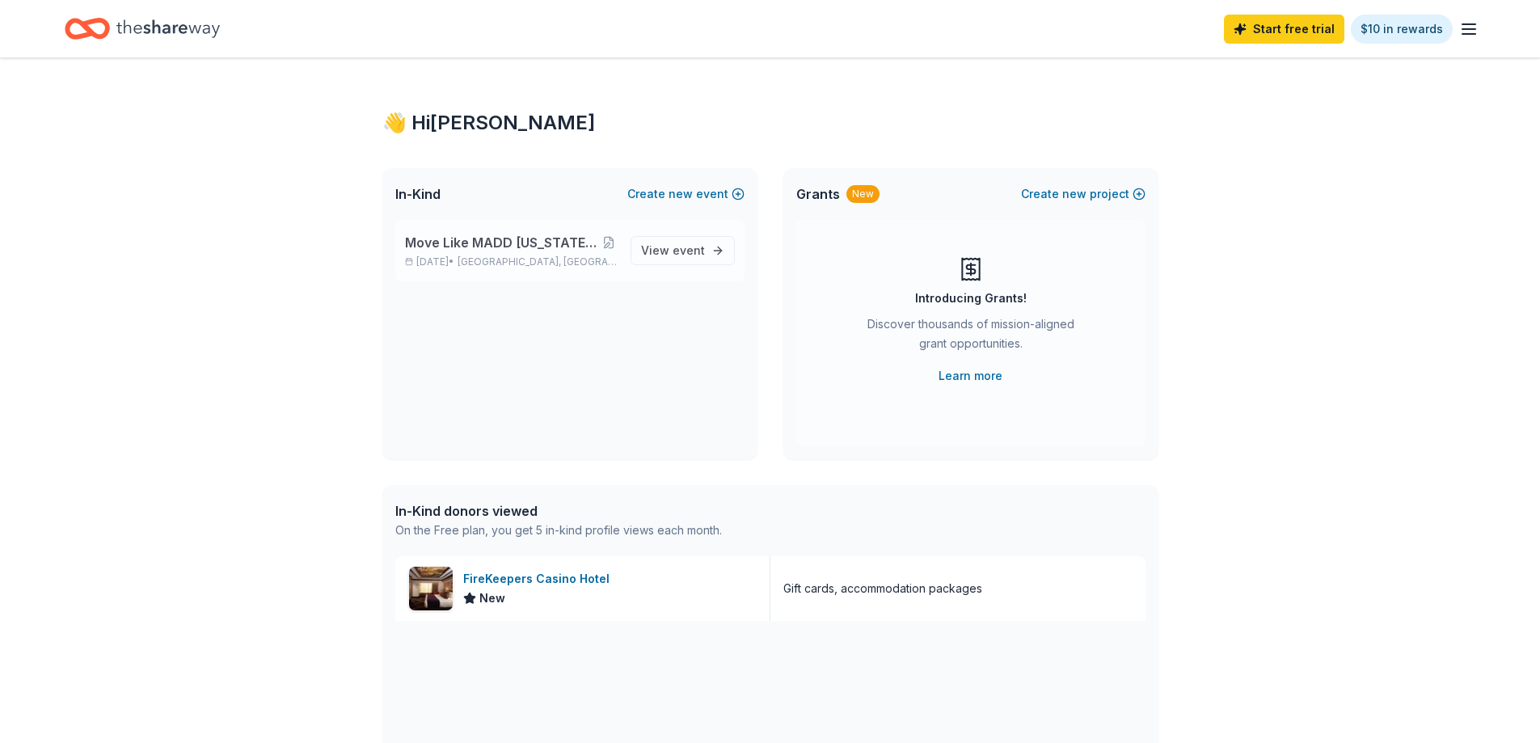
click at [548, 257] on span "[GEOGRAPHIC_DATA], [GEOGRAPHIC_DATA]" at bounding box center [537, 261] width 159 height 13
click at [536, 247] on span "Move Like MADD [US_STATE]: [GEOGRAPHIC_DATA] 2025" at bounding box center [503, 242] width 196 height 19
click at [666, 253] on span "View event" at bounding box center [673, 250] width 64 height 19
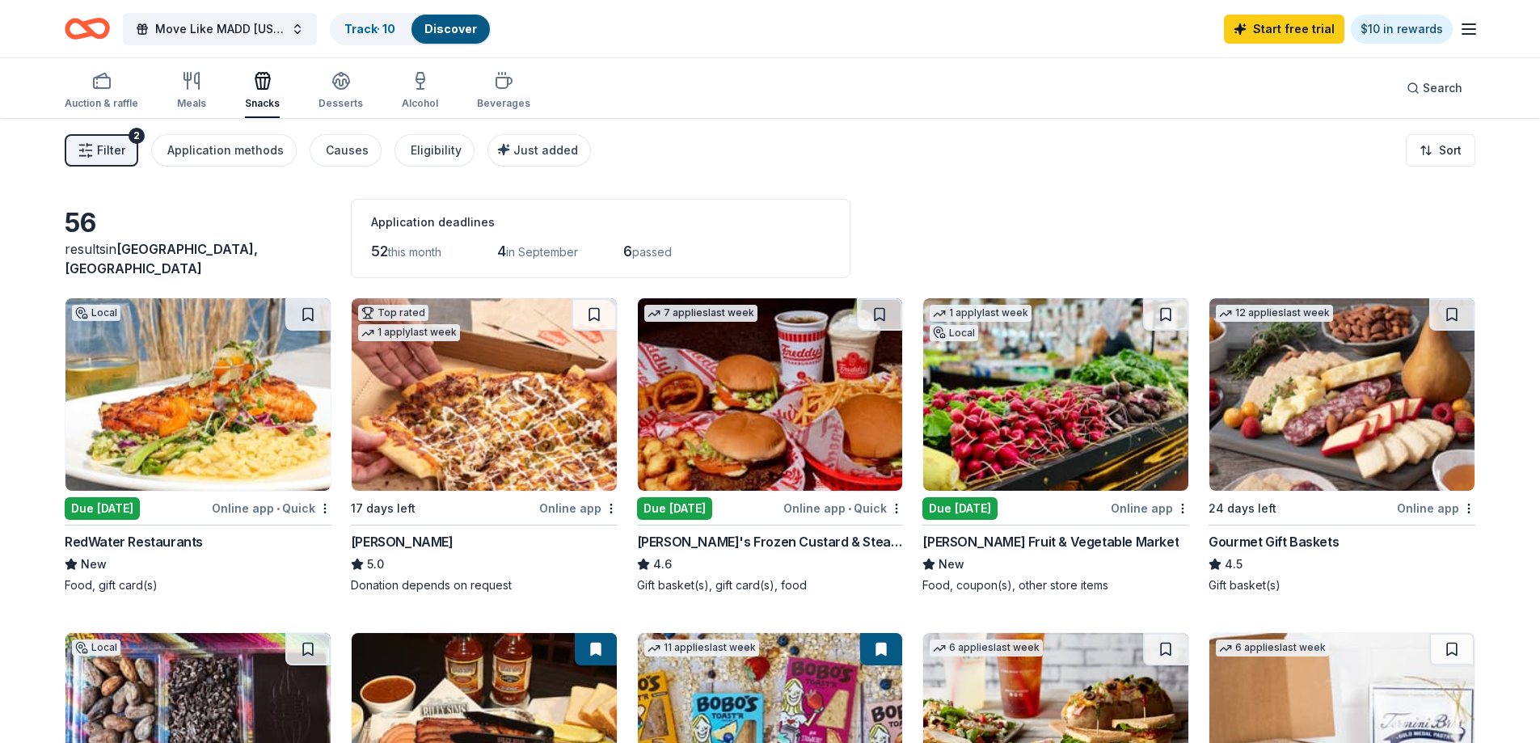
click at [1465, 36] on icon "button" at bounding box center [1468, 28] width 19 height 19
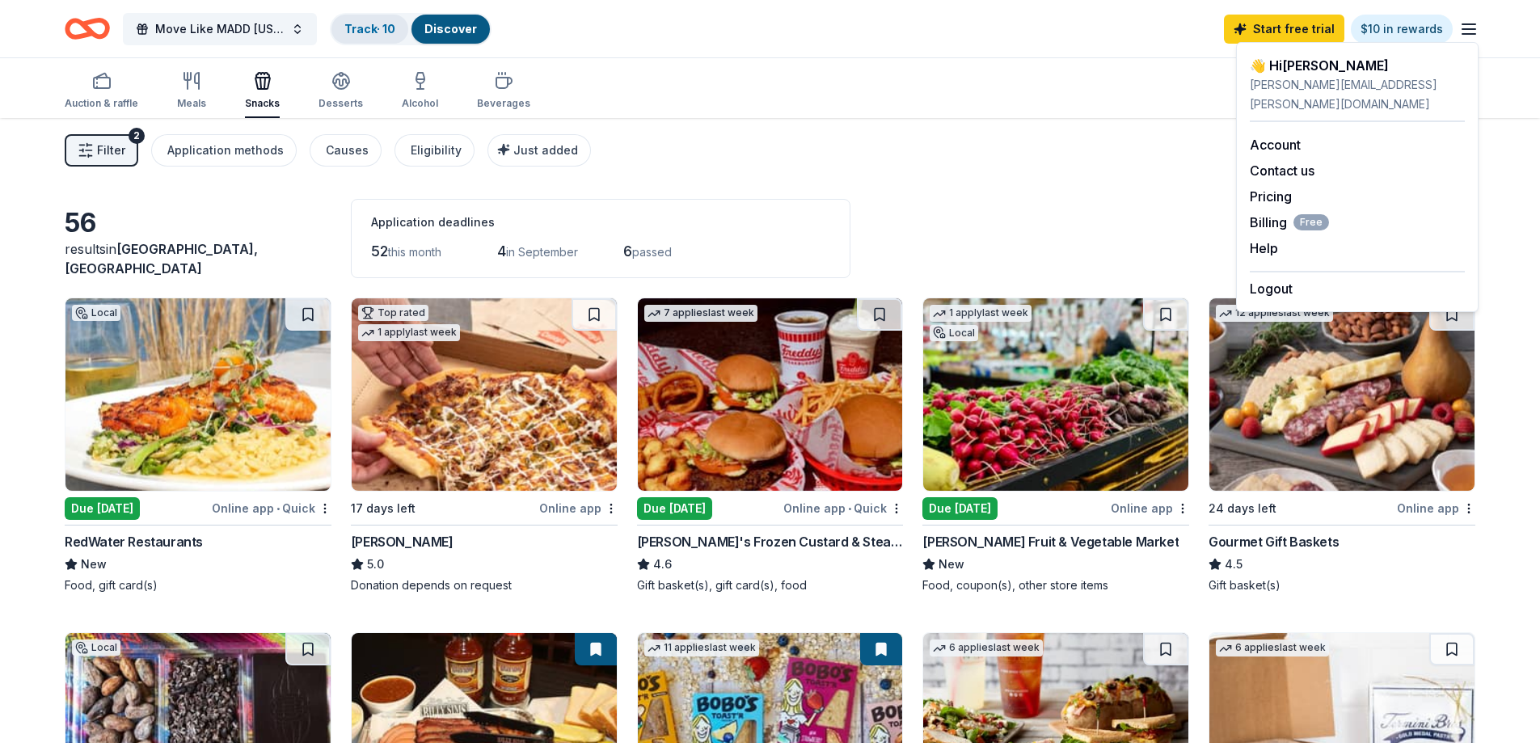
click at [368, 27] on link "Track · 10" at bounding box center [369, 29] width 51 height 14
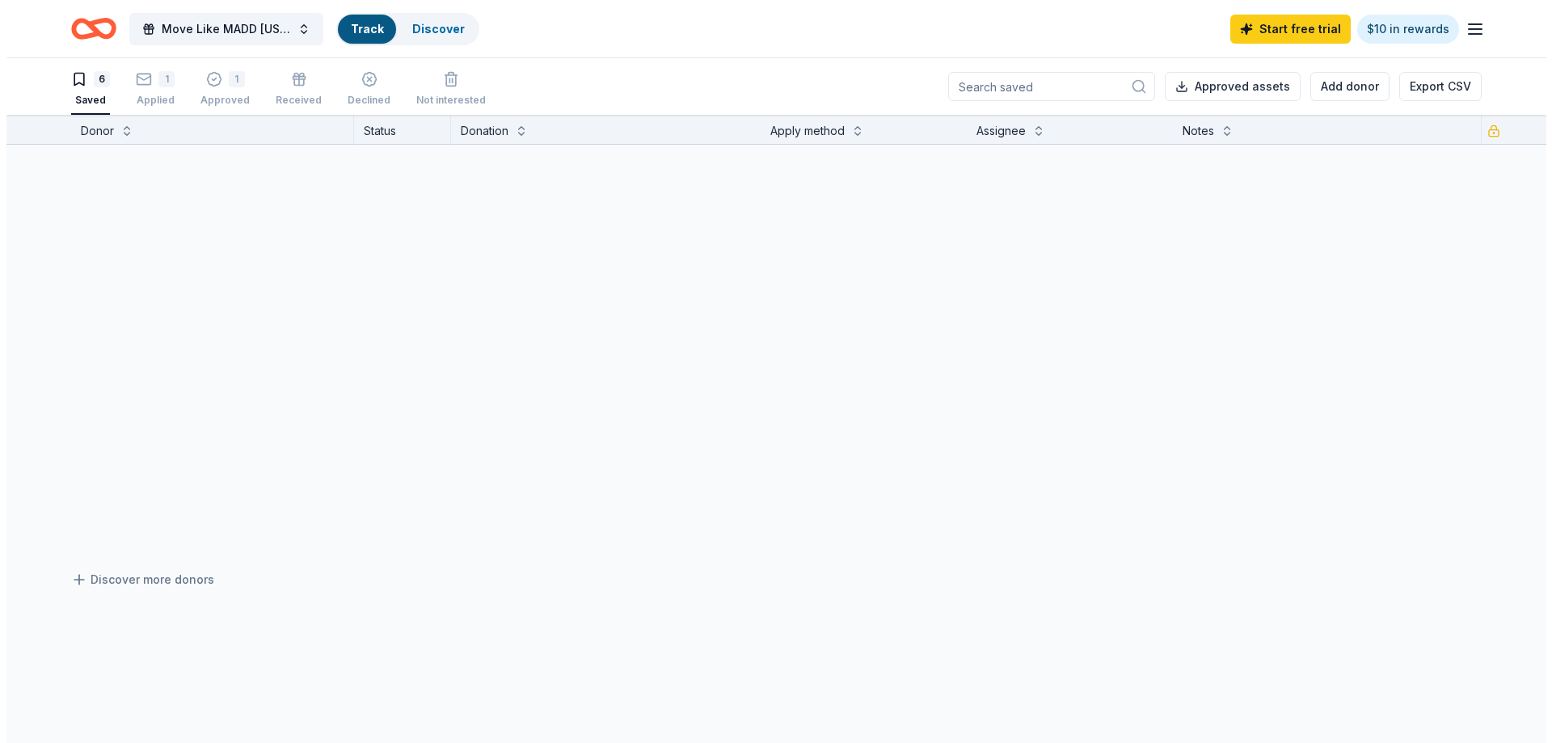
scroll to position [1, 0]
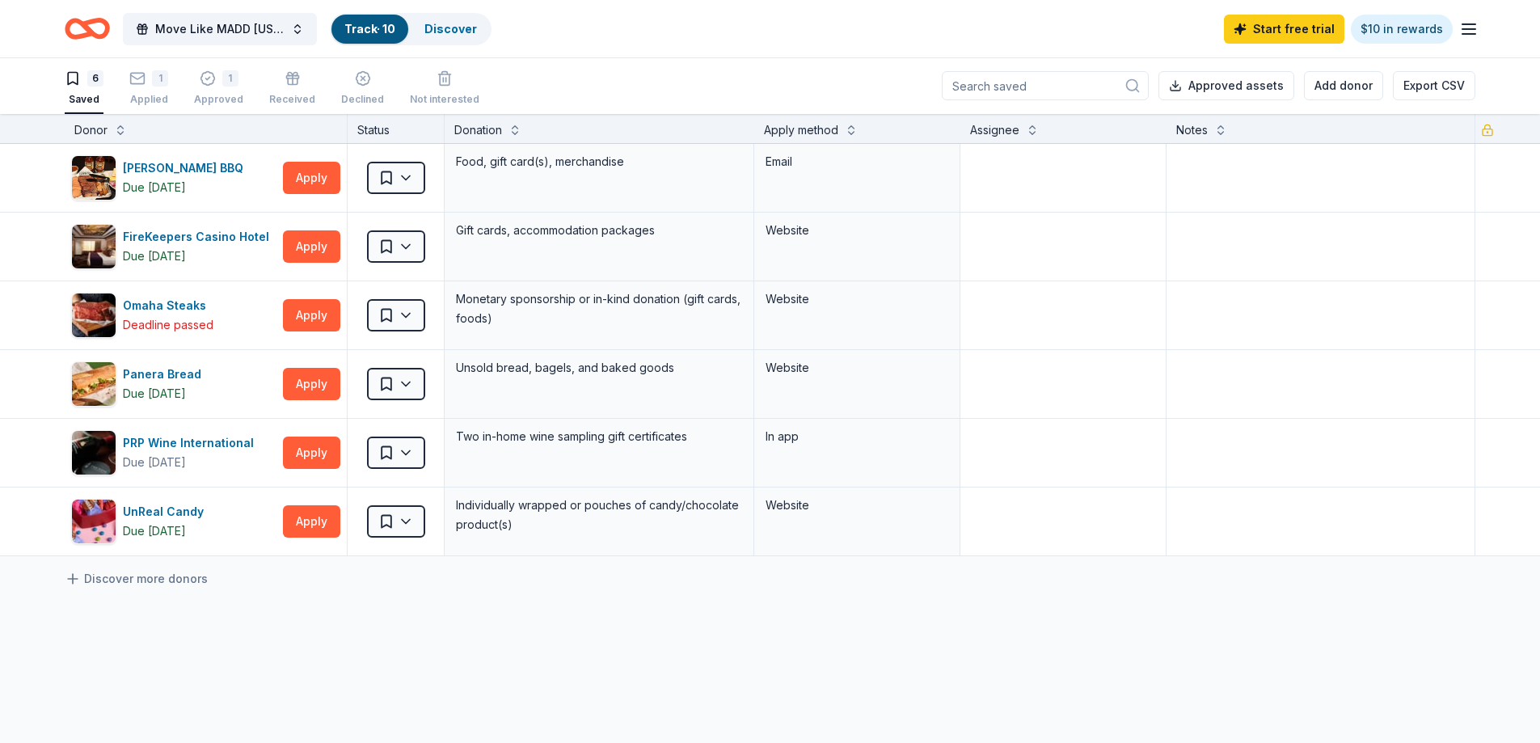
click at [81, 33] on icon "Home" at bounding box center [87, 29] width 45 height 38
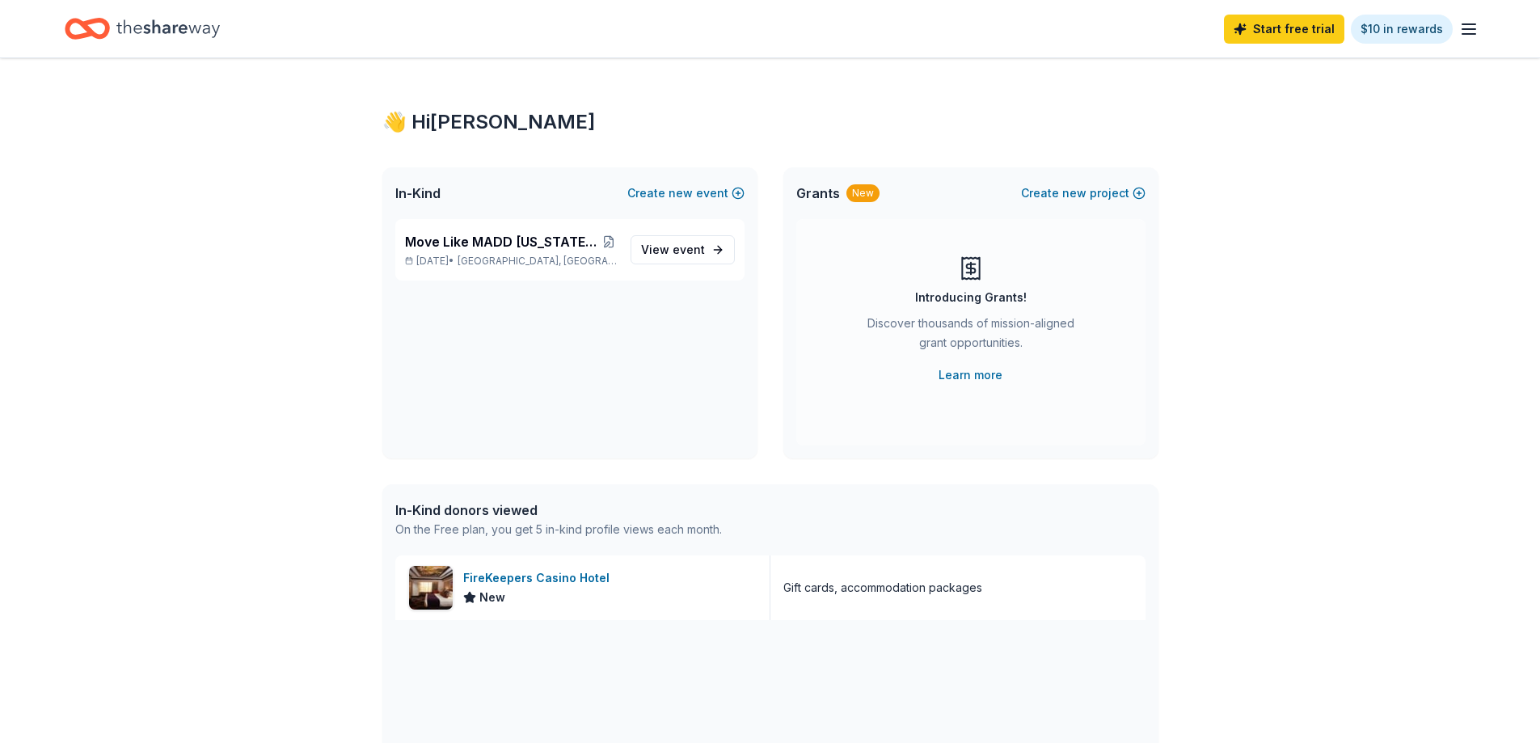
click at [112, 24] on div "Home" at bounding box center [142, 29] width 155 height 38
click at [611, 244] on button at bounding box center [608, 241] width 17 height 13
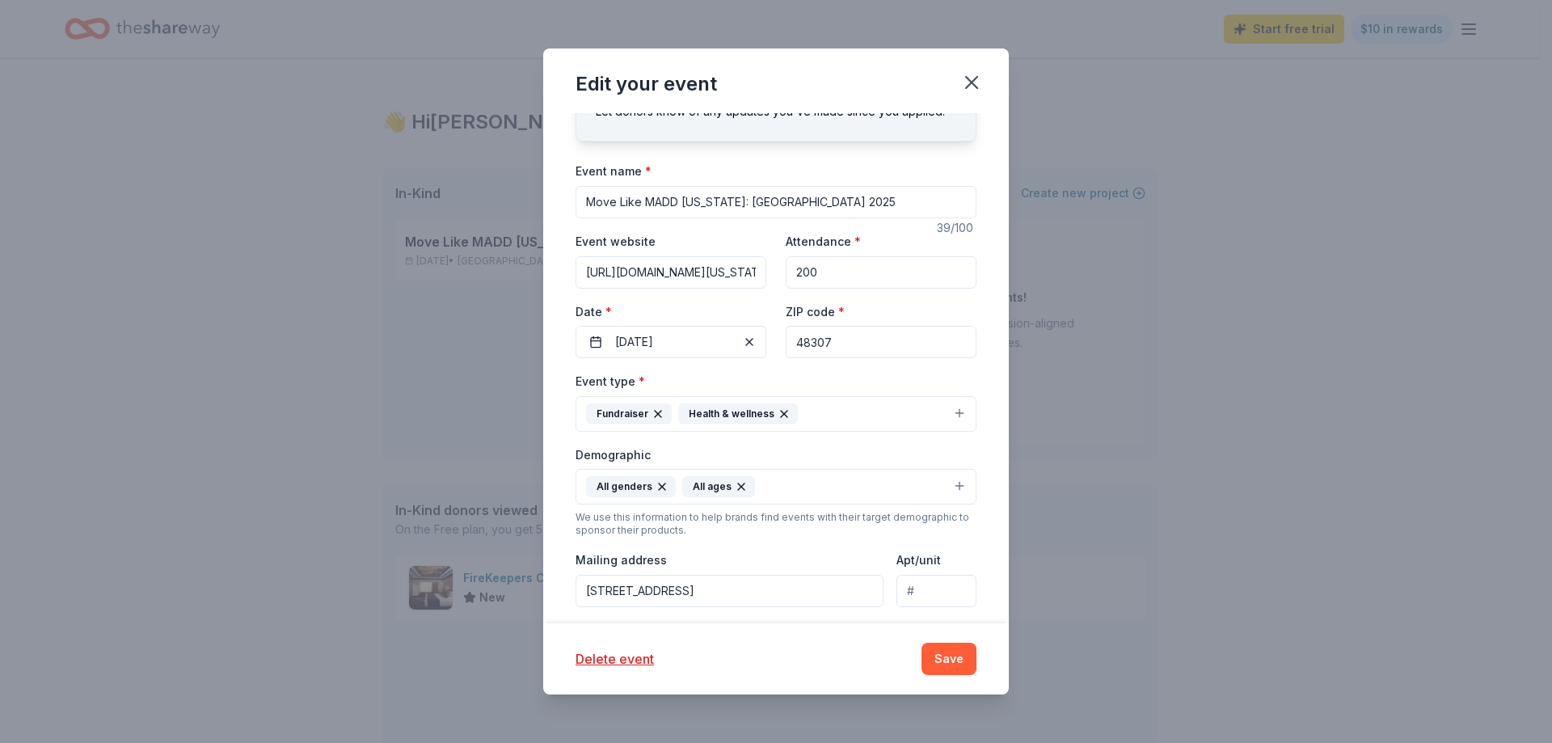
scroll to position [81, 0]
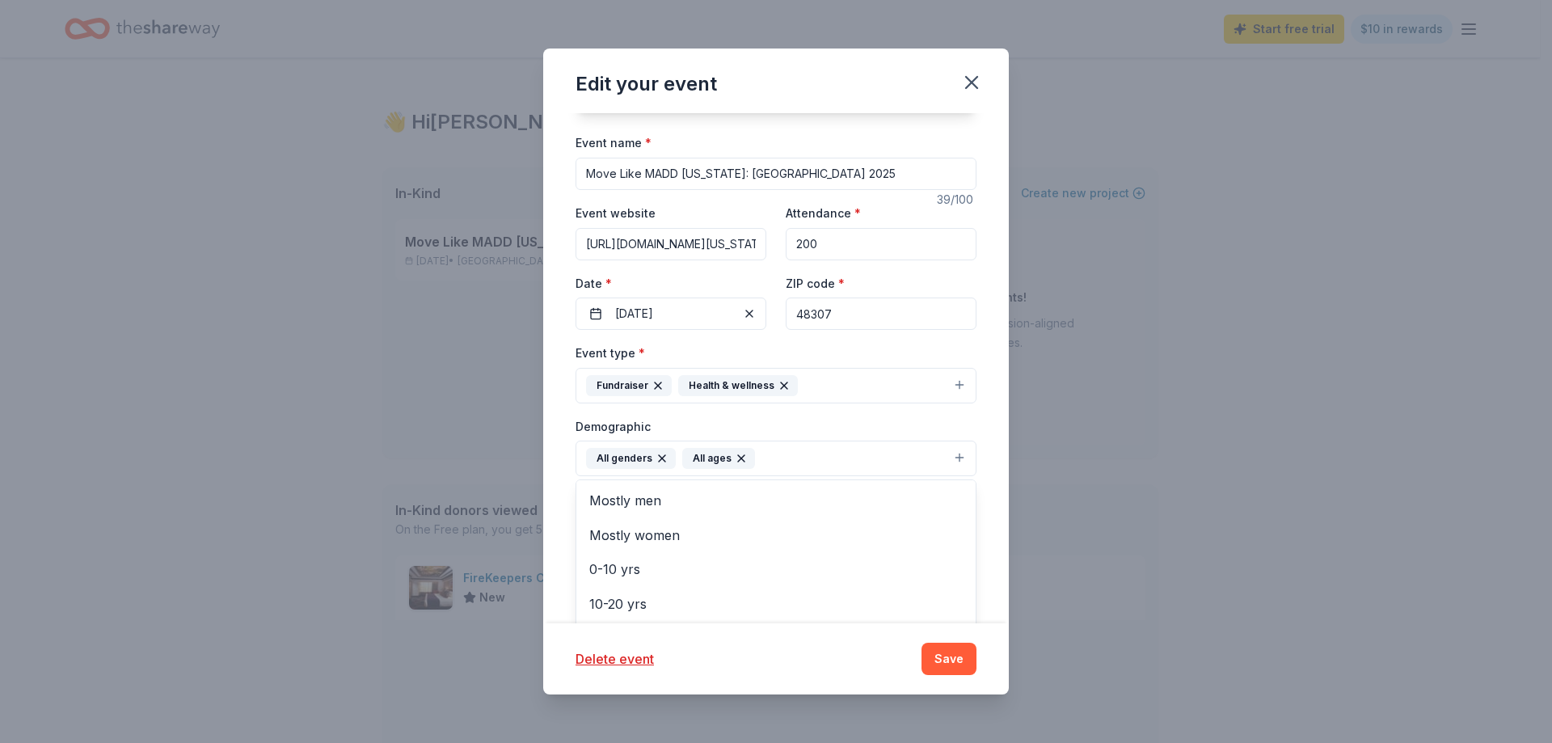
drag, startPoint x: 869, startPoint y: 448, endPoint x: 895, endPoint y: 452, distance: 26.2
click at [870, 448] on button "All genders All ages" at bounding box center [776, 459] width 401 height 36
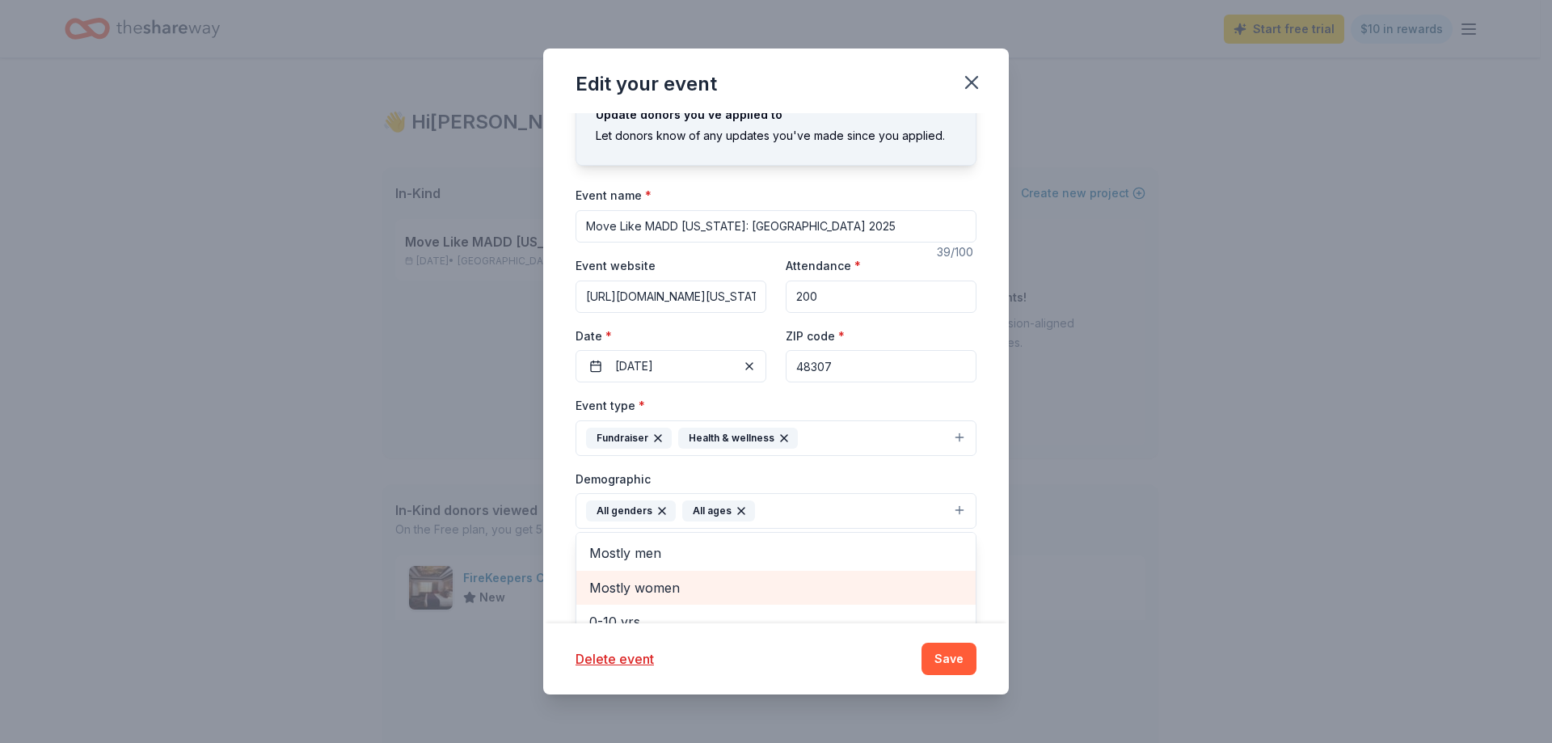
scroll to position [0, 0]
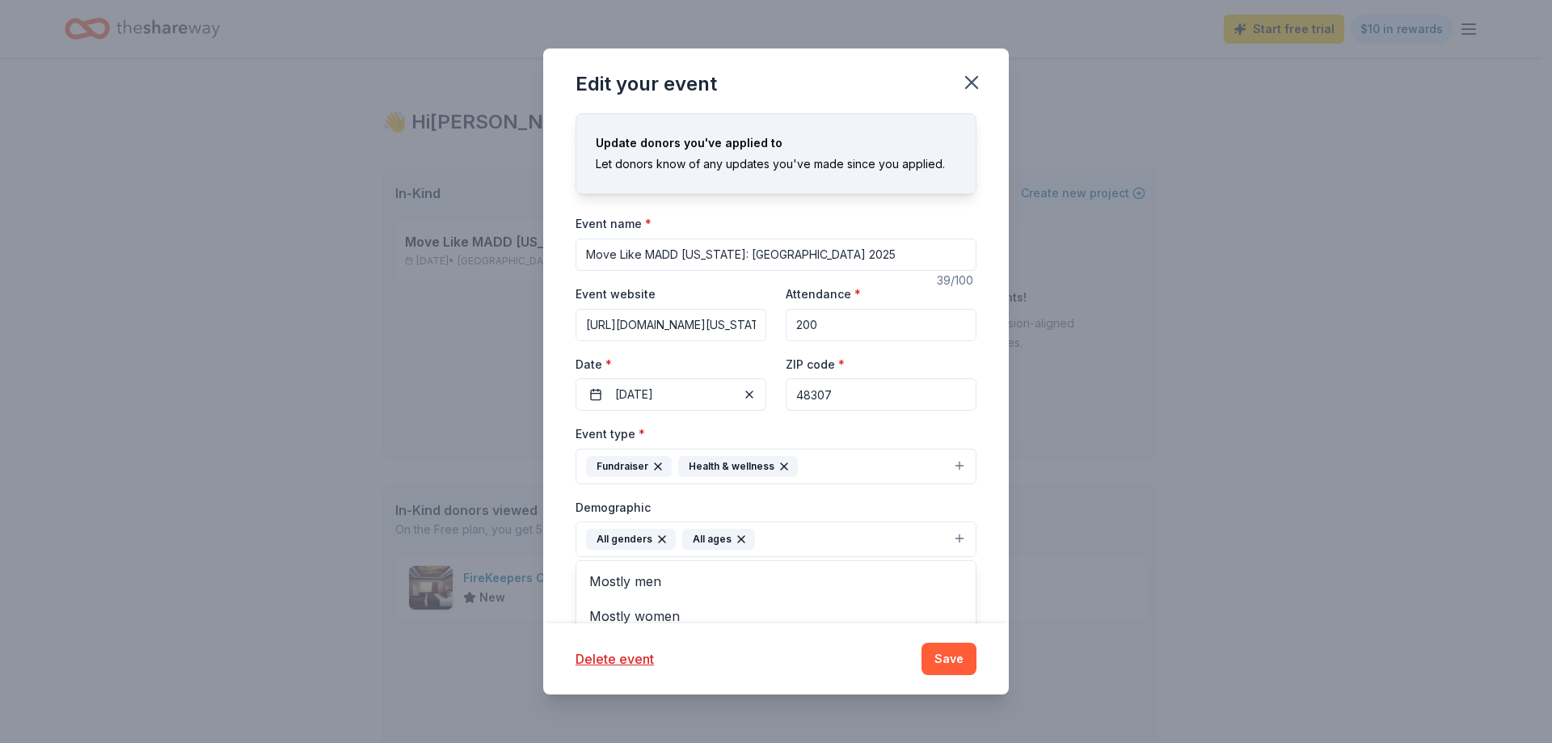
click at [920, 487] on div "Event type * Fundraiser Health & wellness Demographic All genders All ages Most…" at bounding box center [776, 596] width 401 height 344
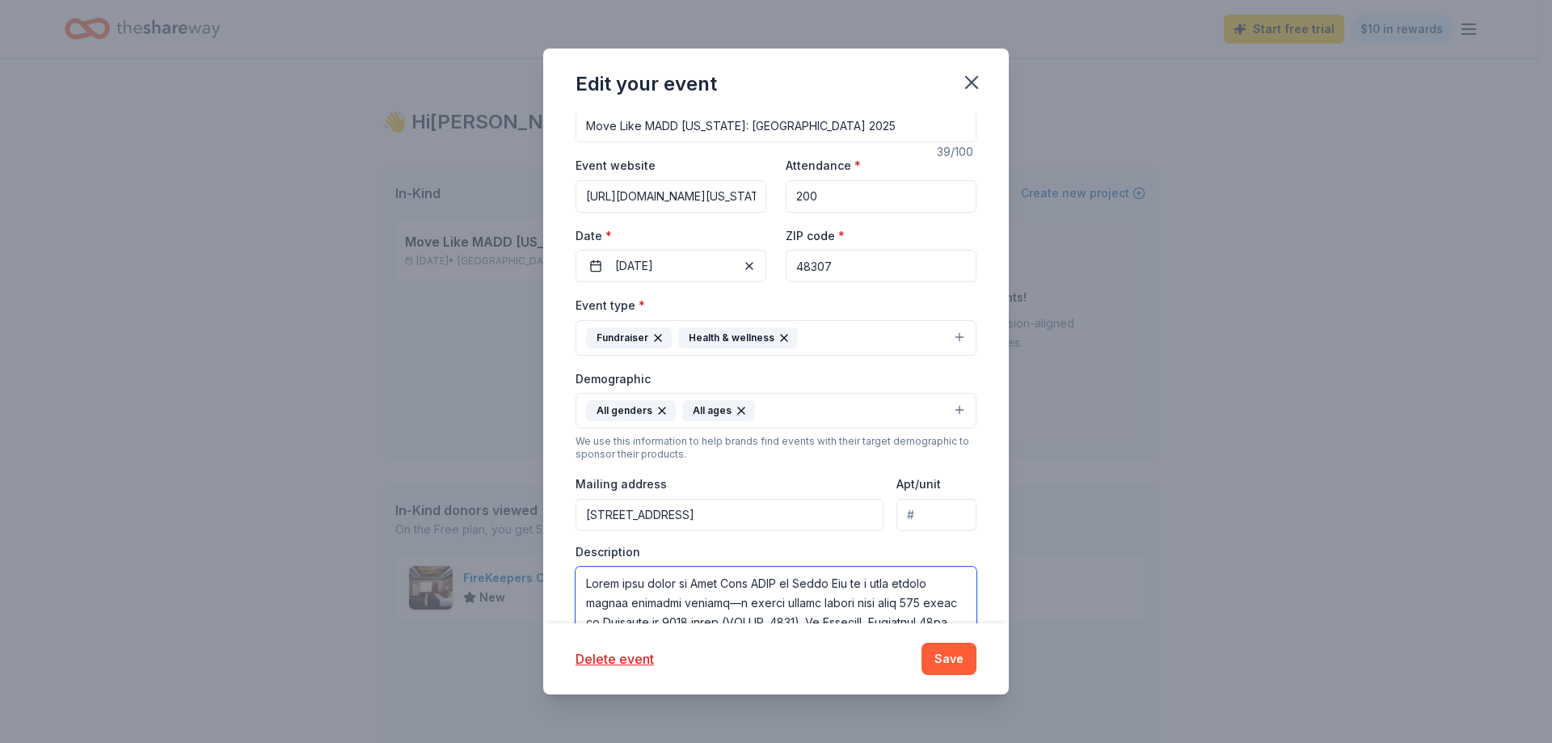
scroll to position [323, 0]
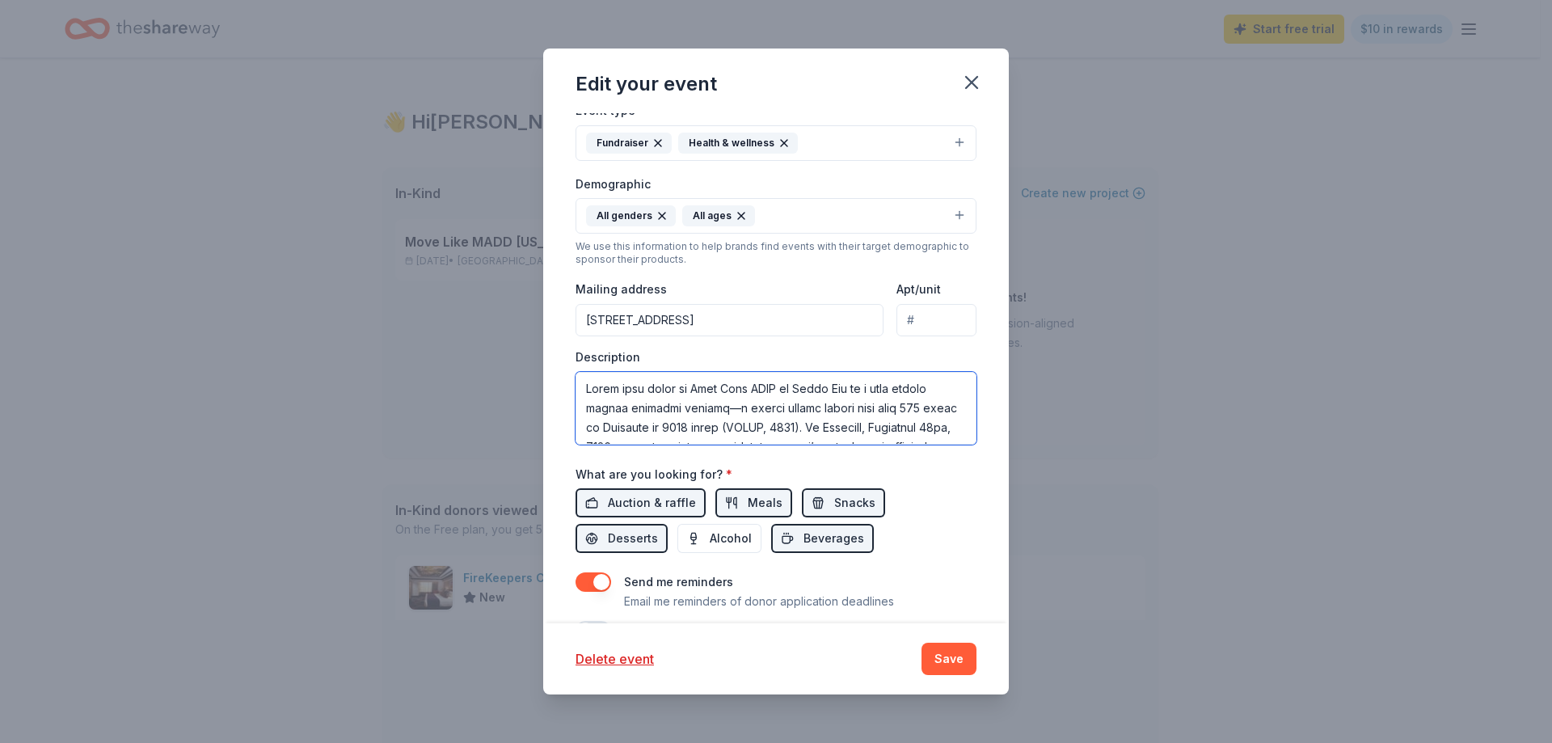
drag, startPoint x: 593, startPoint y: 390, endPoint x: 635, endPoint y: 393, distance: 43.0
click at [592, 389] on textarea at bounding box center [776, 408] width 401 height 73
type textarea "Lorem ipsu dolor si Amet Cons ADIP el Seddo Eiu te i utla etdolo magnaa enimadm…"
click at [654, 326] on input "[STREET_ADDRESS]" at bounding box center [730, 320] width 308 height 32
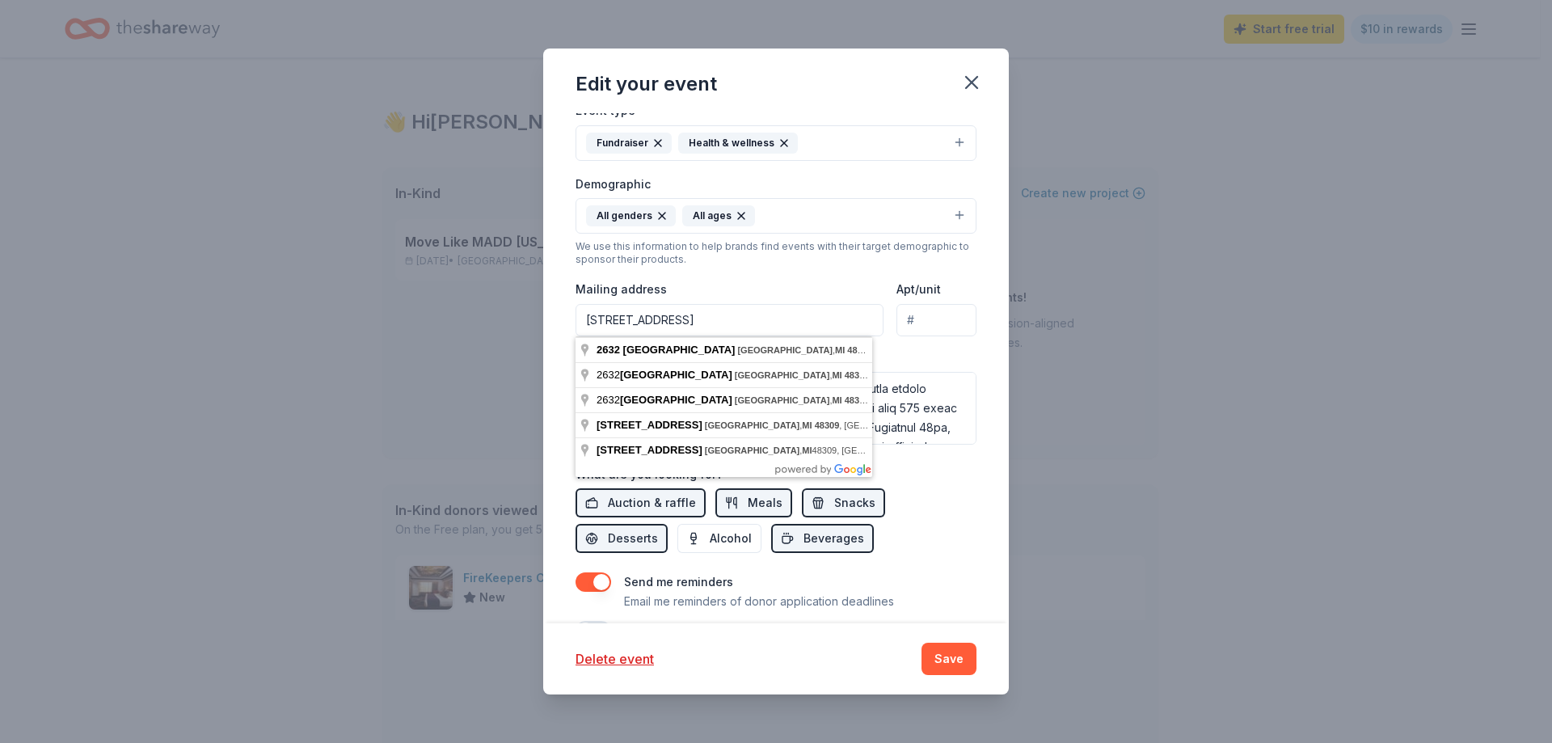
click at [654, 325] on input "[STREET_ADDRESS]" at bounding box center [730, 320] width 308 height 32
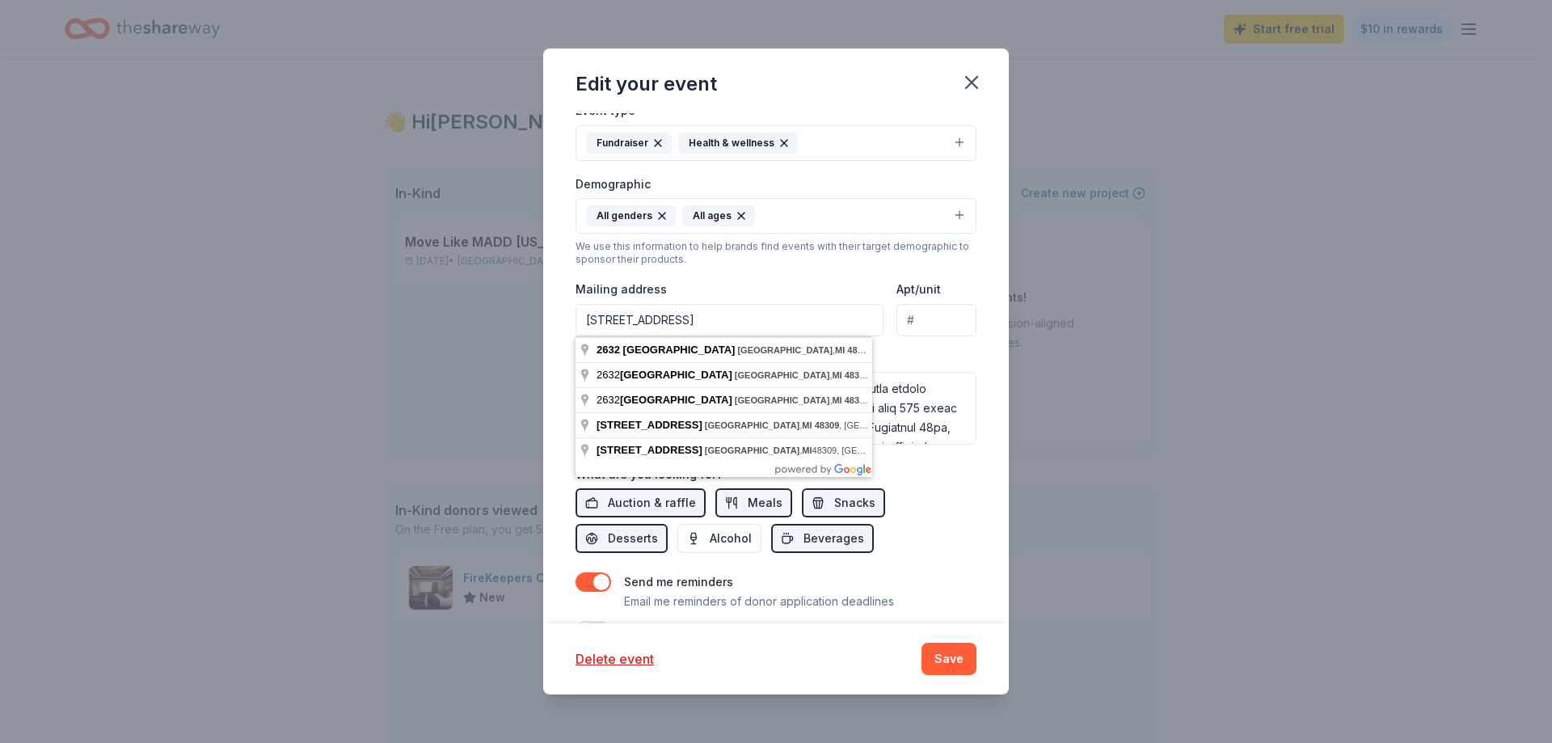
click at [654, 325] on input "[STREET_ADDRESS]" at bounding box center [730, 320] width 308 height 32
type input "[STREET_ADDRESS]"
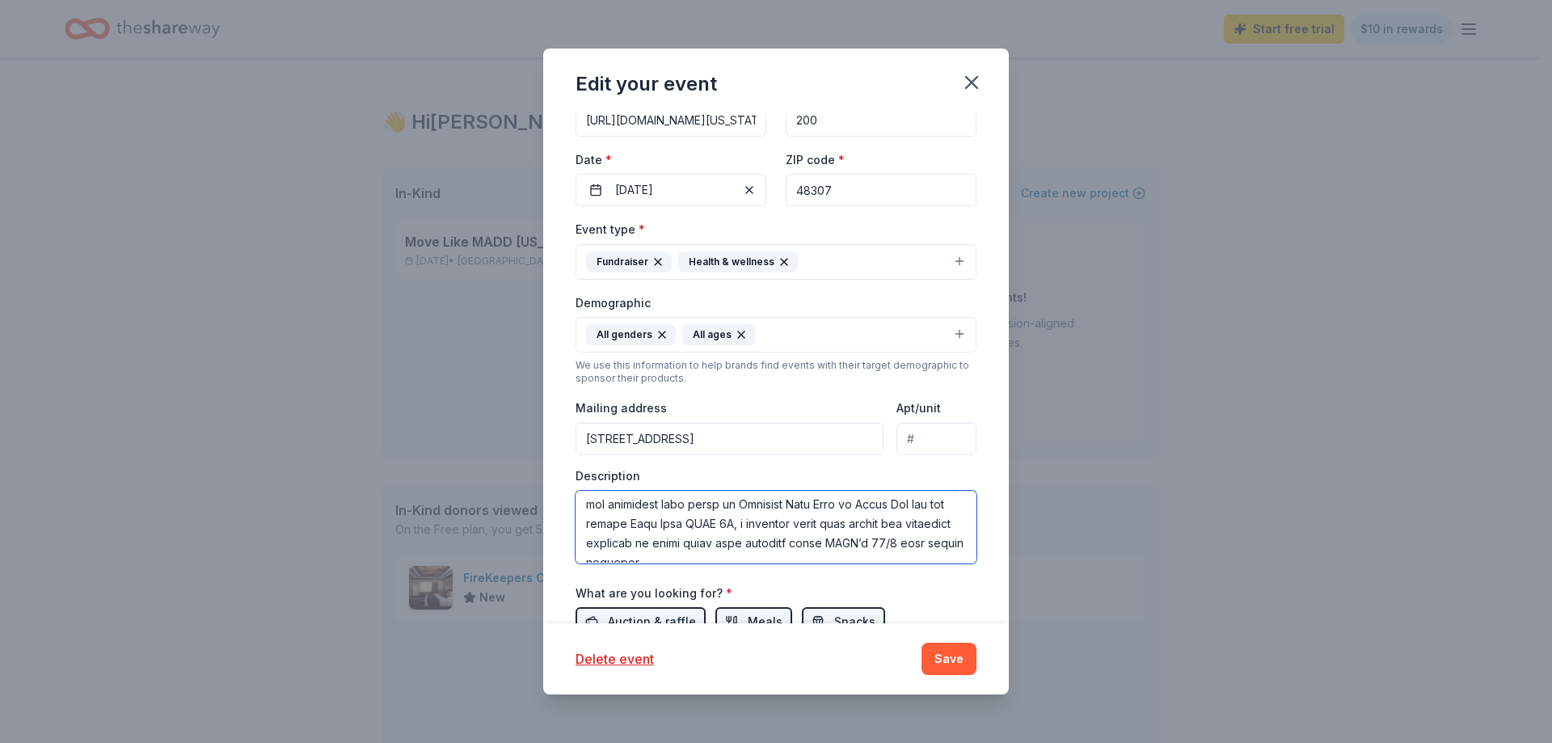
scroll to position [0, 0]
